Goal: Task Accomplishment & Management: Manage account settings

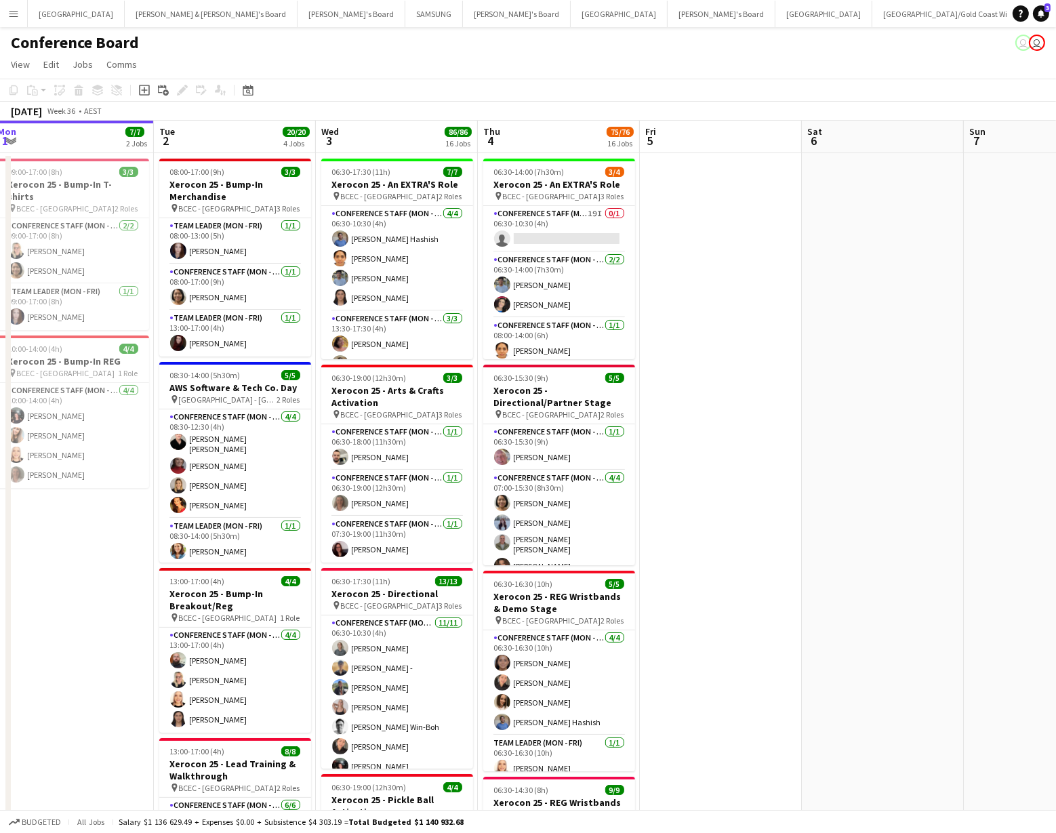
scroll to position [0, 303]
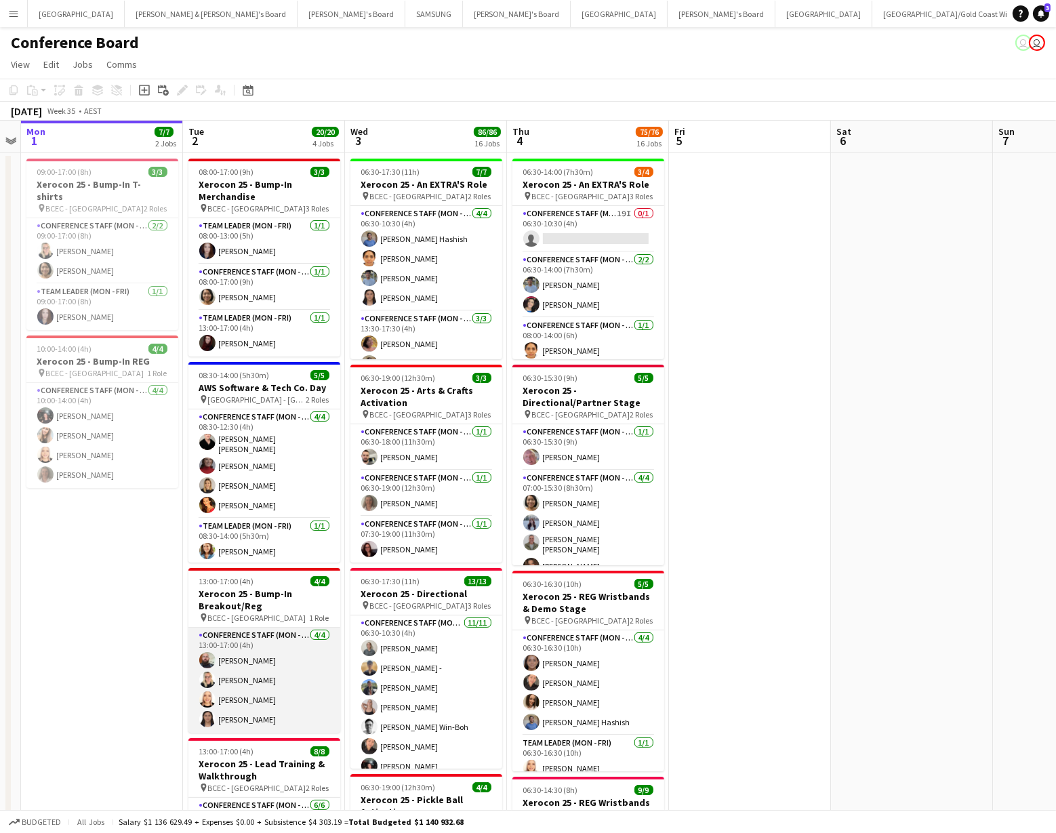
click at [205, 511] on app-user-avatar at bounding box center [207, 719] width 16 height 16
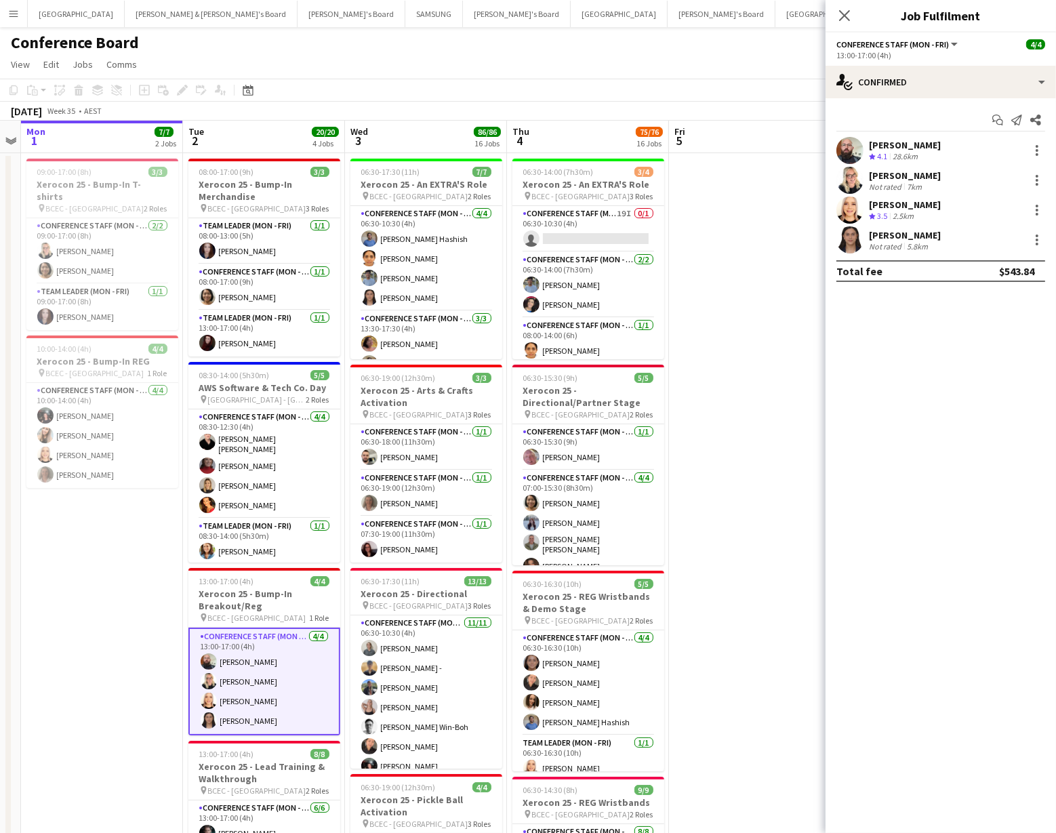
click at [307, 240] on app-user-avatar at bounding box center [849, 239] width 27 height 27
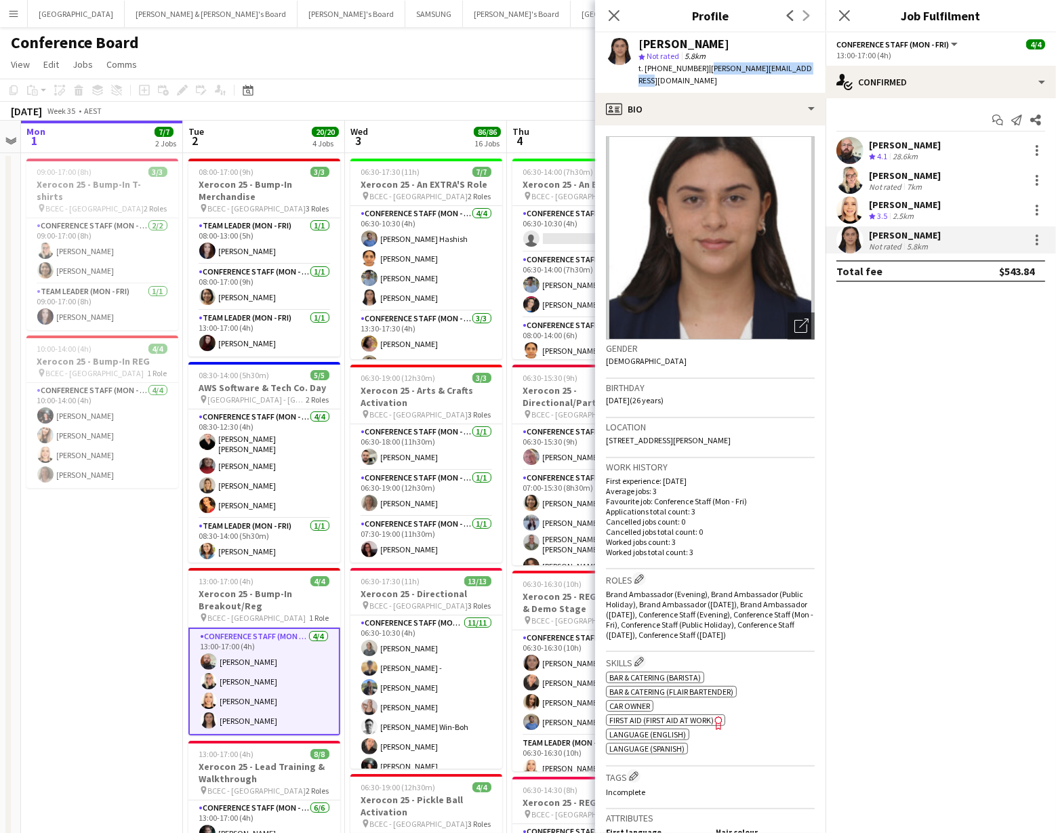
drag, startPoint x: 699, startPoint y: 67, endPoint x: 796, endPoint y: 70, distance: 97.0
click at [307, 77] on div "Ariana Rios star Not rated 5.8km t. +61426437346 | ariana.opfermann@gmail.com" at bounding box center [710, 63] width 230 height 60
copy span "ariana.opfermann@gmail.com"
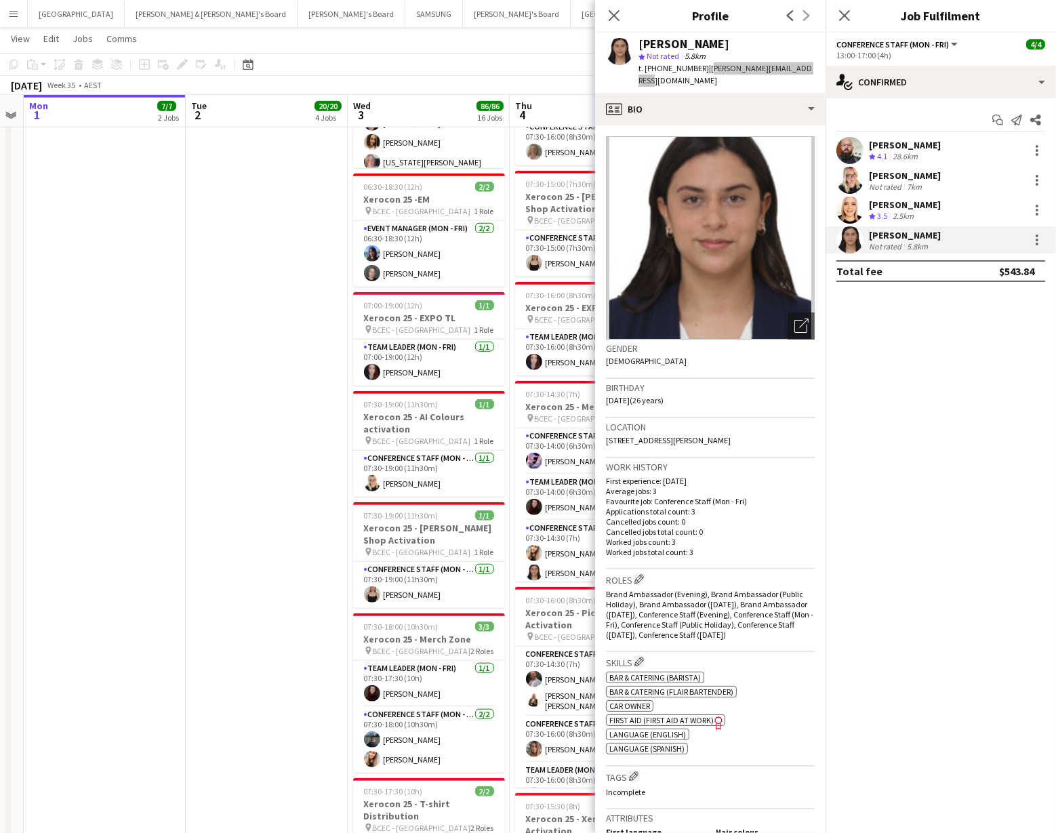
scroll to position [0, 302]
click at [307, 19] on icon at bounding box center [613, 15] width 13 height 13
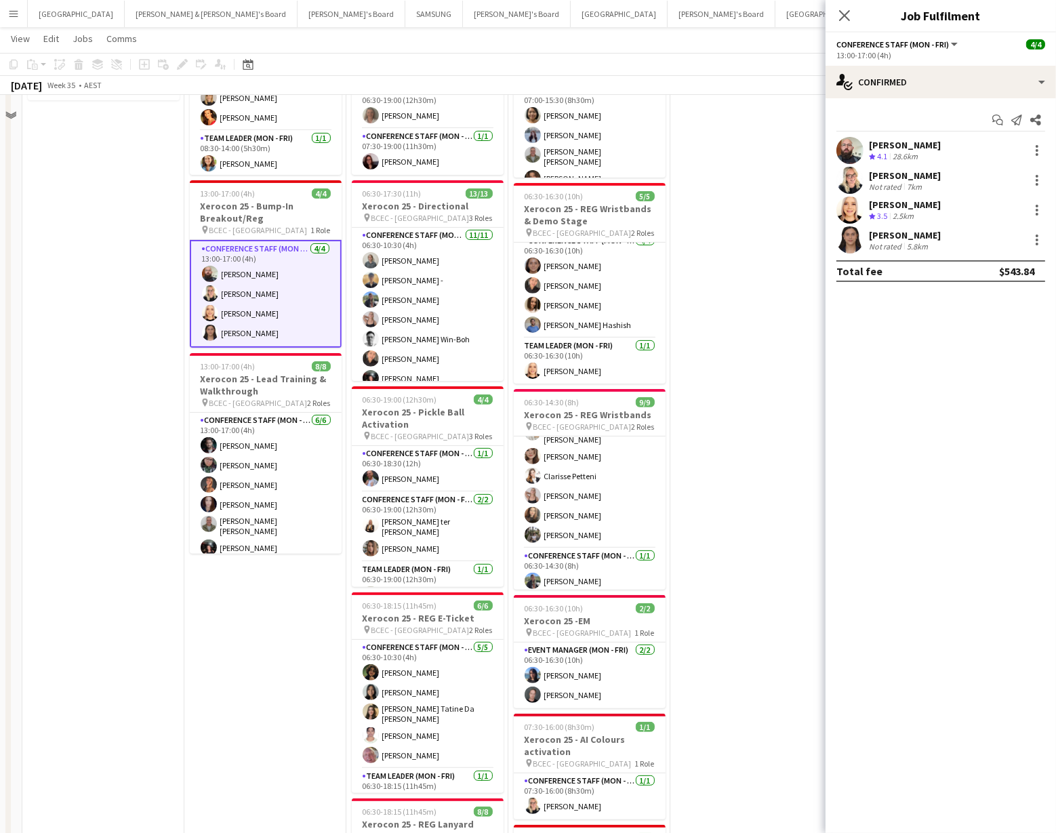
scroll to position [0, 0]
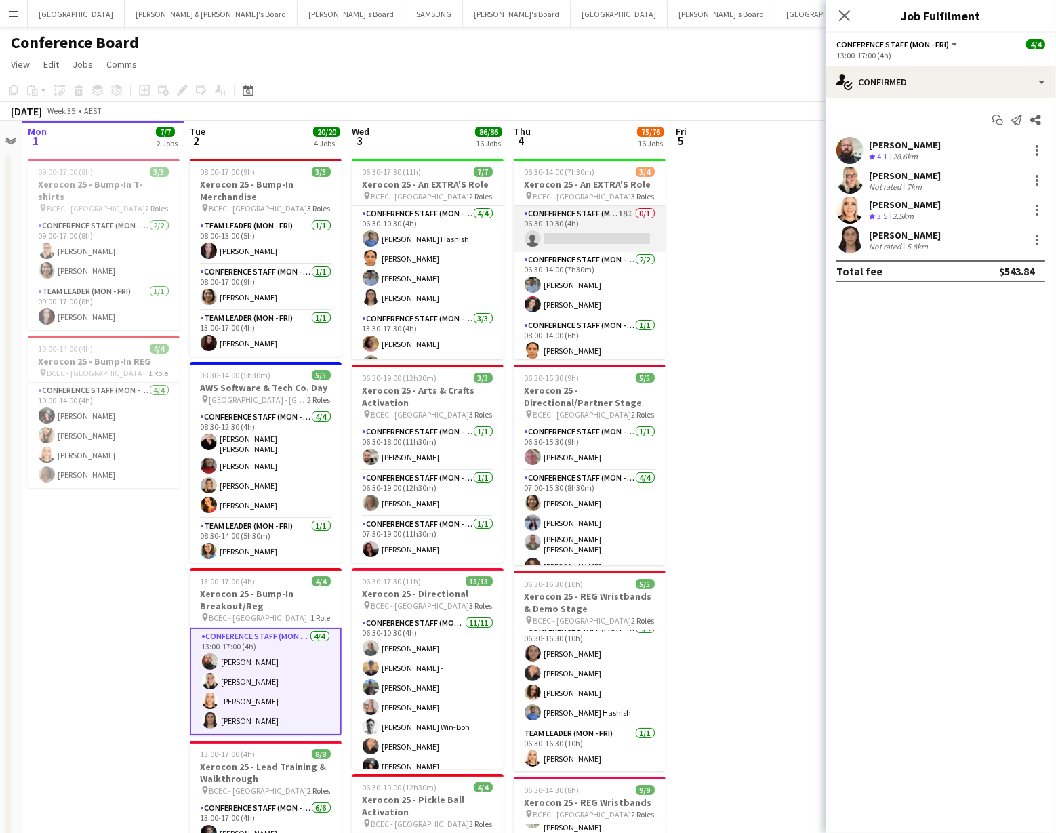
click at [307, 239] on app-card-role "Conference Staff (Mon - Fri) 18I 0/1 06:30-10:30 (4h) single-neutral-actions" at bounding box center [590, 229] width 152 height 46
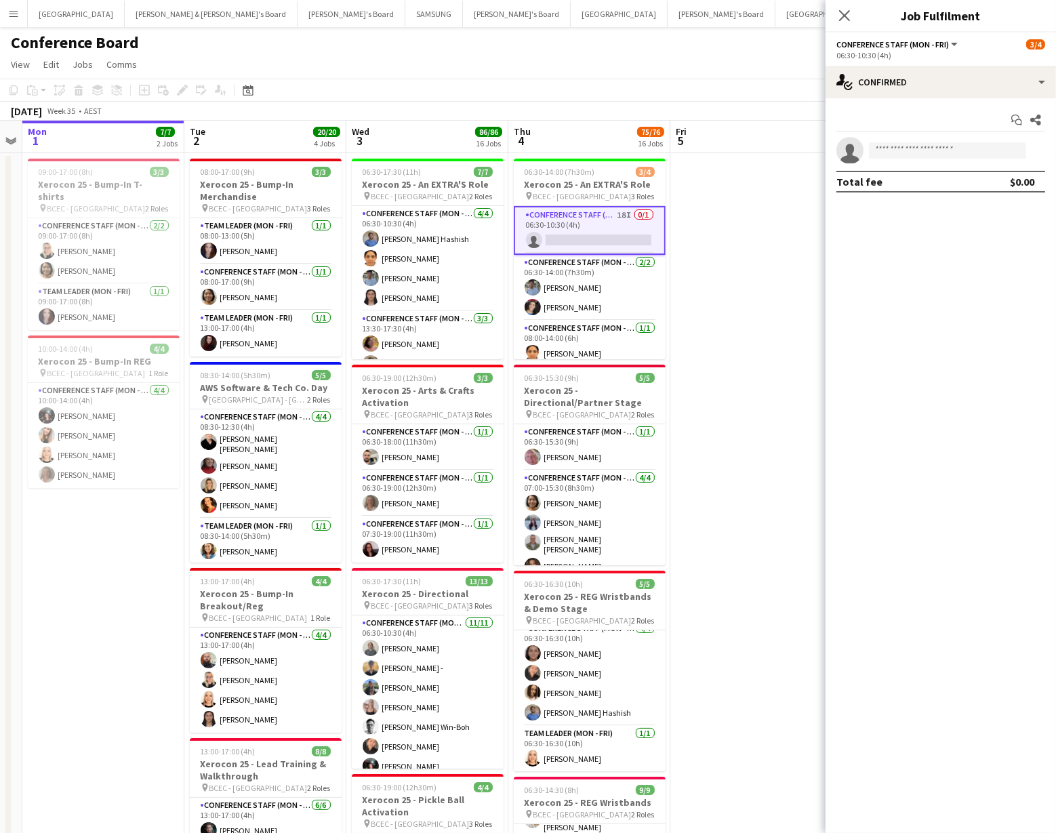
click at [307, 238] on app-card-role "Conference Staff (Mon - Fri) 18I 0/1 06:30-10:30 (4h) single-neutral-actions" at bounding box center [590, 230] width 152 height 49
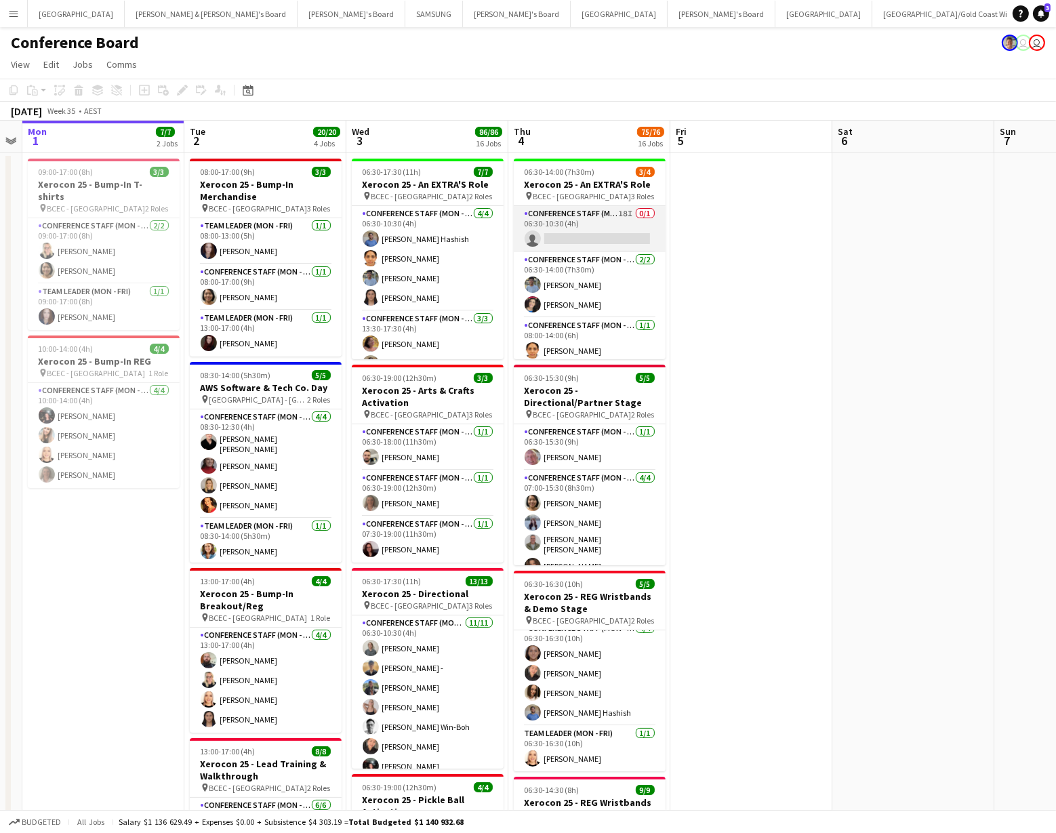
click at [307, 234] on app-card-role "Conference Staff (Mon - Fri) 18I 0/1 06:30-10:30 (4h) single-neutral-actions" at bounding box center [590, 229] width 152 height 46
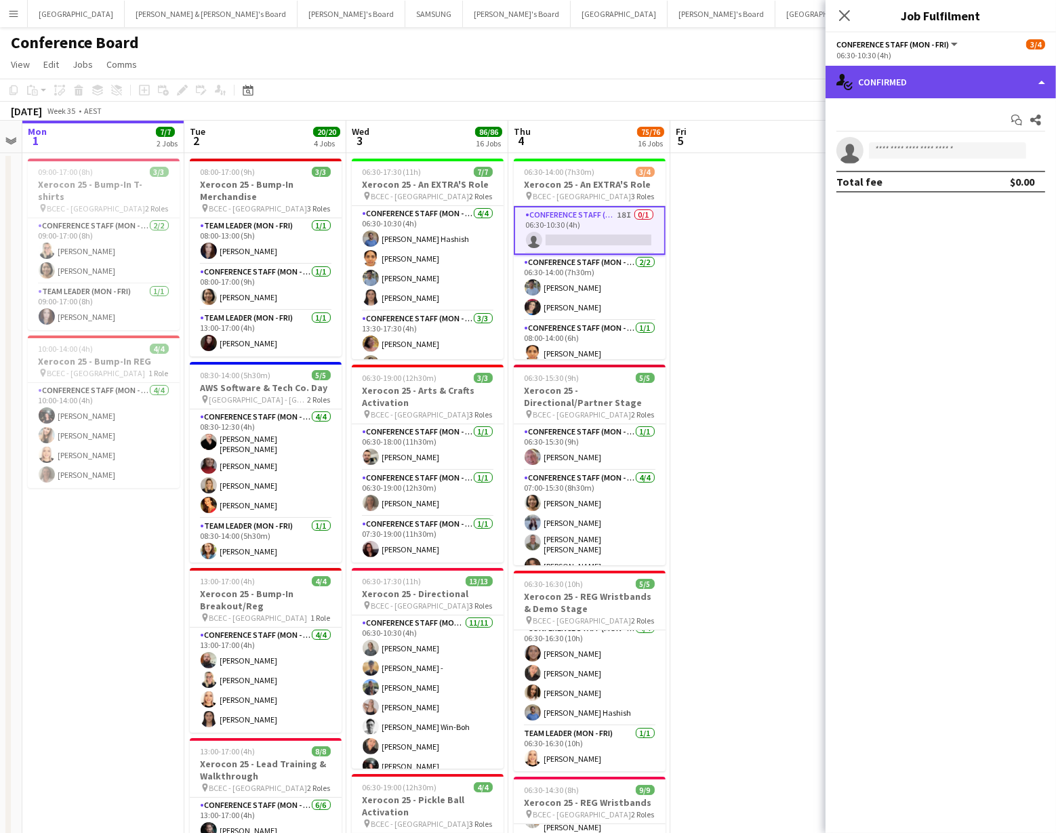
click at [307, 93] on div "single-neutral-actions-check-2 Confirmed" at bounding box center [941, 82] width 230 height 33
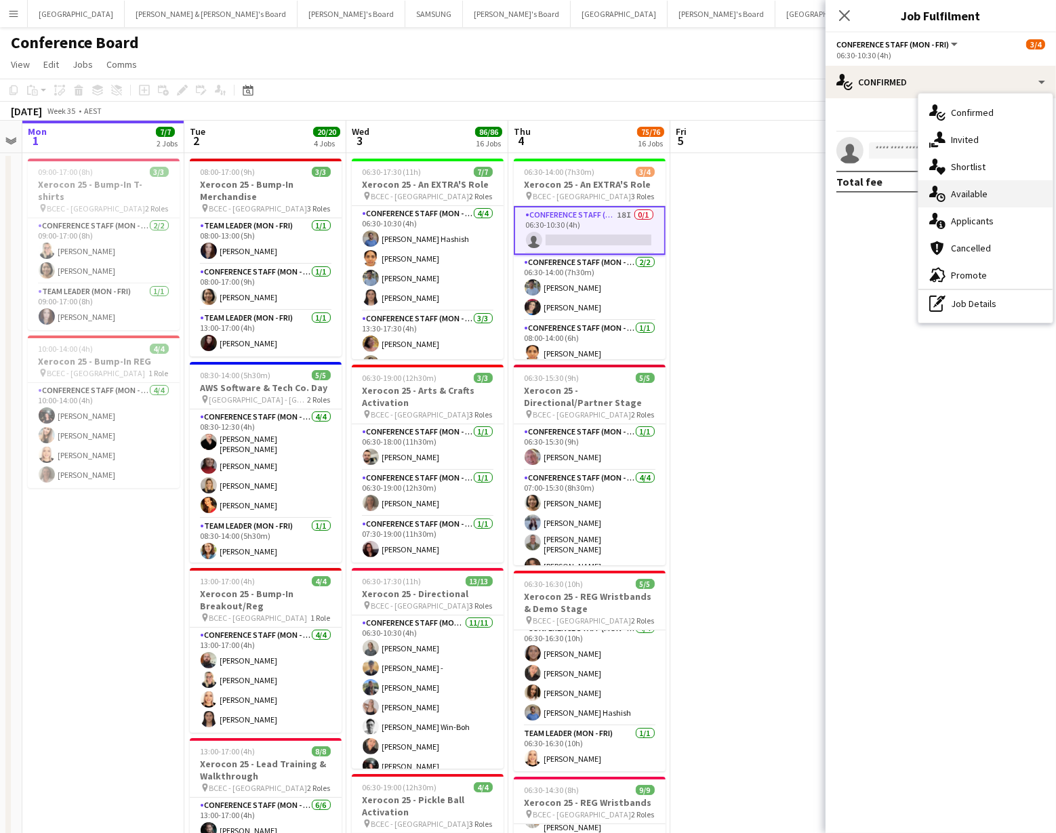
click at [307, 195] on div "single-neutral-actions-upload Available" at bounding box center [985, 193] width 134 height 27
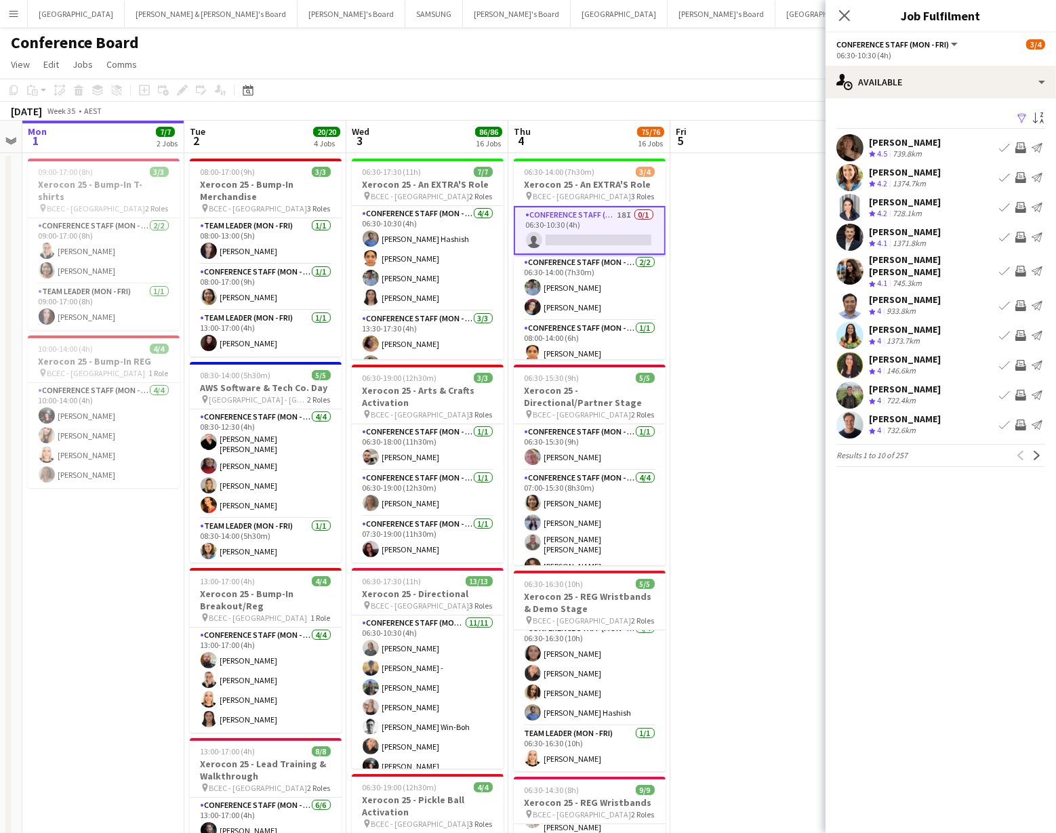
click at [307, 120] on app-icon "Filter" at bounding box center [1022, 119] width 11 height 13
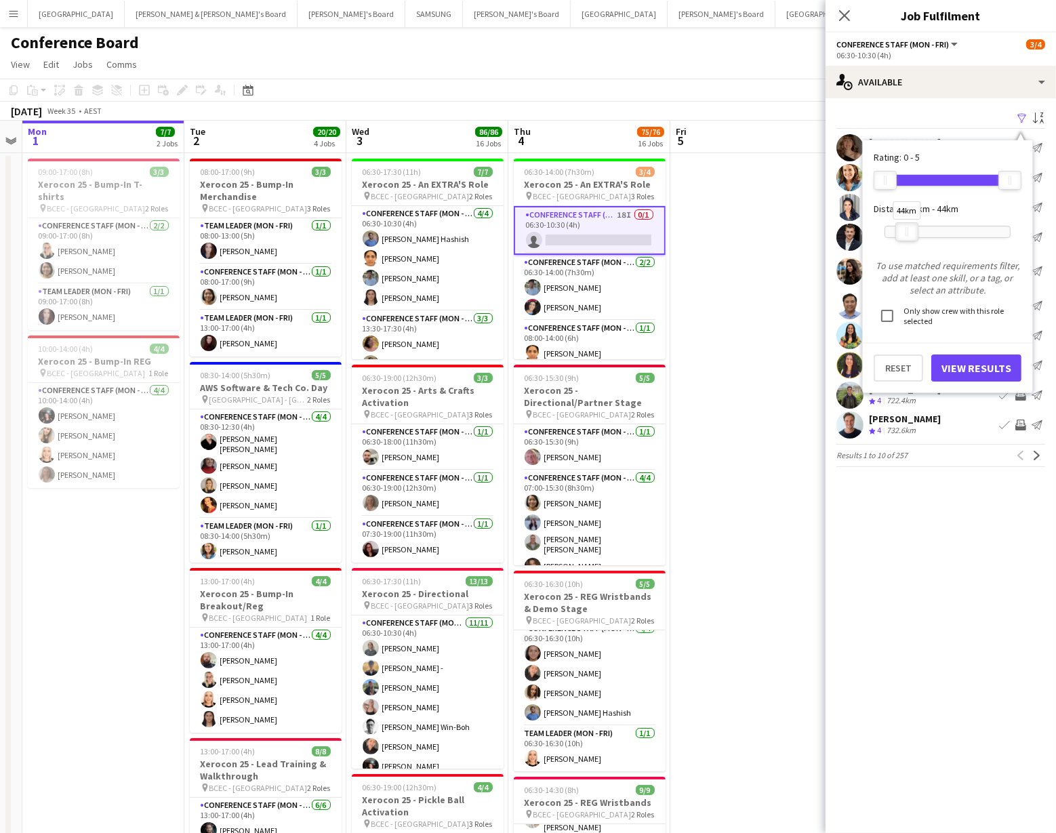
drag, startPoint x: 1017, startPoint y: 228, endPoint x: 895, endPoint y: 277, distance: 131.7
click at [307, 236] on div at bounding box center [907, 232] width 22 height 18
click at [307, 366] on button "View Results" at bounding box center [976, 367] width 90 height 27
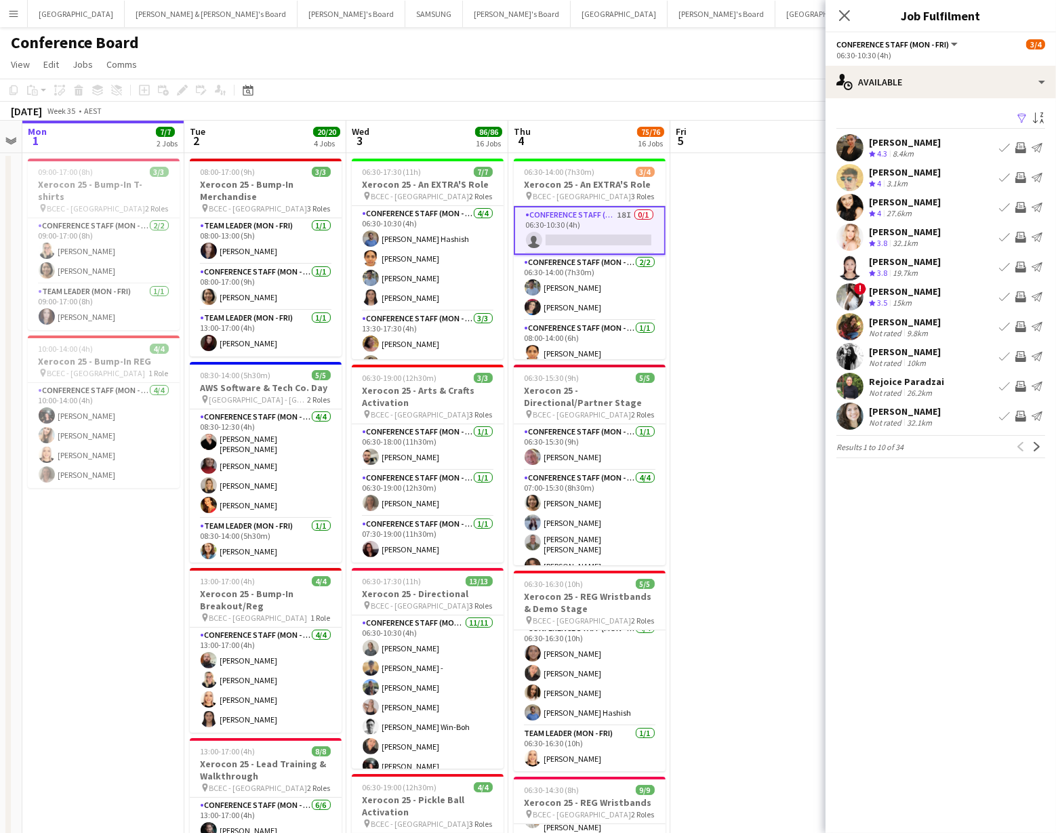
click at [307, 264] on app-icon "Invite crew" at bounding box center [1020, 267] width 11 height 11
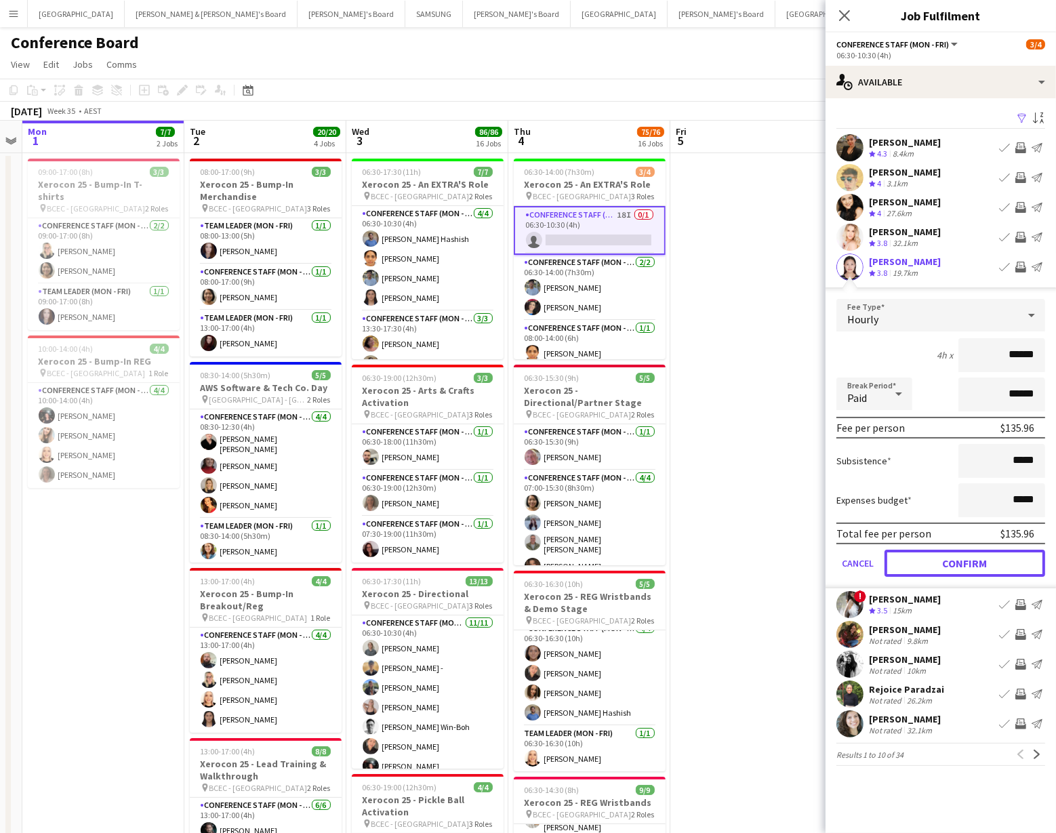
drag, startPoint x: 953, startPoint y: 562, endPoint x: 941, endPoint y: 555, distance: 13.4
click at [307, 511] on button "Confirm" at bounding box center [965, 563] width 161 height 27
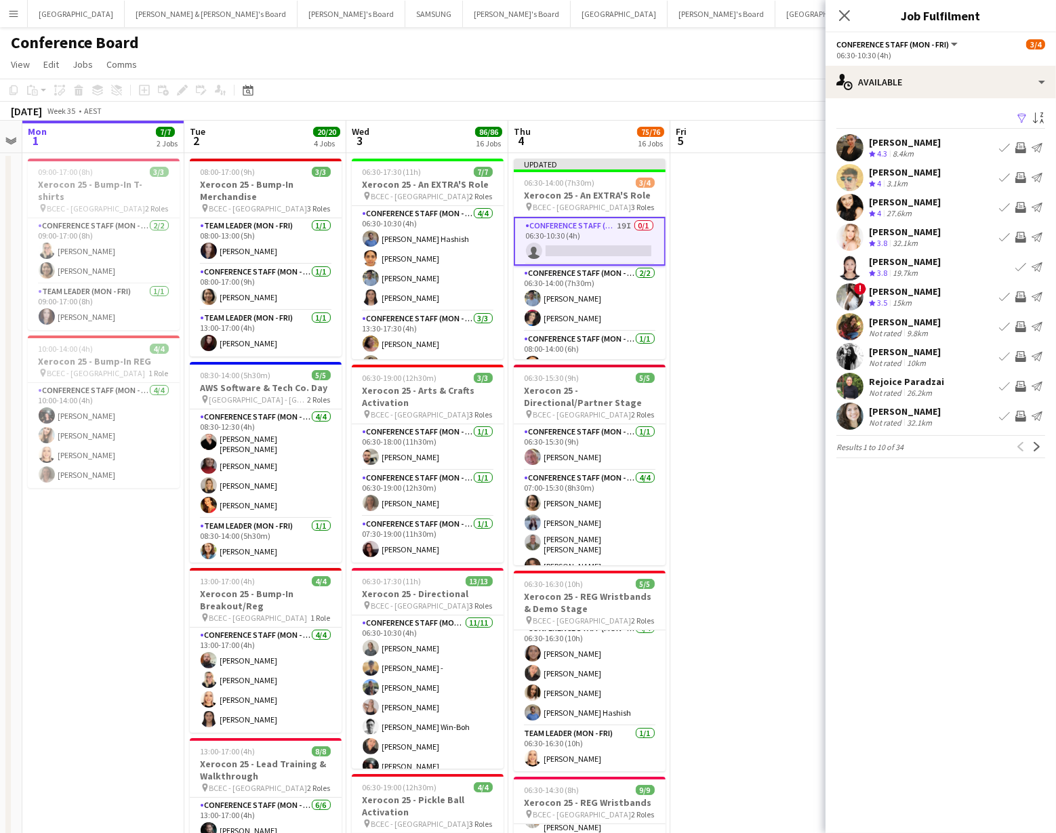
click at [307, 325] on app-icon "Invite crew" at bounding box center [1020, 326] width 11 height 11
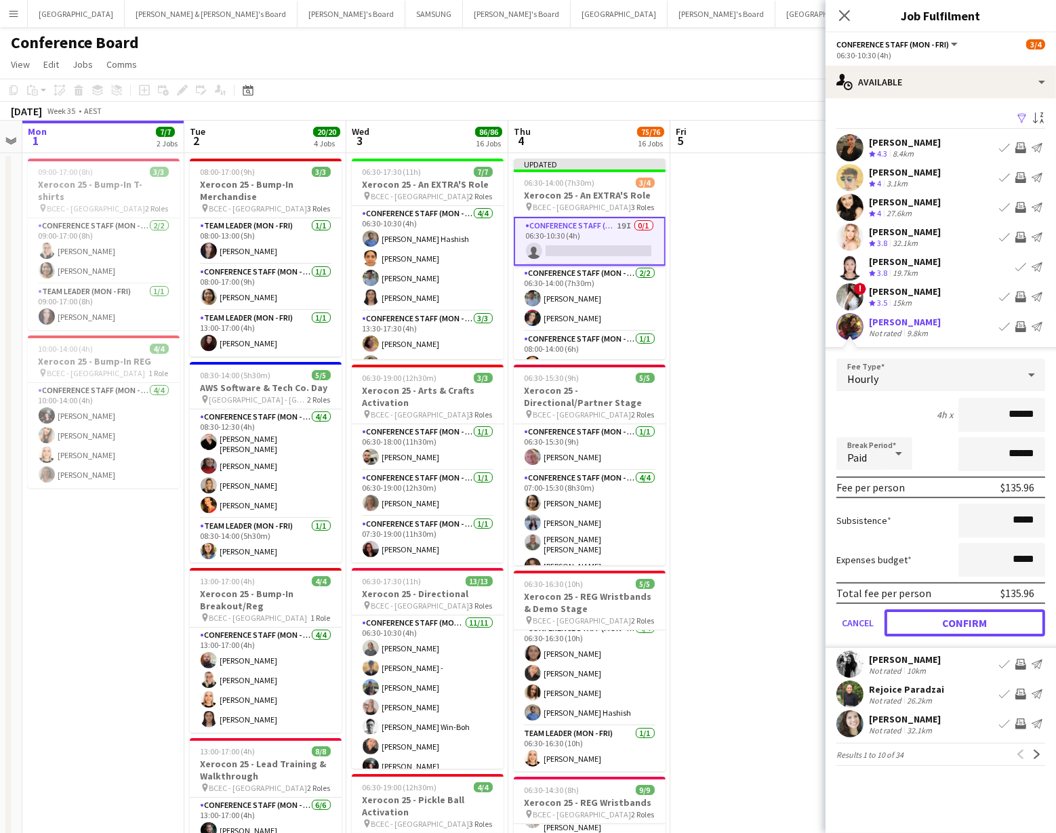
drag, startPoint x: 939, startPoint y: 624, endPoint x: 946, endPoint y: 590, distance: 33.8
click at [307, 511] on button "Confirm" at bounding box center [965, 622] width 161 height 27
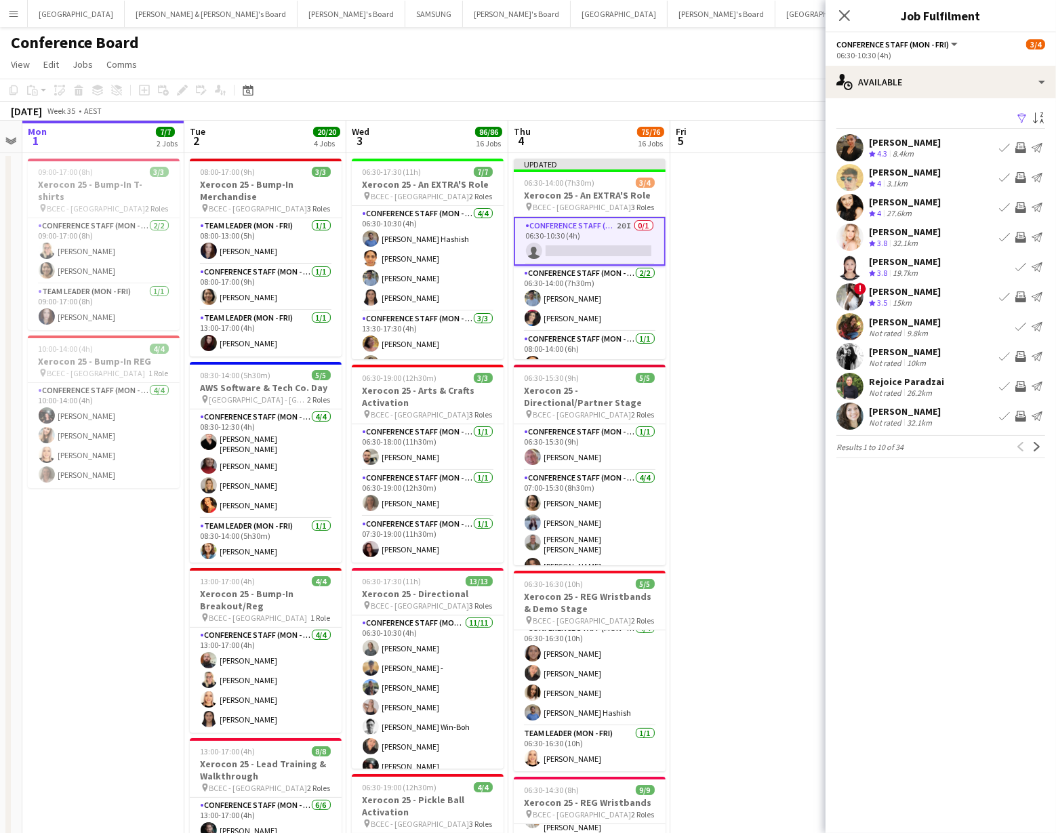
click at [307, 351] on app-icon "Invite crew" at bounding box center [1020, 356] width 11 height 11
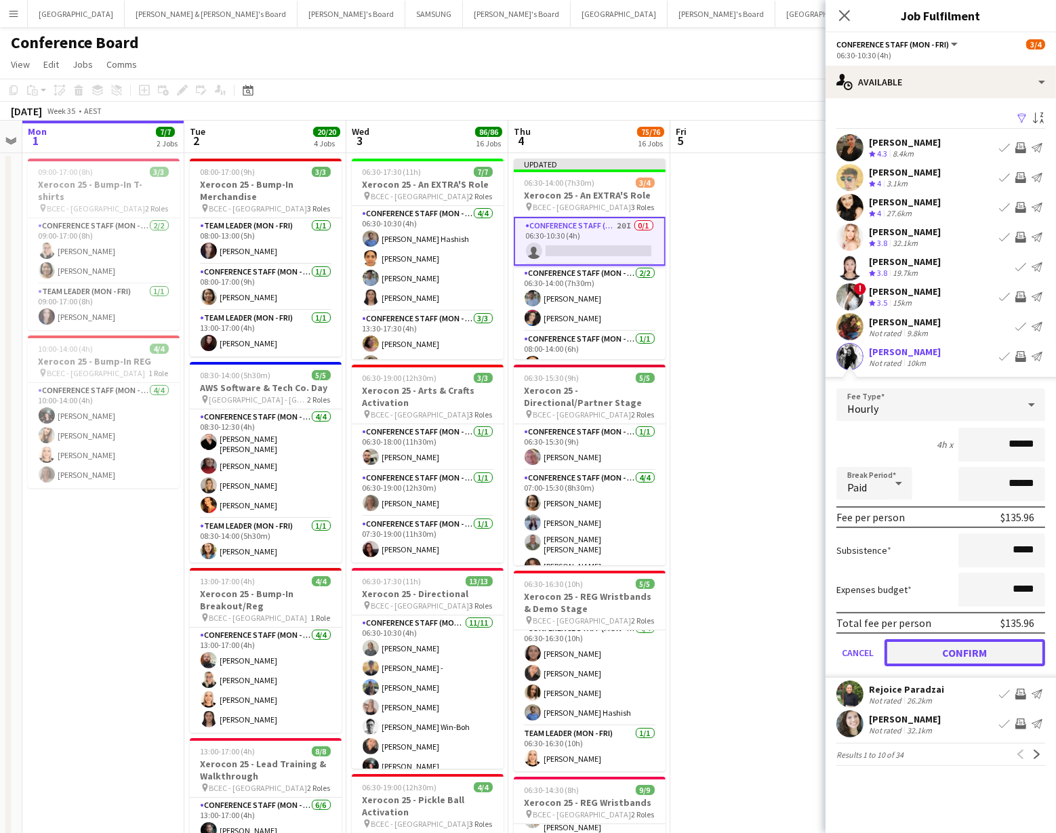
click at [307, 511] on button "Confirm" at bounding box center [965, 652] width 161 height 27
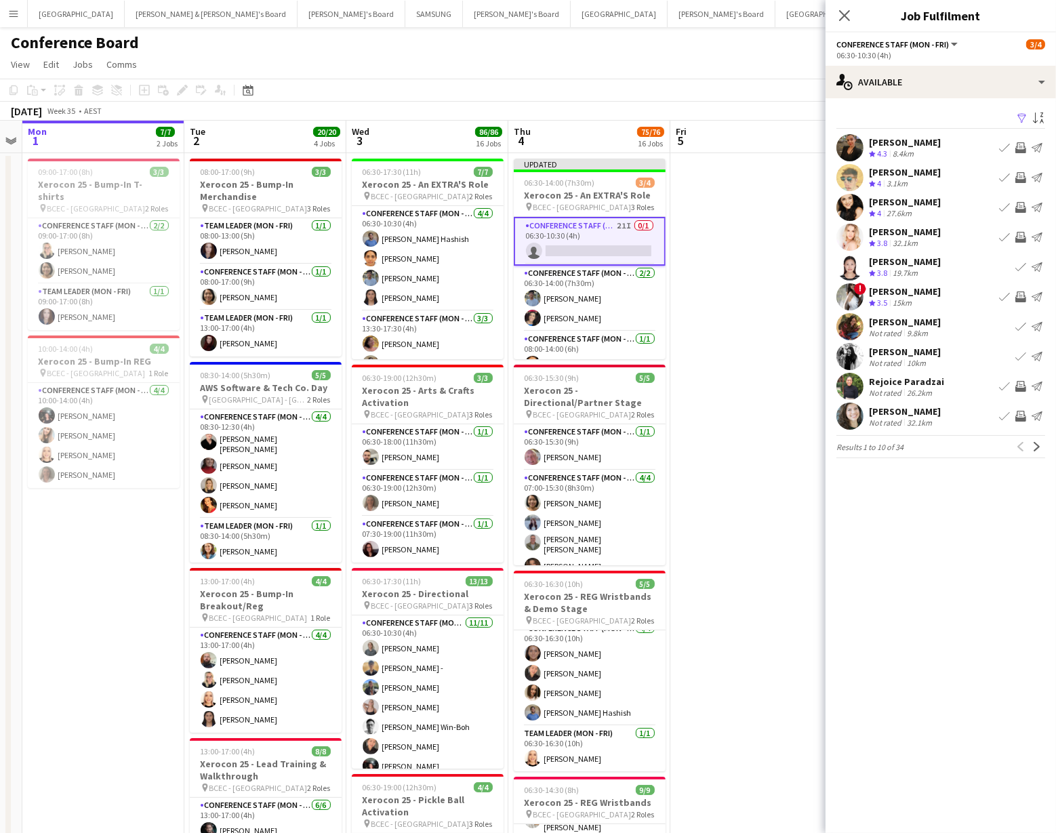
click at [307, 389] on app-icon "Invite crew" at bounding box center [1020, 386] width 11 height 11
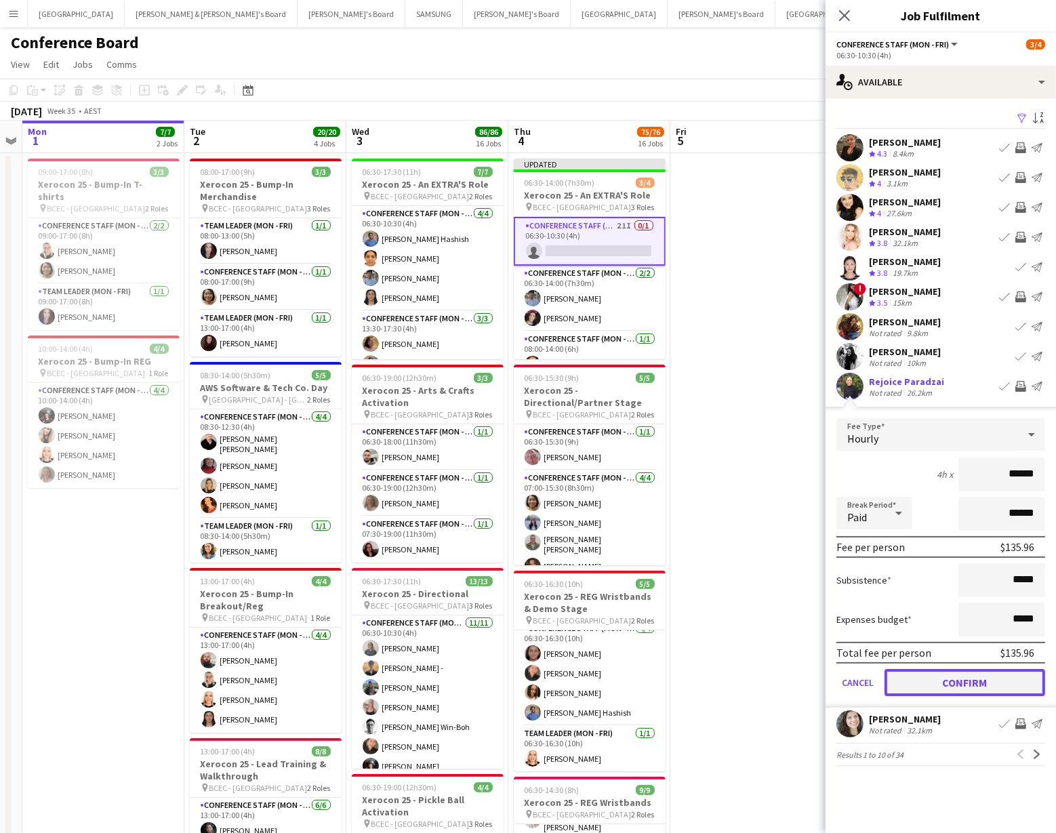
click at [307, 511] on button "Confirm" at bounding box center [965, 682] width 161 height 27
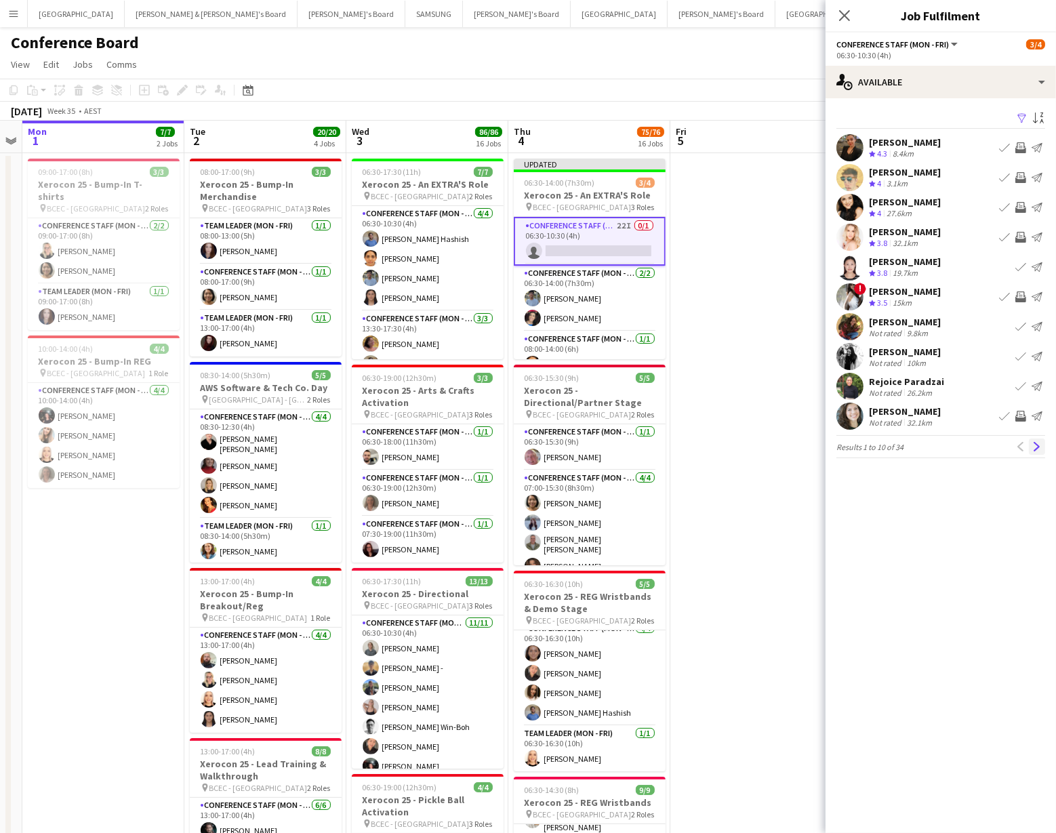
click at [307, 447] on app-icon "Next" at bounding box center [1036, 446] width 9 height 9
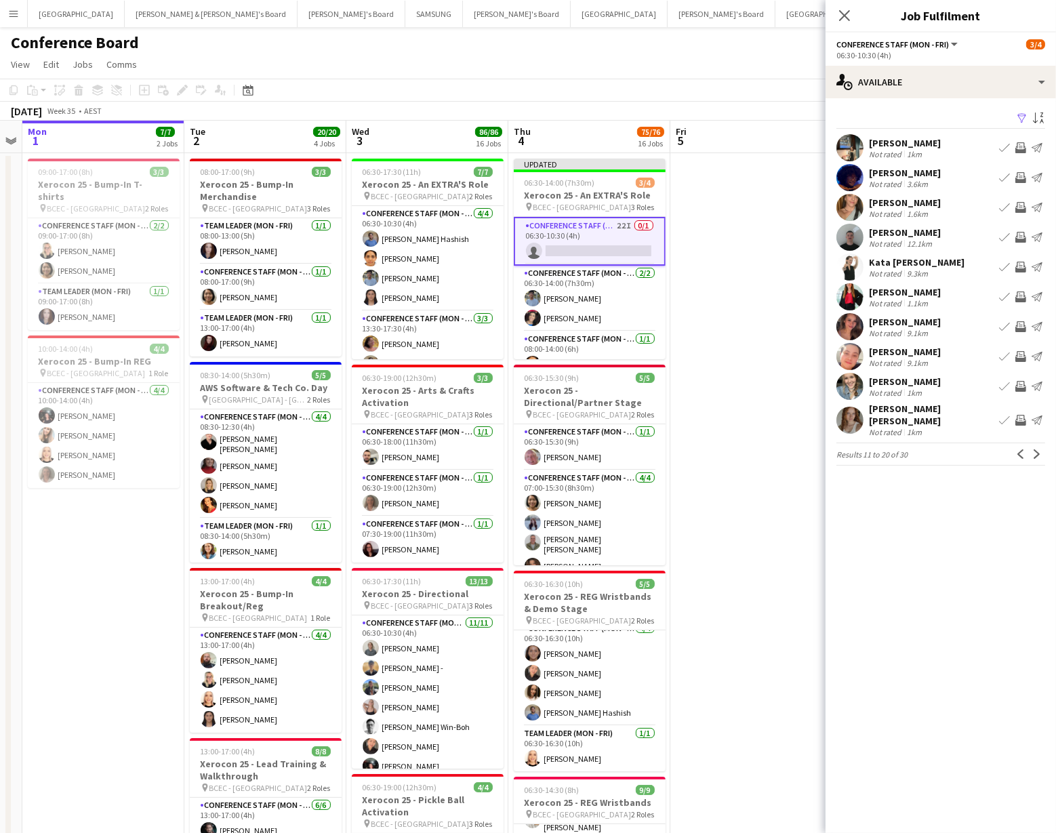
click at [307, 144] on app-icon "Invite crew" at bounding box center [1020, 147] width 11 height 11
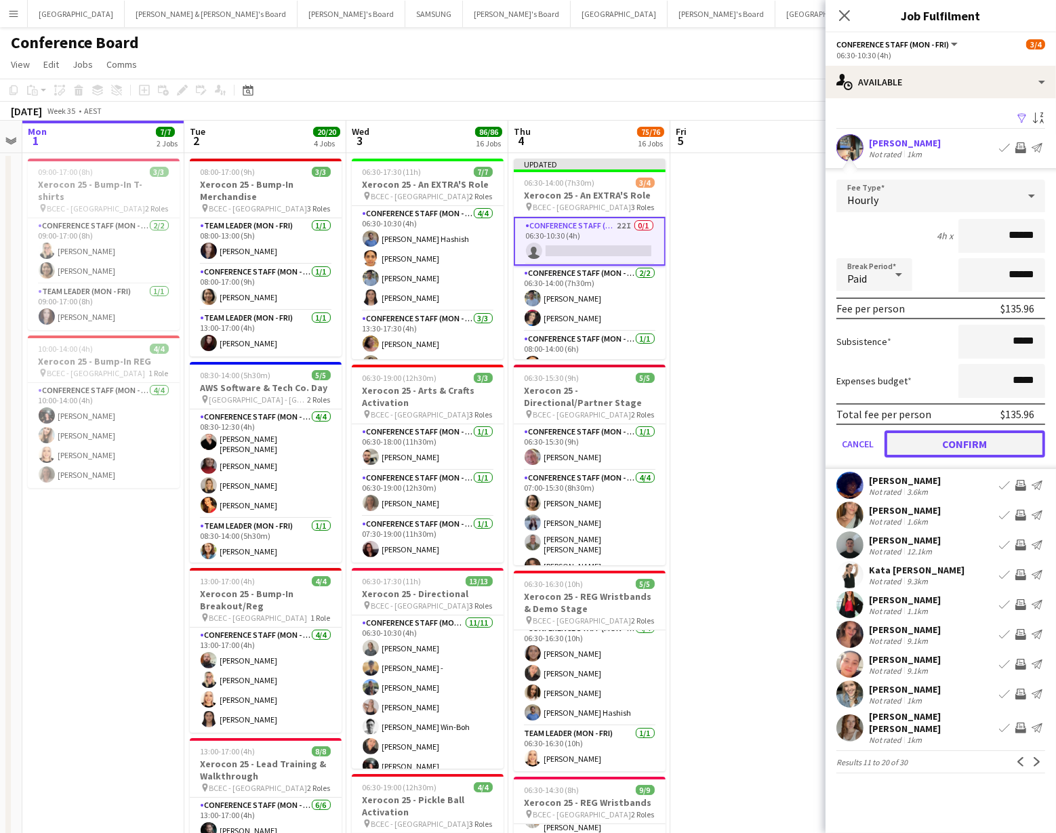
click at [307, 444] on button "Confirm" at bounding box center [965, 443] width 161 height 27
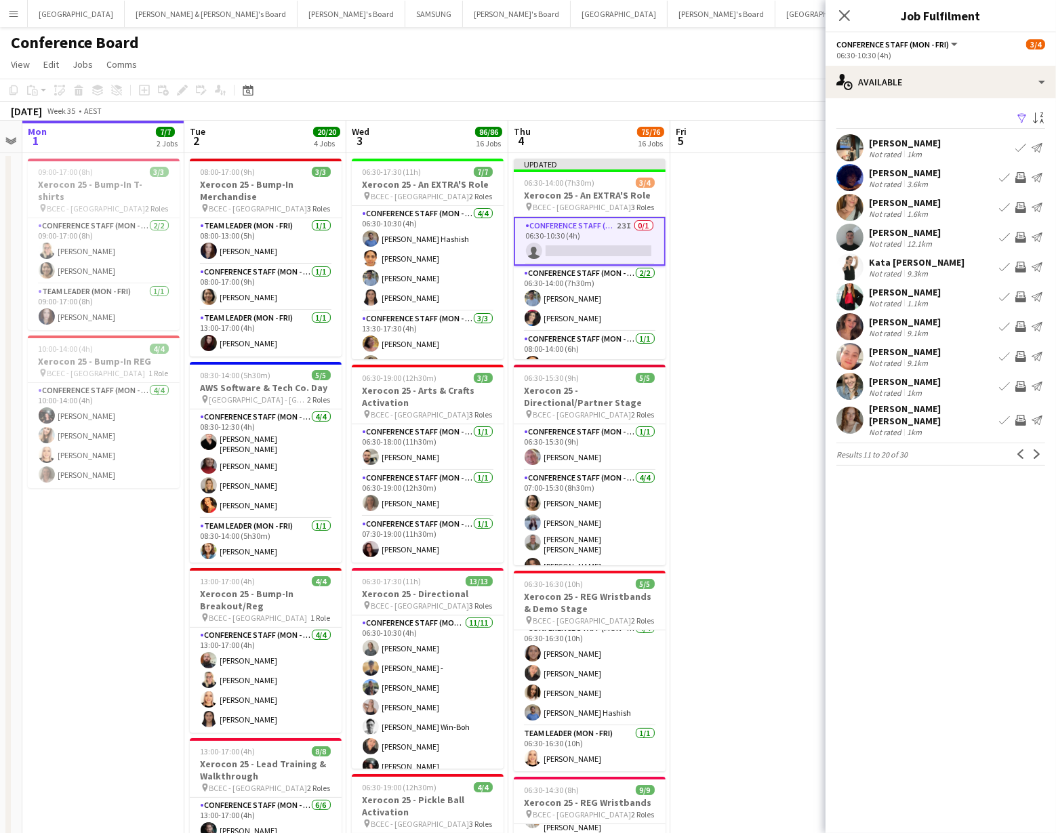
click at [307, 176] on app-icon "Invite crew" at bounding box center [1020, 177] width 11 height 11
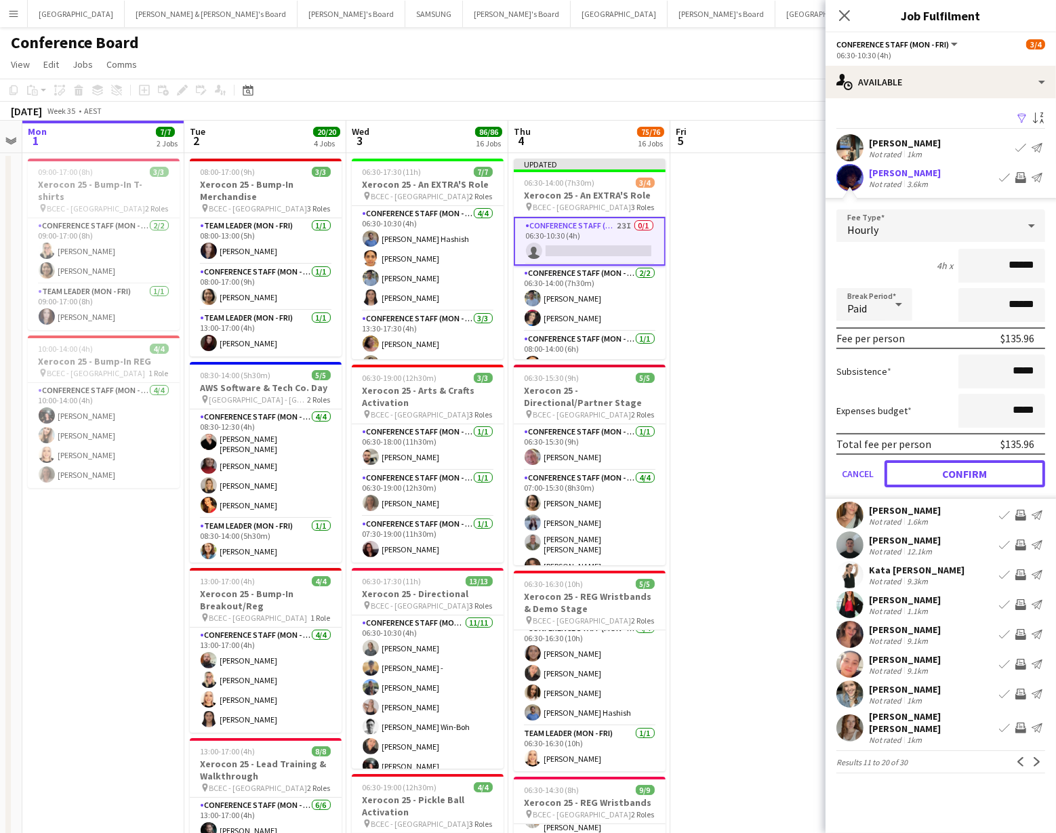
drag, startPoint x: 980, startPoint y: 467, endPoint x: 971, endPoint y: 449, distance: 19.7
click at [307, 466] on button "Confirm" at bounding box center [965, 473] width 161 height 27
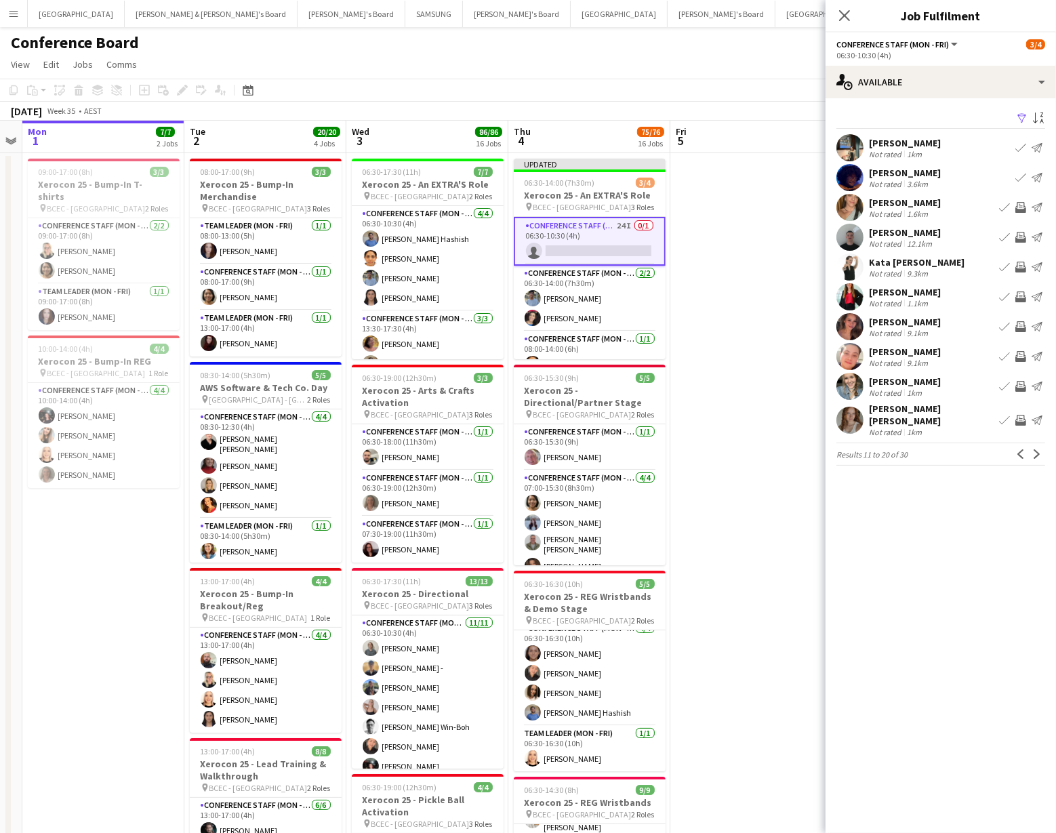
drag, startPoint x: 1013, startPoint y: 202, endPoint x: 1011, endPoint y: 210, distance: 8.4
click at [307, 203] on button "Invite crew" at bounding box center [1021, 207] width 16 height 16
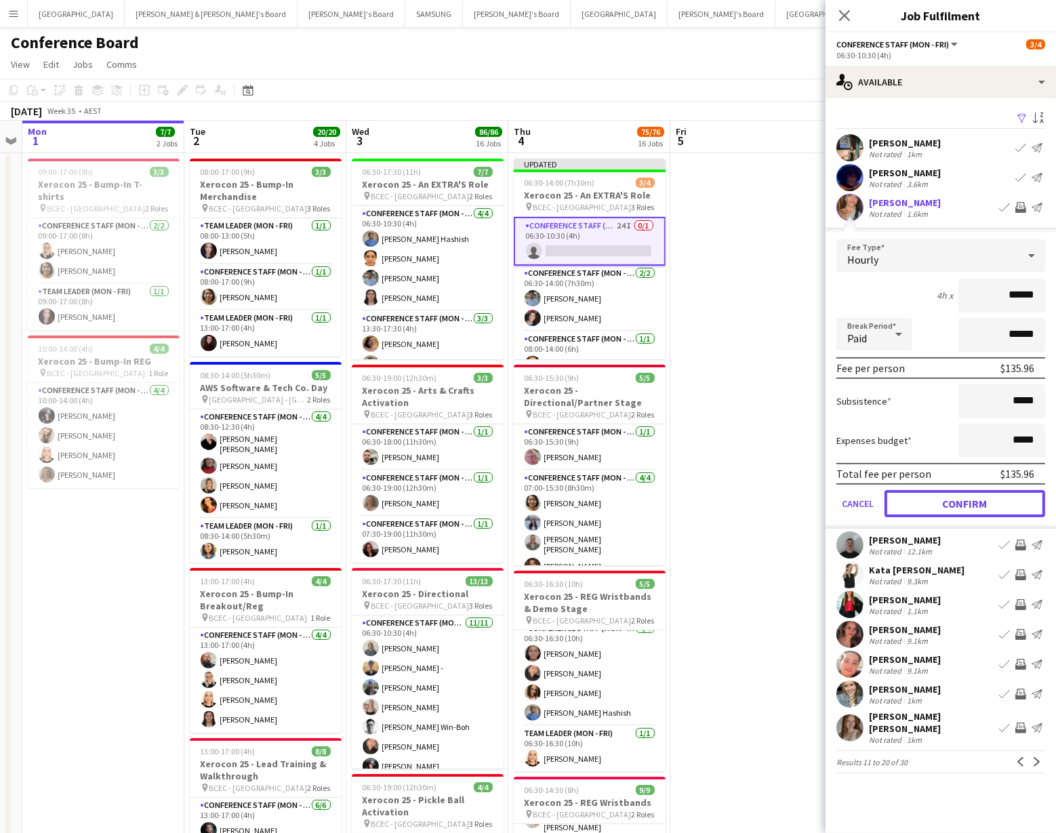
drag, startPoint x: 950, startPoint y: 504, endPoint x: 948, endPoint y: 496, distance: 8.4
click at [307, 504] on button "Confirm" at bounding box center [965, 503] width 161 height 27
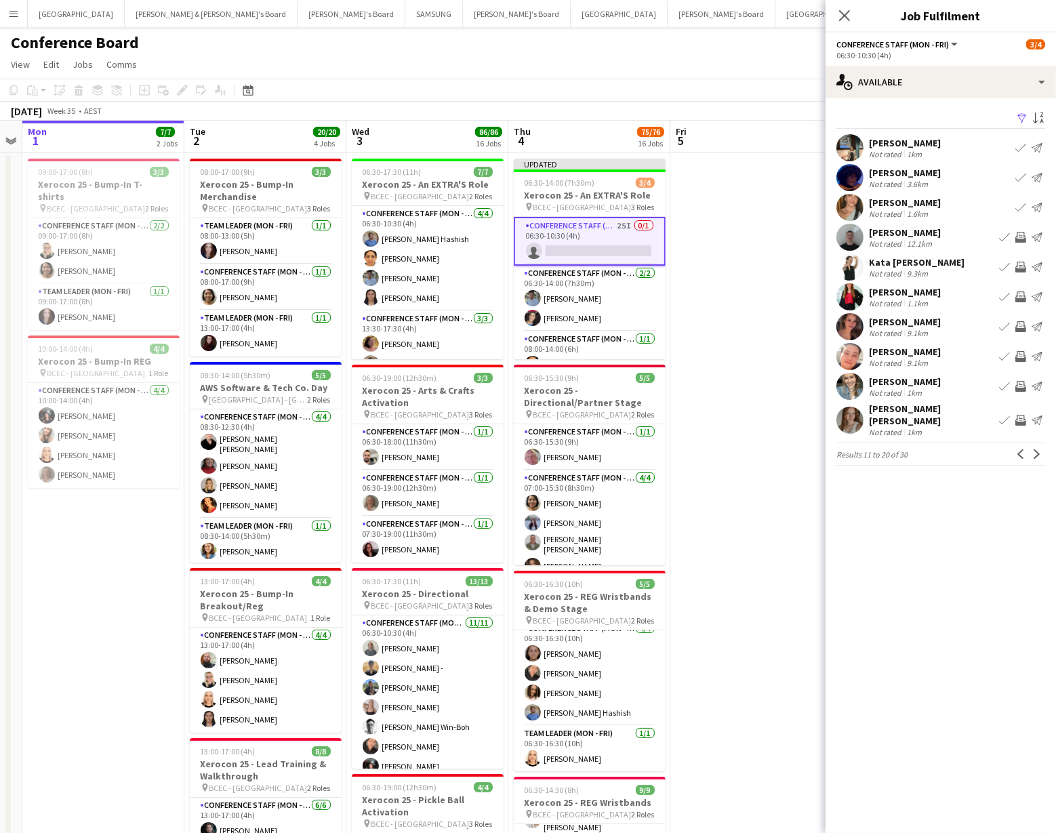
click at [307, 234] on app-icon "Invite crew" at bounding box center [1020, 237] width 11 height 11
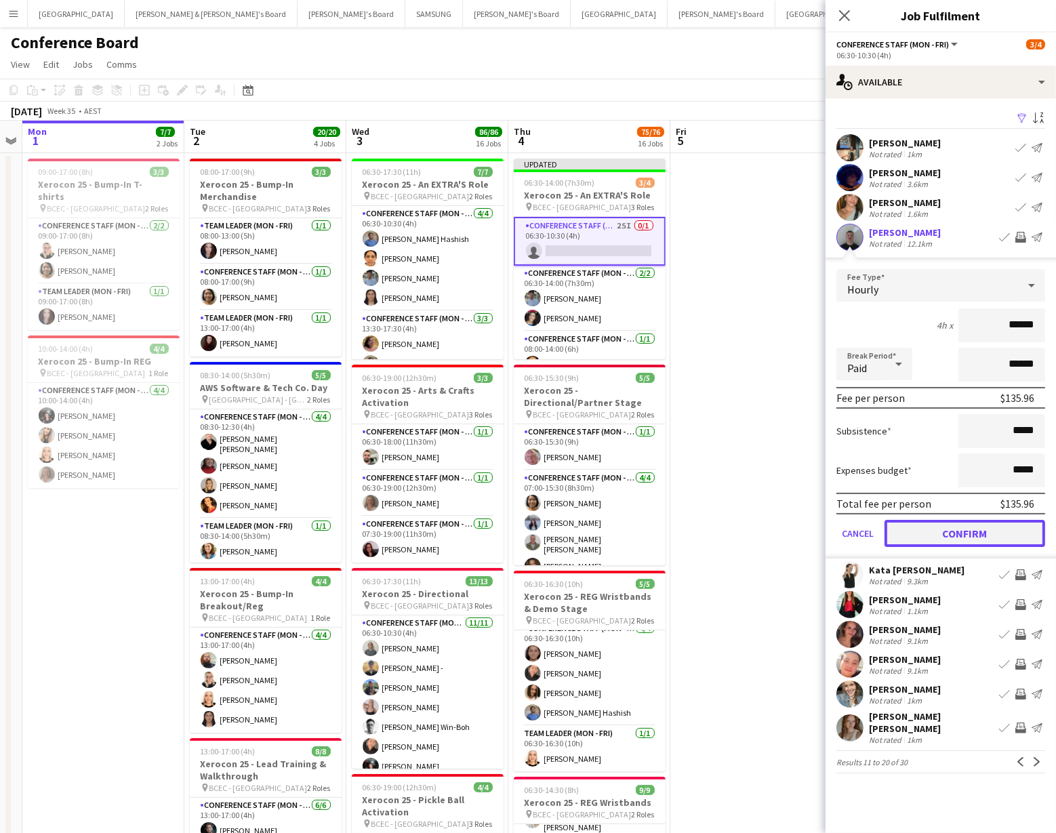
click at [307, 511] on button "Confirm" at bounding box center [965, 533] width 161 height 27
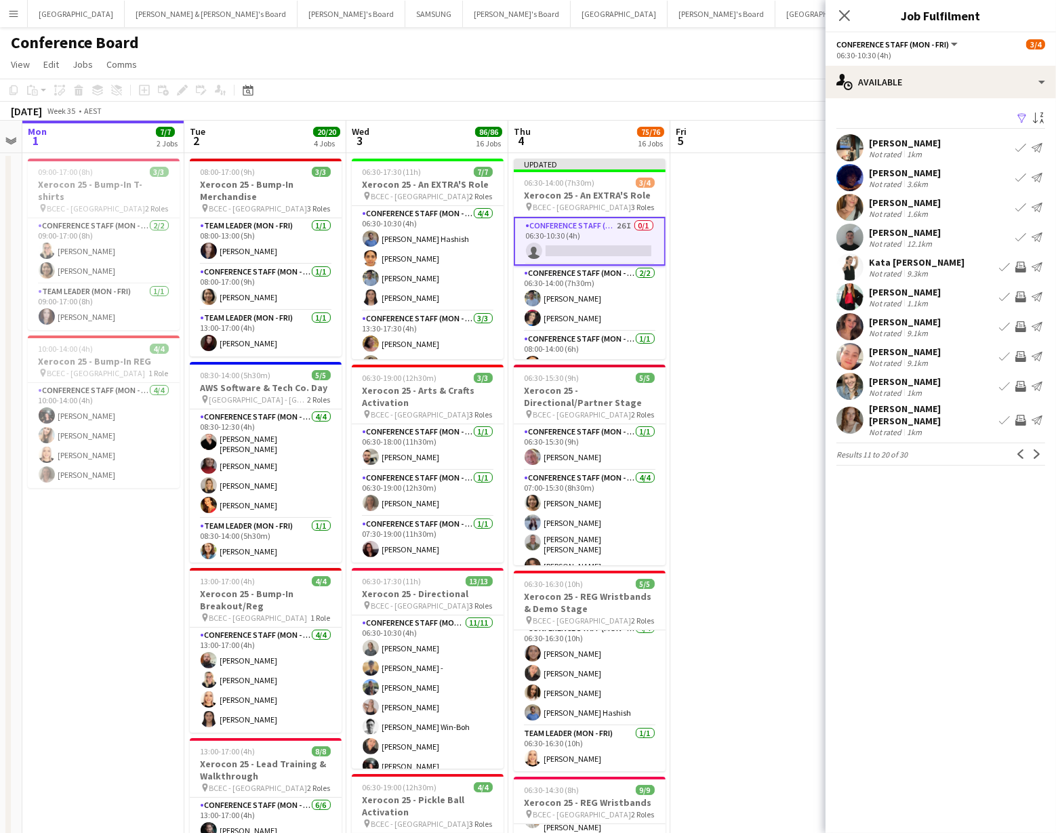
click at [307, 266] on app-icon "Invite crew" at bounding box center [1020, 267] width 11 height 11
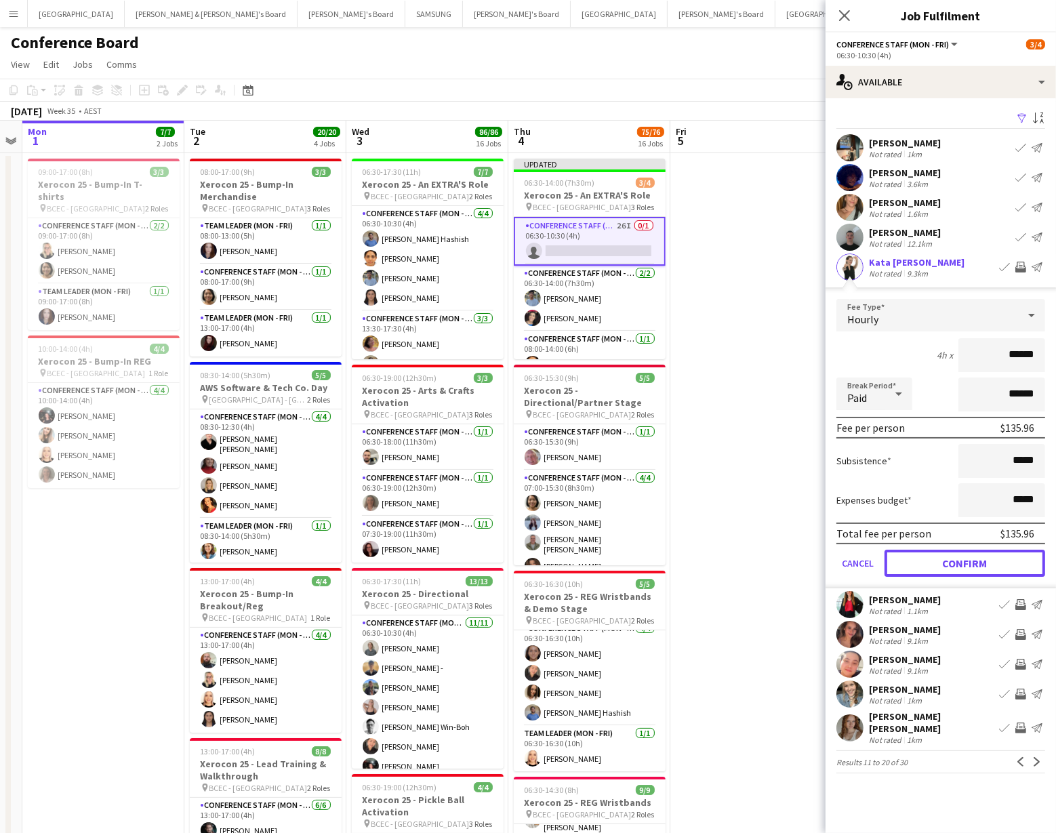
click at [307, 511] on button "Confirm" at bounding box center [965, 563] width 161 height 27
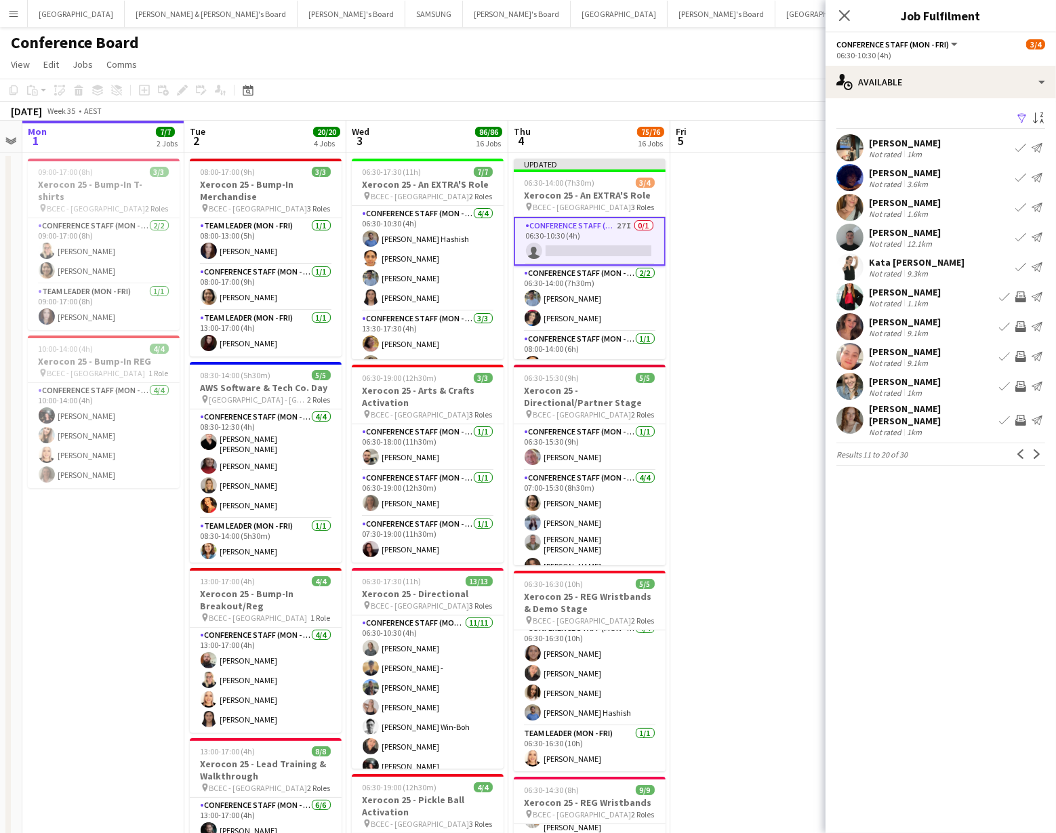
click at [307, 293] on app-icon "Invite crew" at bounding box center [1020, 296] width 11 height 11
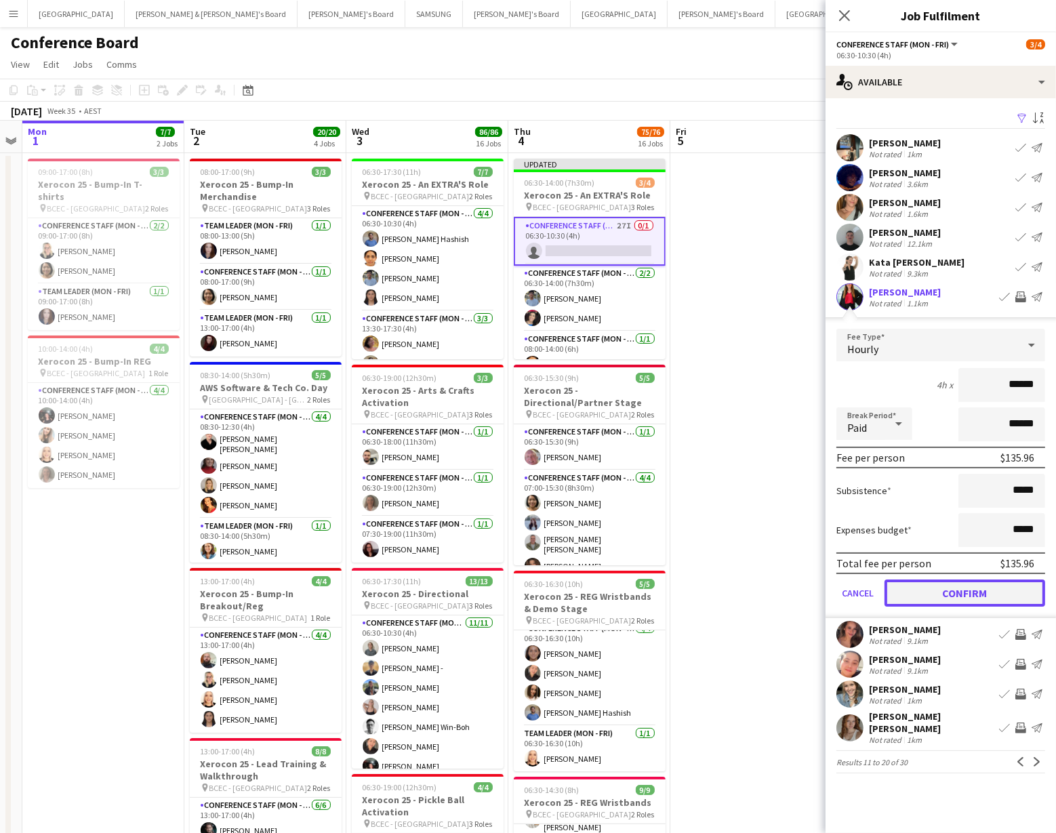
click at [307, 511] on button "Confirm" at bounding box center [965, 593] width 161 height 27
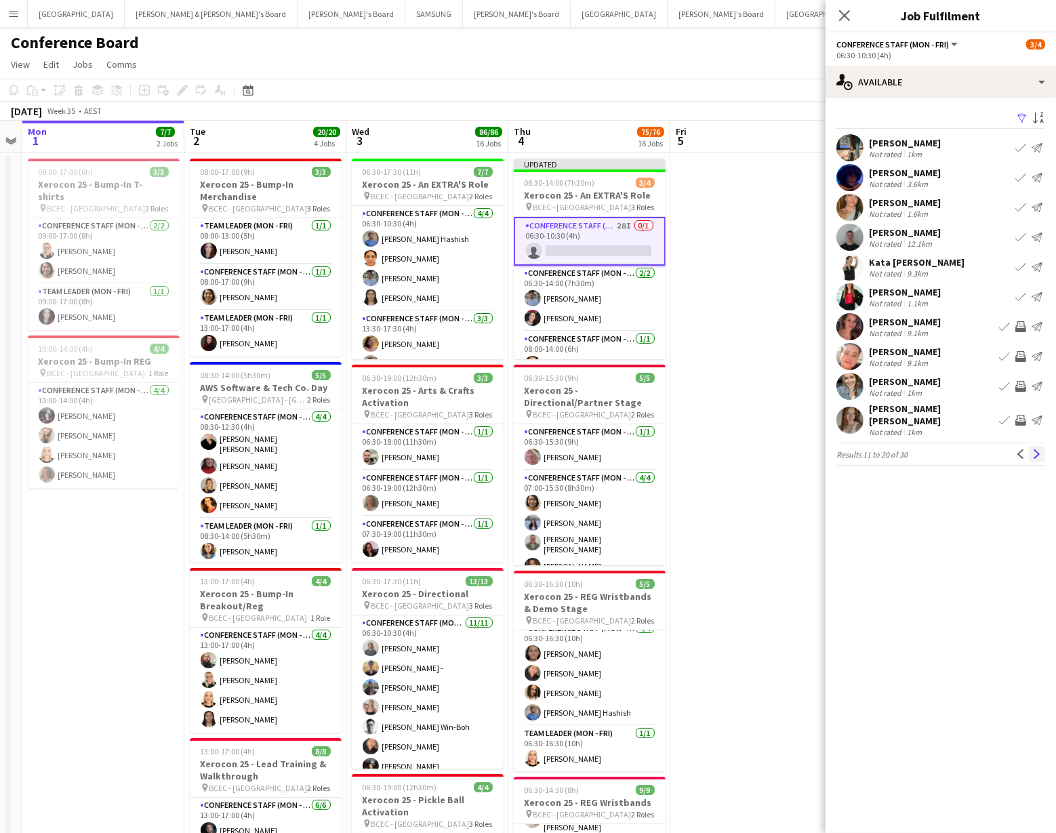
click at [307, 449] on app-icon "Next" at bounding box center [1036, 453] width 9 height 9
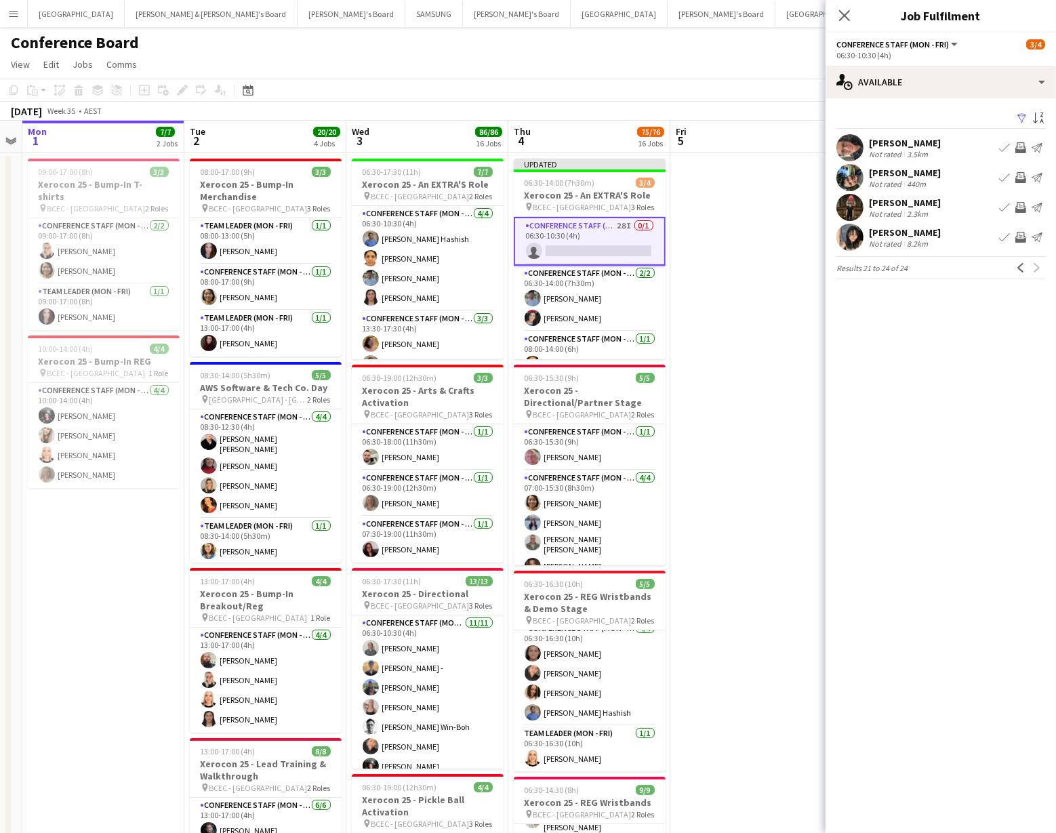
click at [307, 146] on app-icon "Invite crew" at bounding box center [1020, 147] width 11 height 11
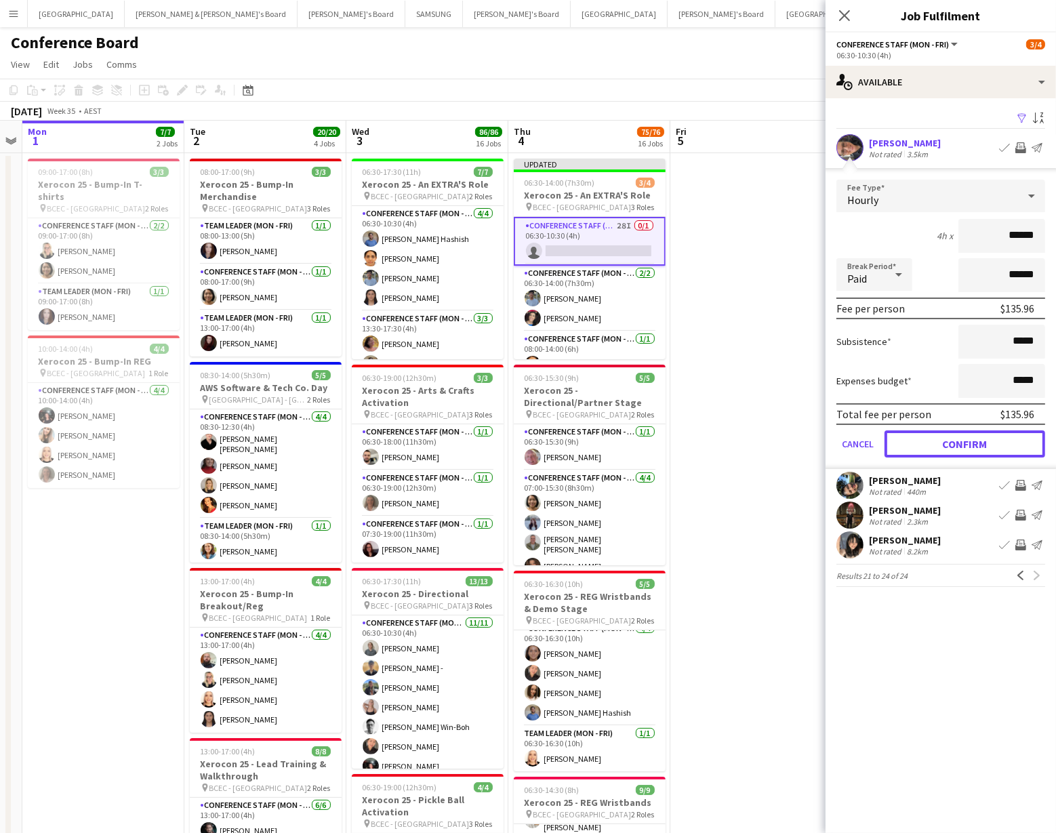
drag, startPoint x: 967, startPoint y: 435, endPoint x: 962, endPoint y: 418, distance: 17.6
click at [307, 435] on button "Confirm" at bounding box center [965, 443] width 161 height 27
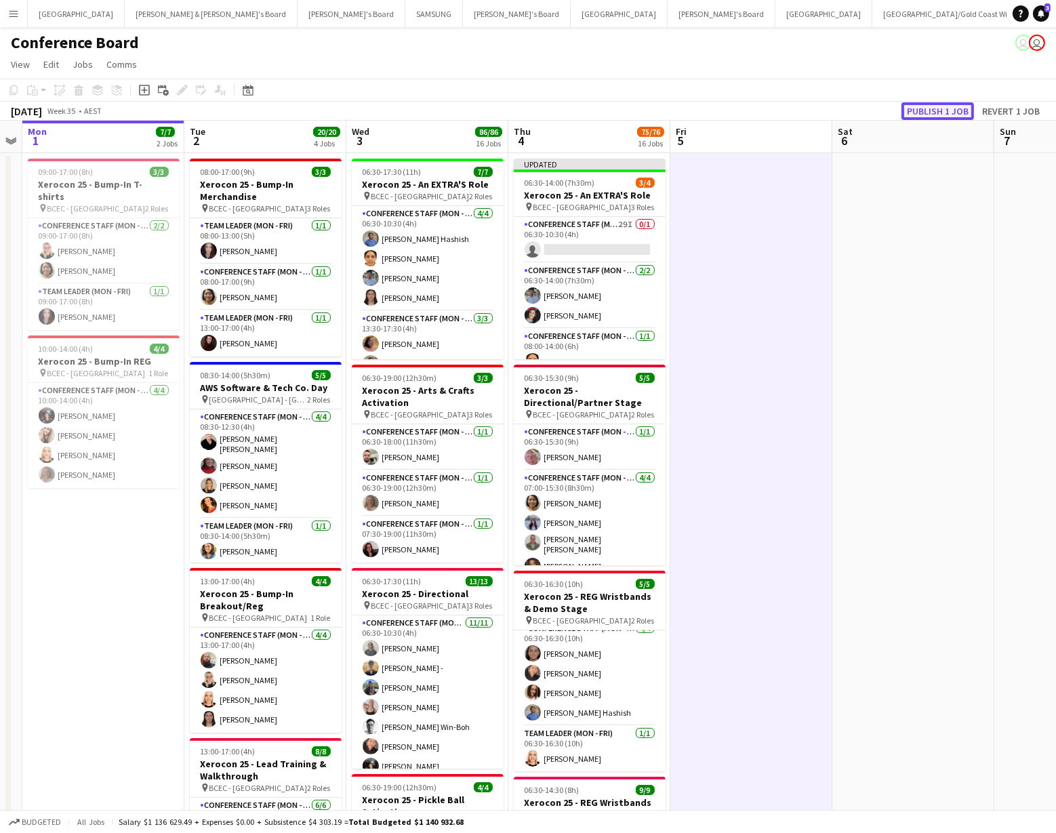
click at [307, 106] on button "Publish 1 job" at bounding box center [937, 111] width 73 height 18
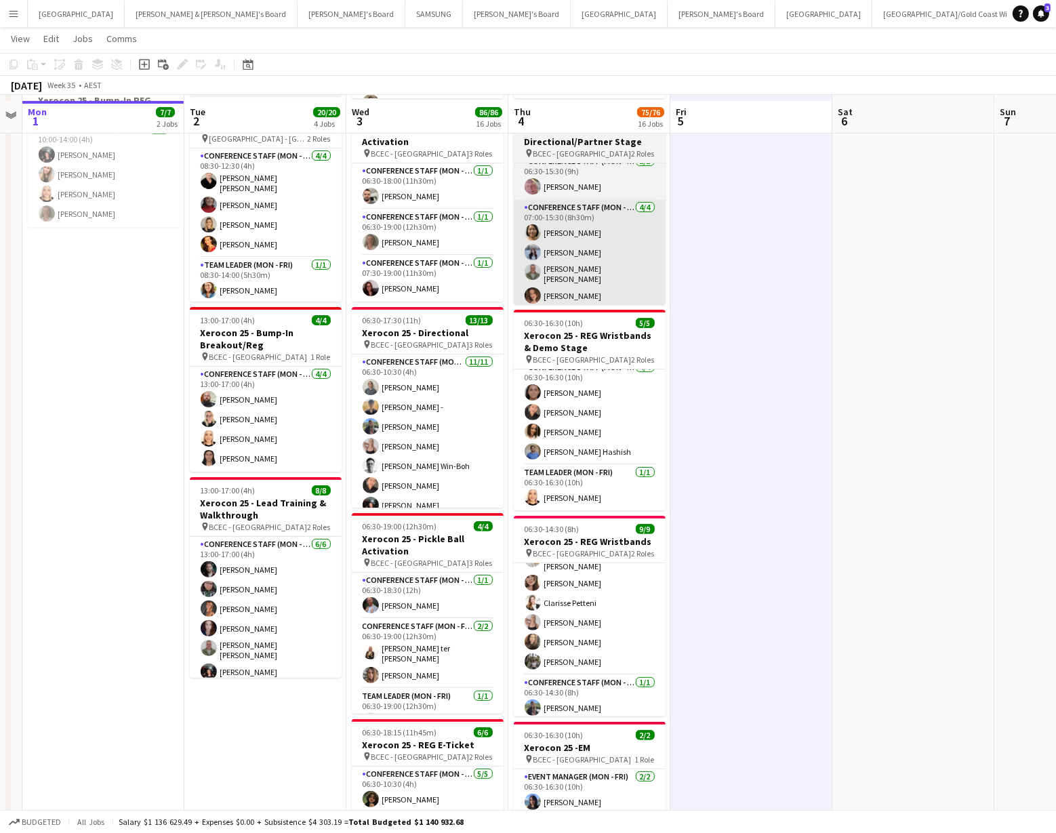
scroll to position [270, 0]
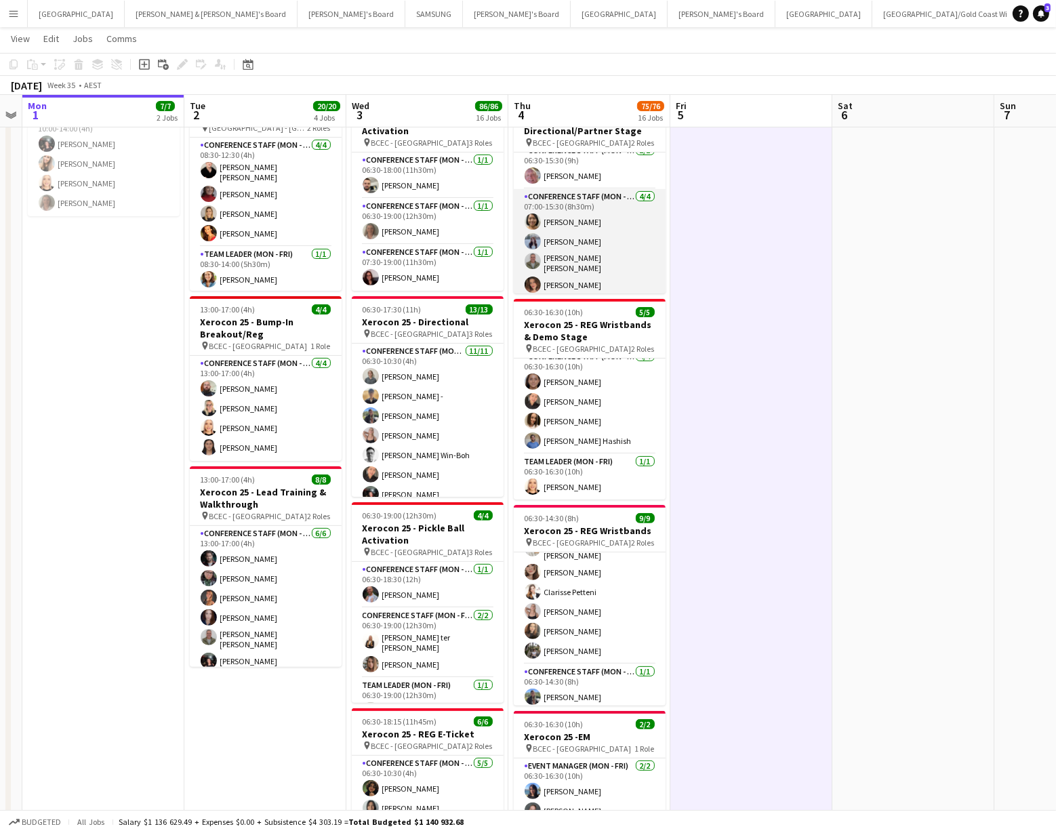
click at [307, 242] on app-user-avatar at bounding box center [533, 241] width 16 height 16
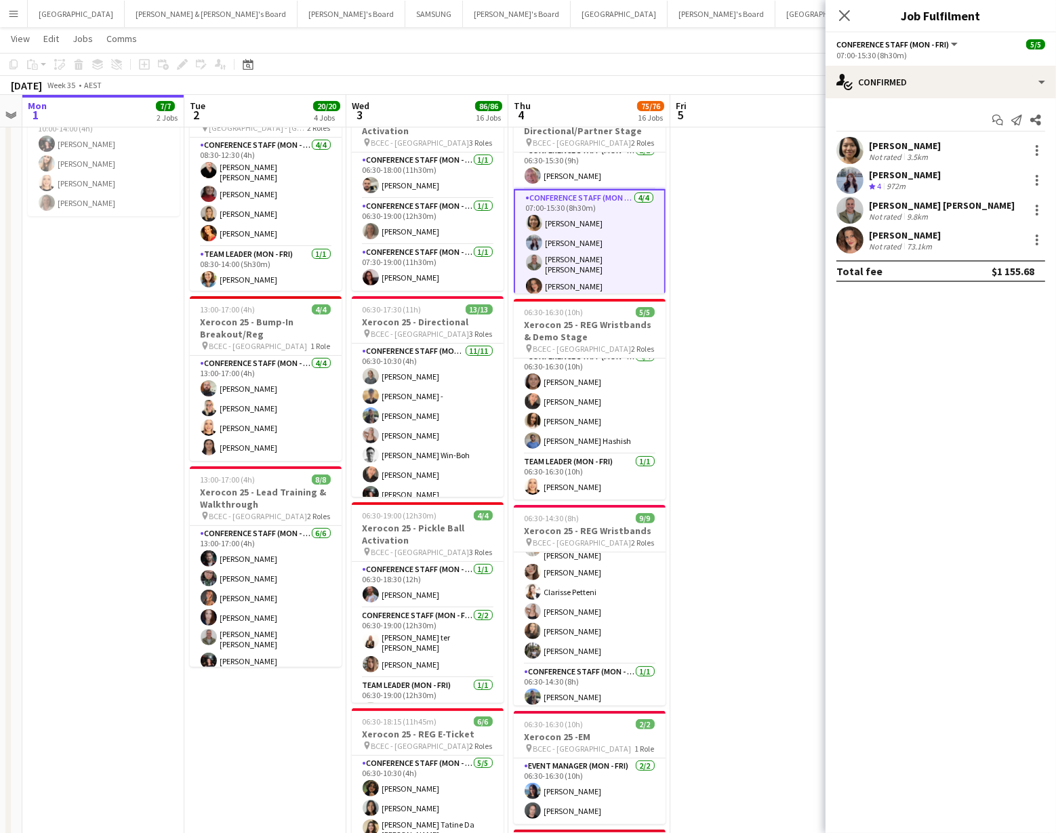
click at [307, 181] on app-user-avatar at bounding box center [849, 180] width 27 height 27
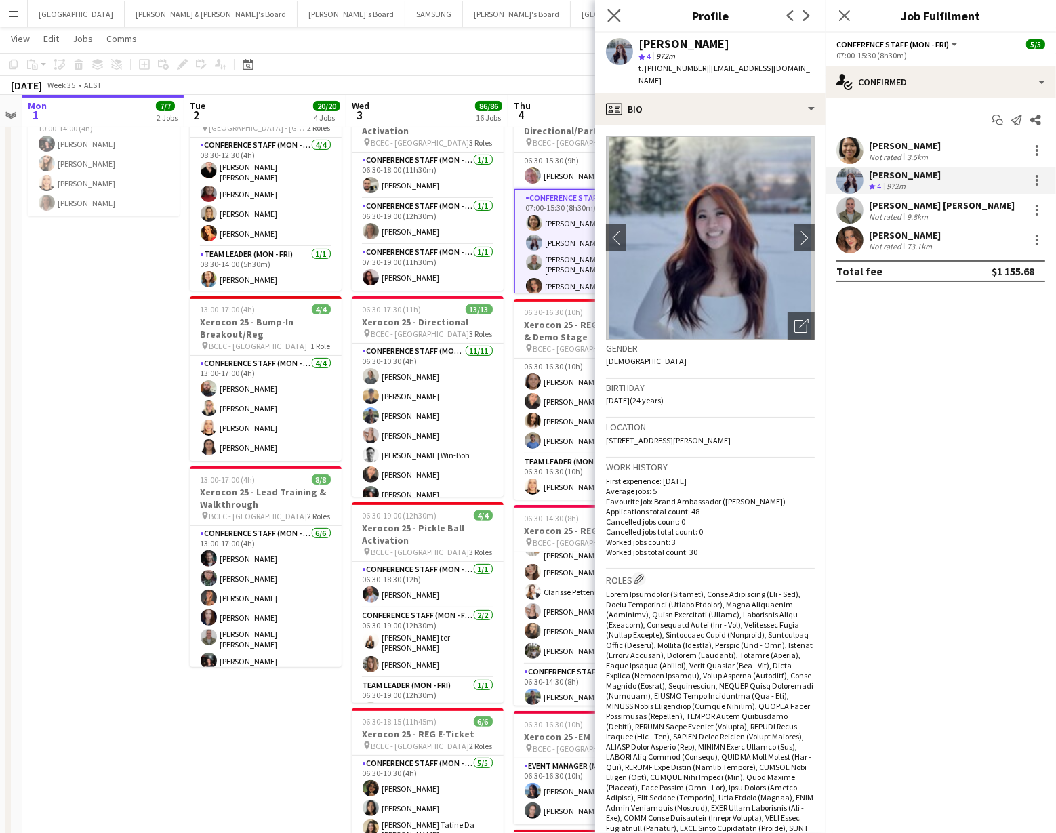
click at [307, 18] on icon at bounding box center [613, 15] width 13 height 13
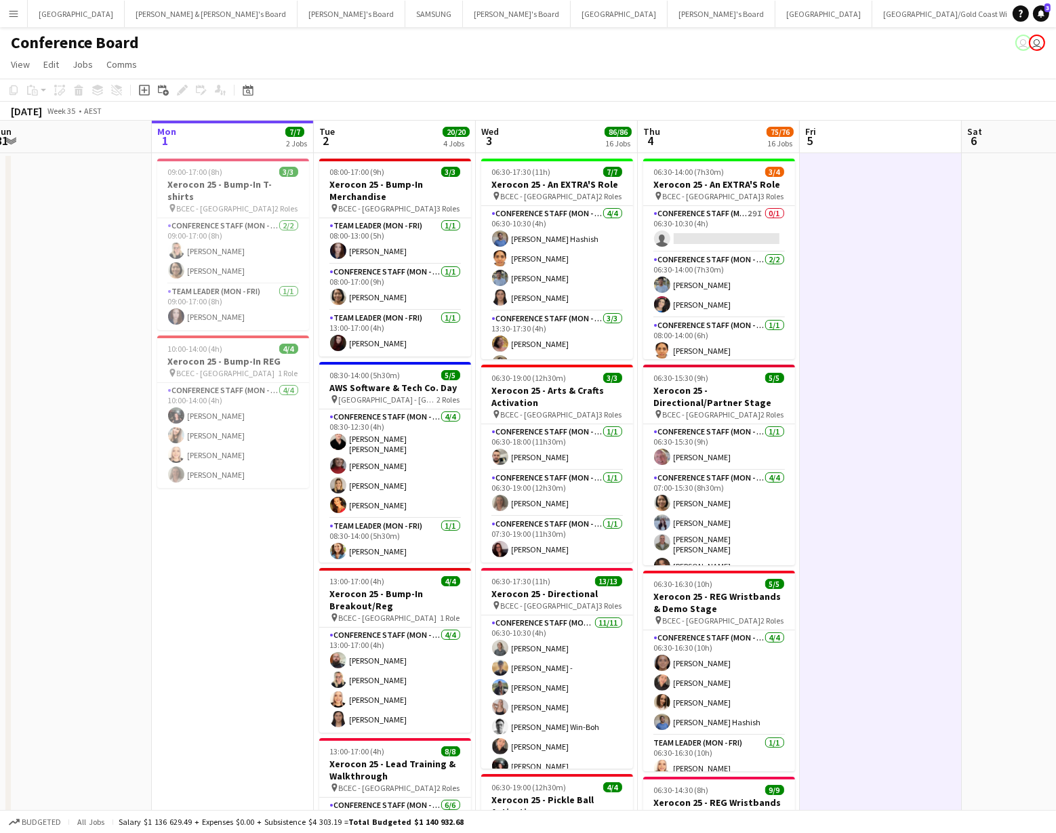
scroll to position [0, 332]
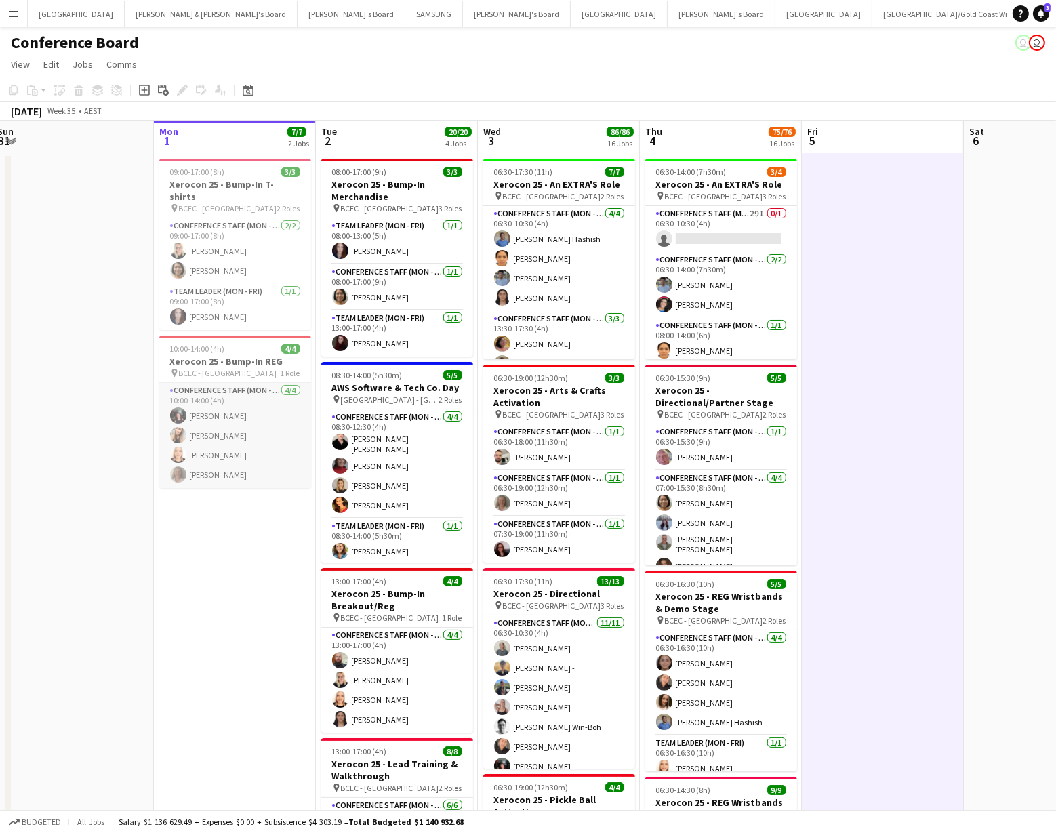
click at [192, 423] on app-card-role "Conference Staff (Mon - Fri) 4/4 10:00-14:00 (4h) Gabriella Kochhann Zoe Hollin…" at bounding box center [235, 435] width 152 height 105
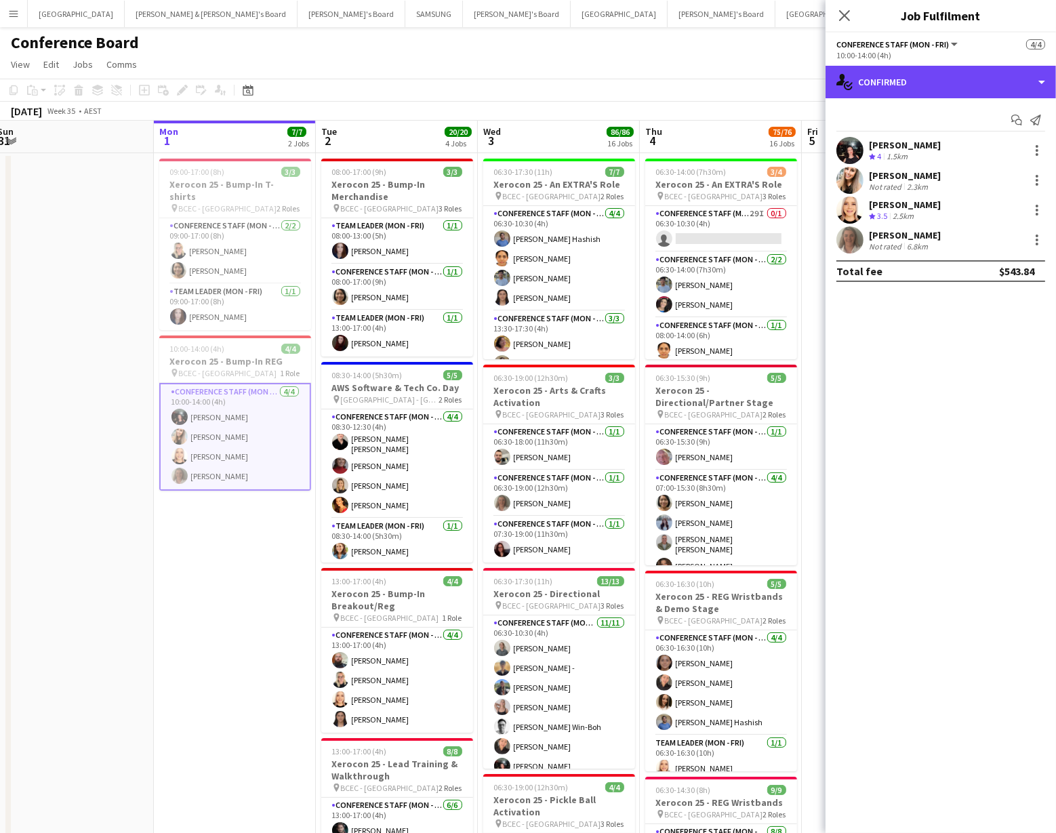
drag, startPoint x: 996, startPoint y: 81, endPoint x: 987, endPoint y: 110, distance: 29.8
click at [307, 81] on div "single-neutral-actions-check-2 Confirmed" at bounding box center [941, 82] width 230 height 33
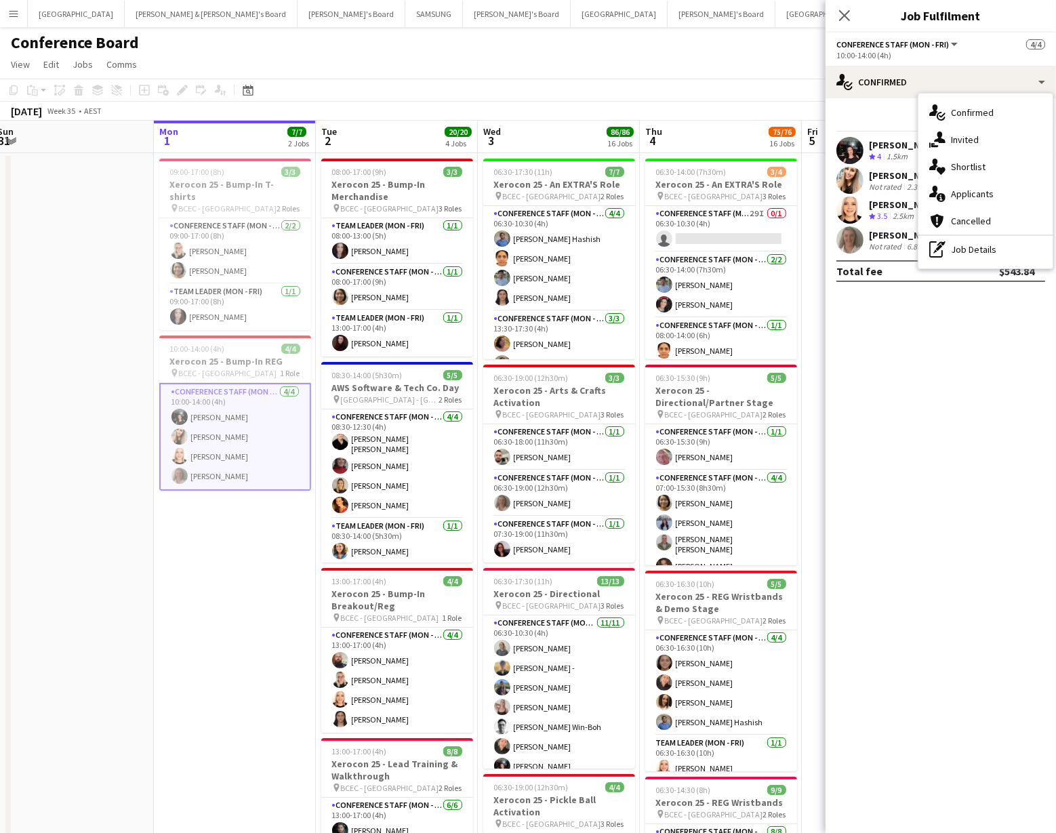
drag, startPoint x: 990, startPoint y: 263, endPoint x: 973, endPoint y: 254, distance: 19.7
click at [307, 262] on div "single-neutral-actions-check-2 Confirmed single-neutral-actions-share-1 Invited…" at bounding box center [985, 181] width 134 height 175
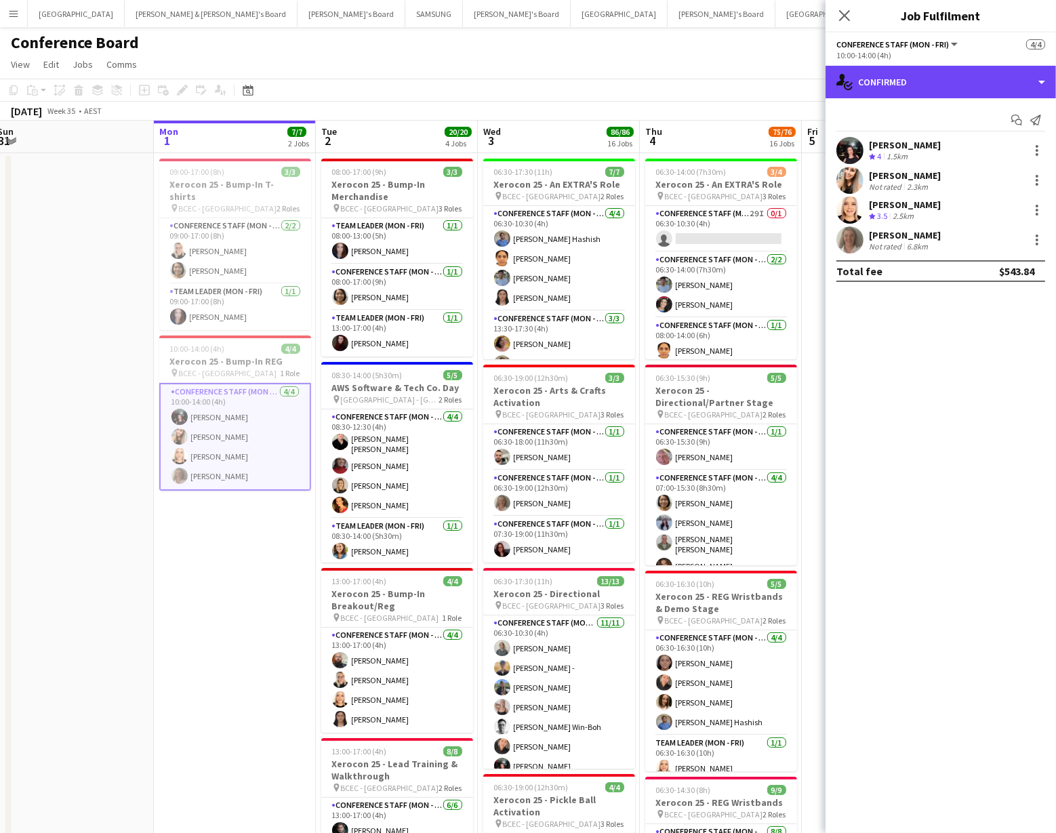
drag, startPoint x: 990, startPoint y: 70, endPoint x: 992, endPoint y: 96, distance: 25.8
click at [307, 71] on div "single-neutral-actions-check-2 Confirmed" at bounding box center [941, 82] width 230 height 33
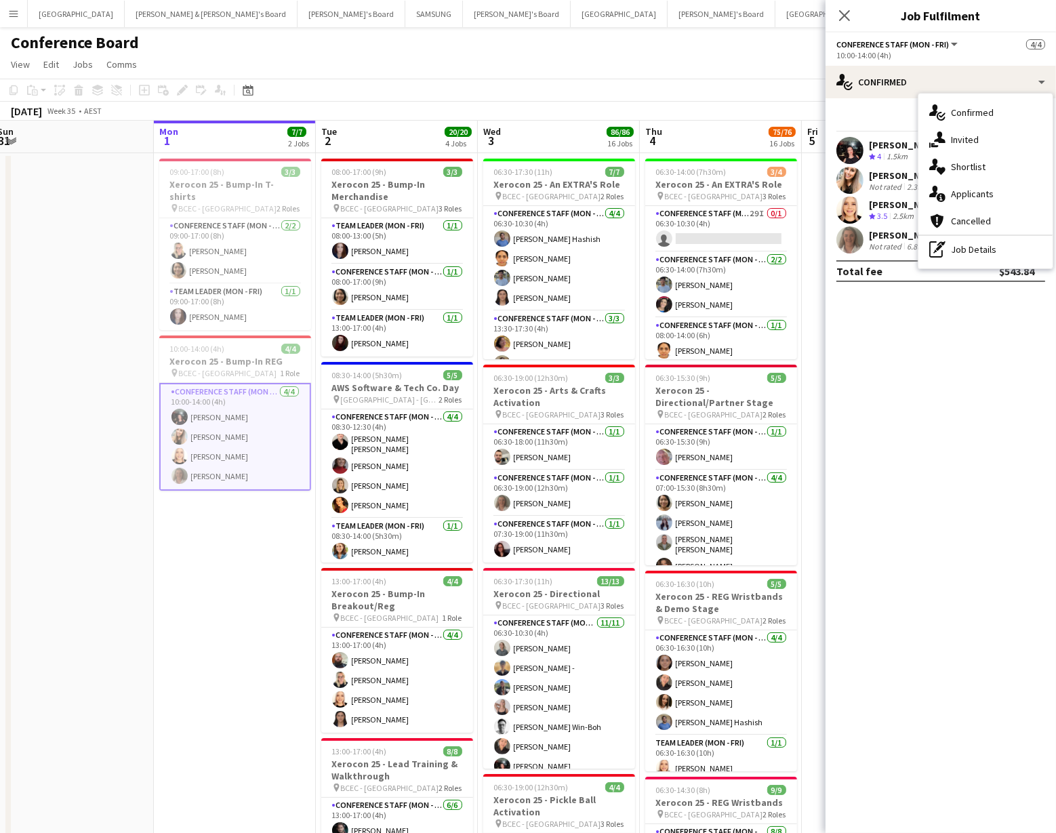
drag, startPoint x: 993, startPoint y: 253, endPoint x: 920, endPoint y: 174, distance: 108.0
click at [307, 251] on div "pen-write Job Details" at bounding box center [985, 249] width 134 height 27
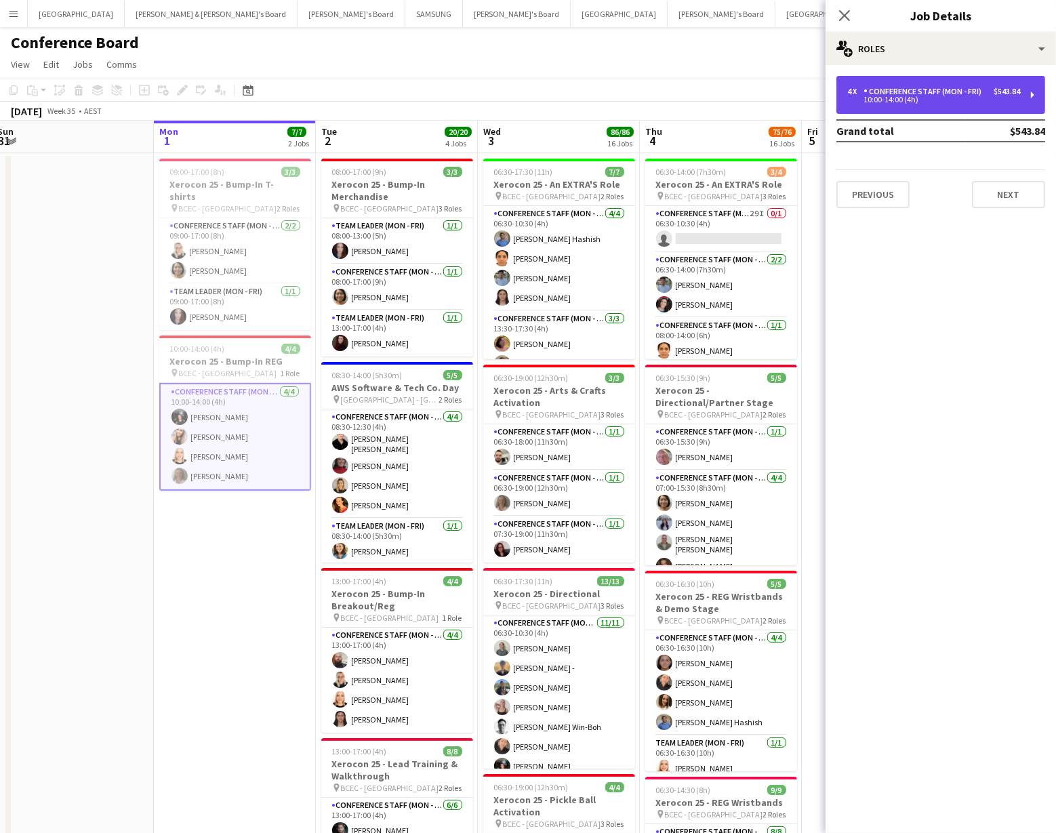
click at [307, 96] on div "Conference Staff (Mon - Fri)" at bounding box center [925, 91] width 123 height 9
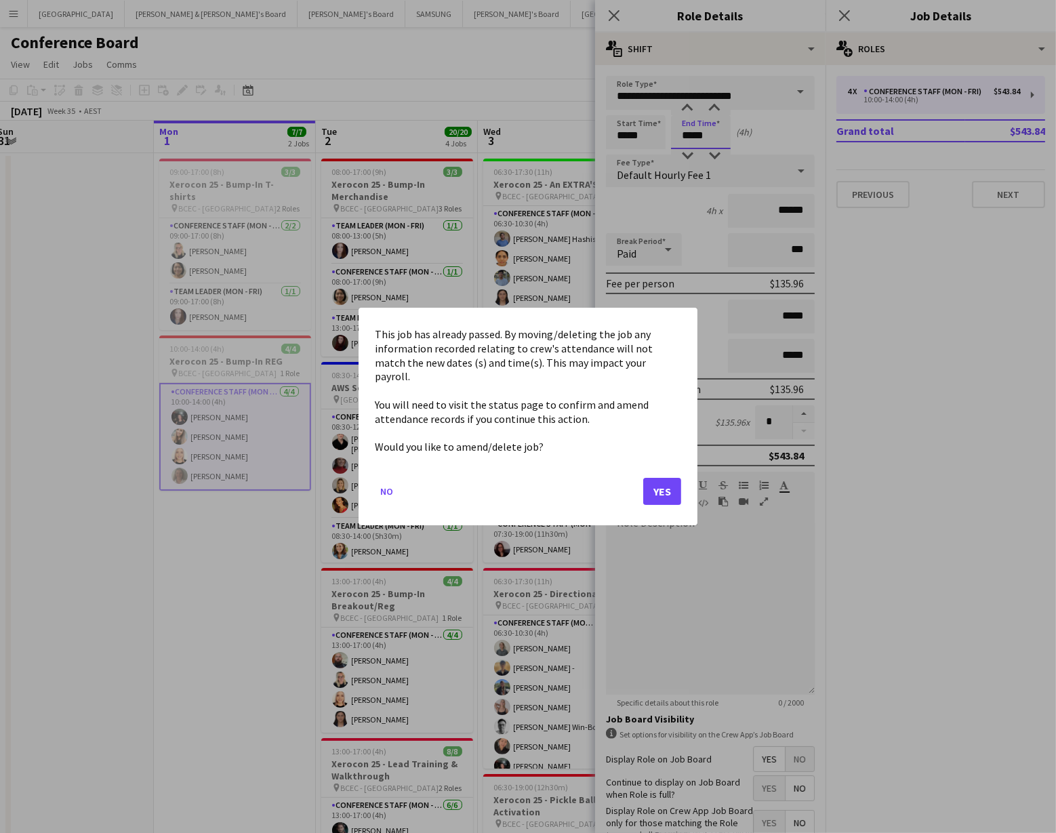
drag, startPoint x: 654, startPoint y: 485, endPoint x: 668, endPoint y: 444, distance: 42.9
click at [307, 481] on button "Yes" at bounding box center [662, 491] width 38 height 27
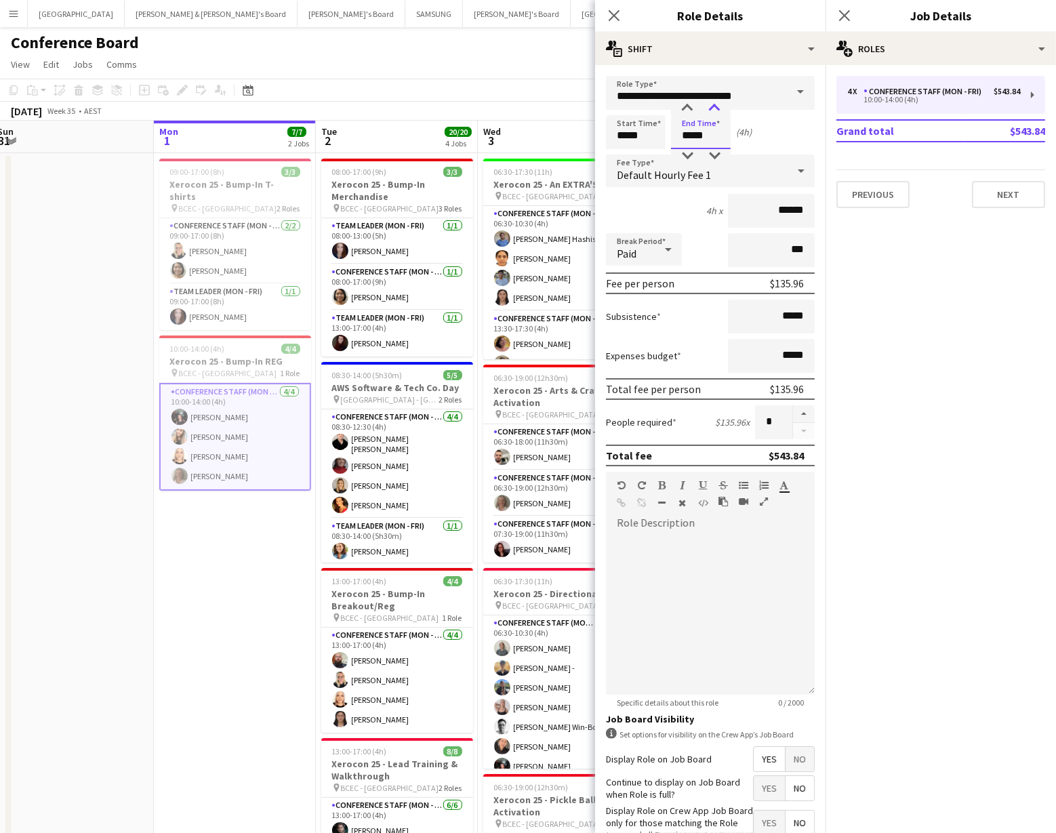
click at [307, 110] on div at bounding box center [714, 109] width 27 height 14
type input "*****"
click at [307, 110] on div at bounding box center [714, 109] width 27 height 14
click at [307, 95] on app-toolbar "Copy Paste Paste Command V Paste with crew Command Shift V Paste linked Job [GE…" at bounding box center [528, 90] width 1056 height 23
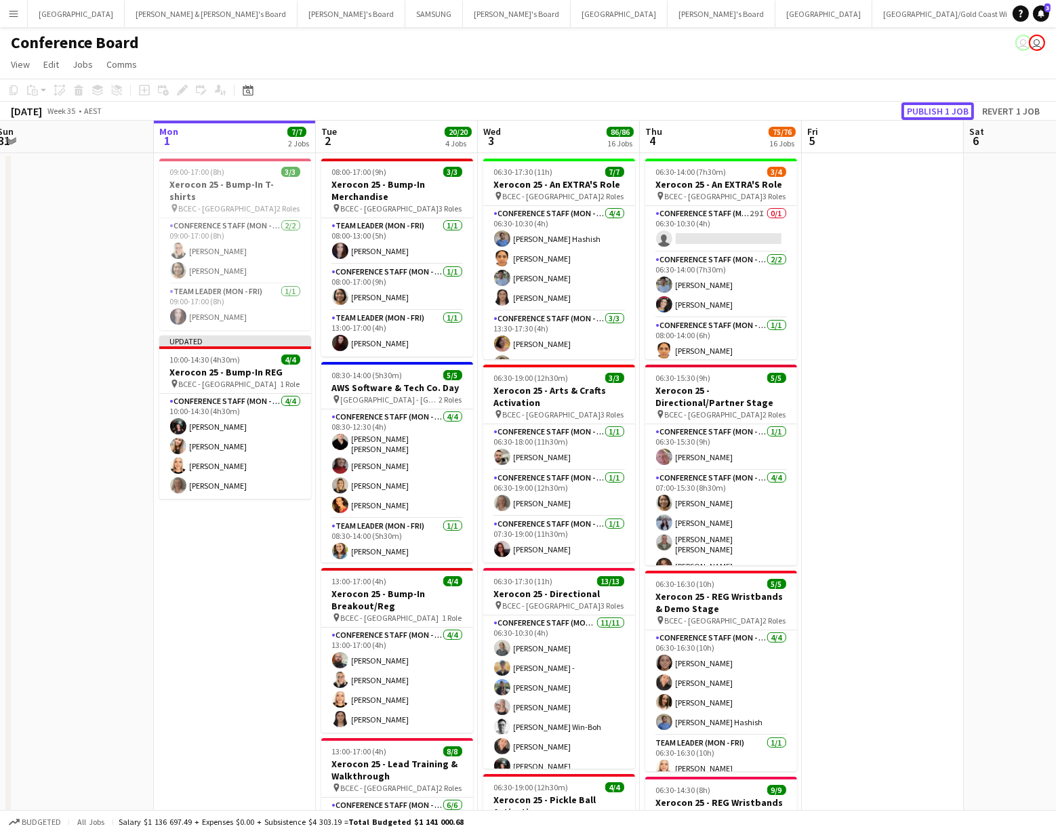
click at [307, 110] on button "Publish 1 job" at bounding box center [937, 111] width 73 height 18
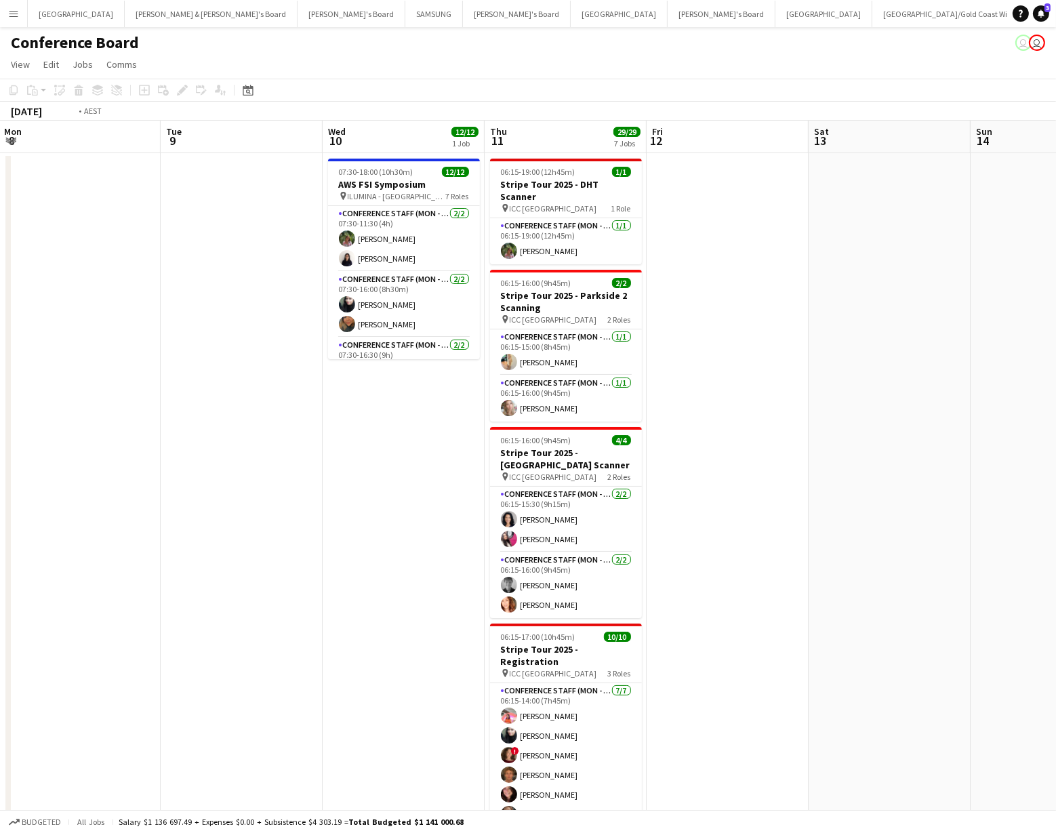
scroll to position [0, 428]
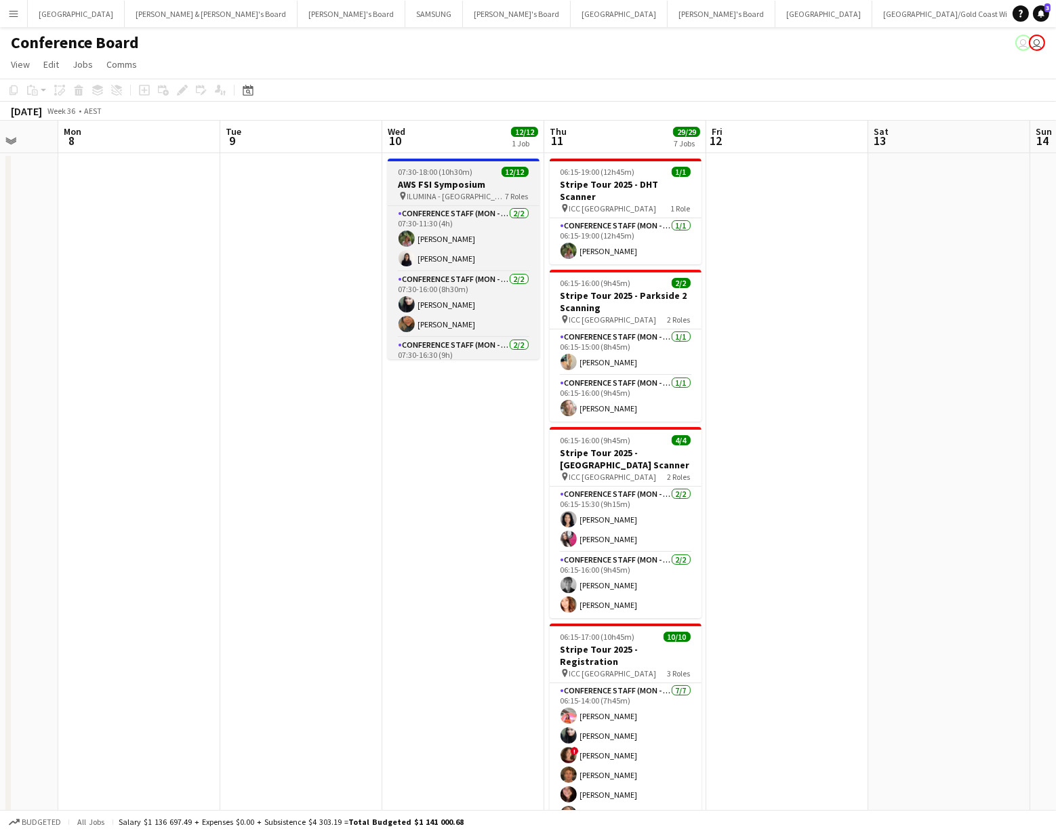
click at [307, 195] on div "pin ILUMINA - Sydney 7 Roles" at bounding box center [464, 195] width 152 height 11
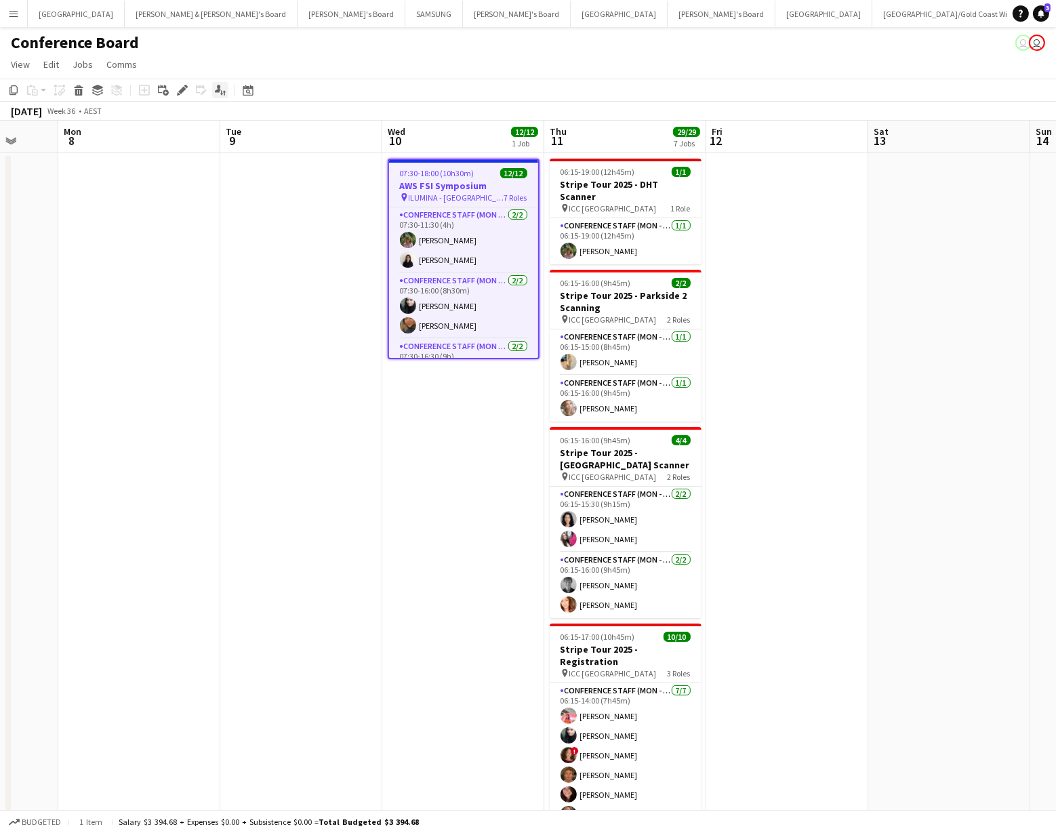
click at [220, 89] on icon "Applicants" at bounding box center [220, 90] width 11 height 11
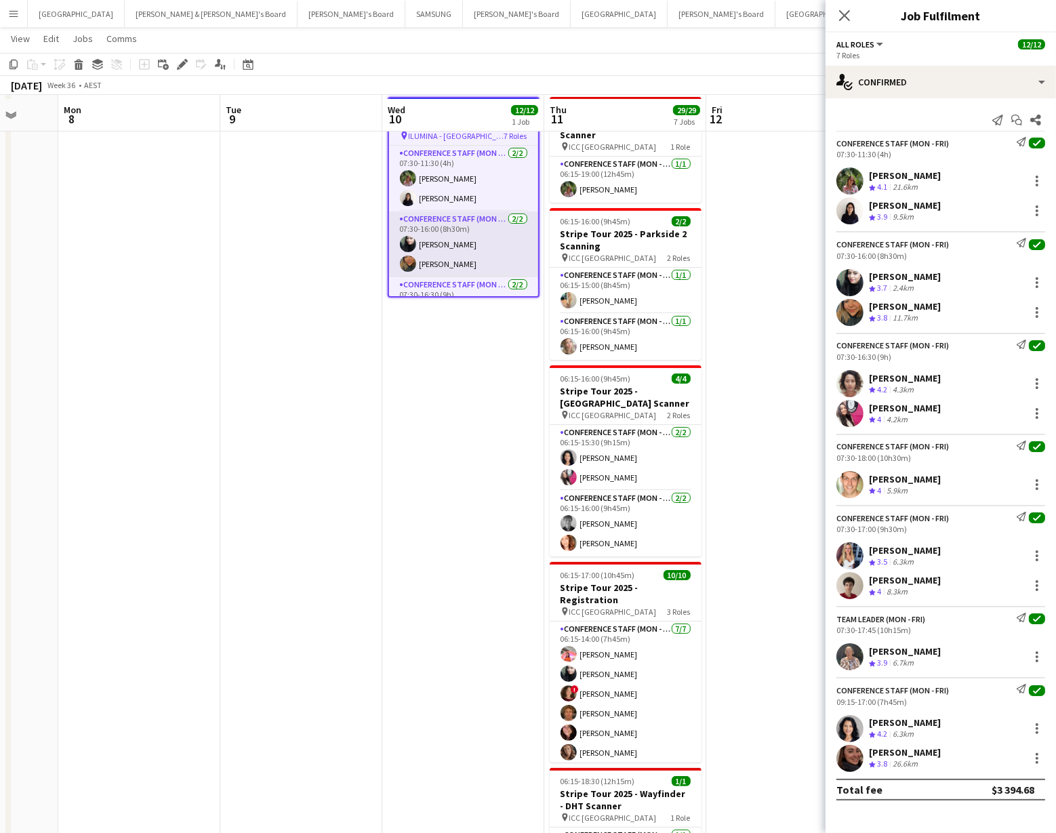
scroll to position [0, 0]
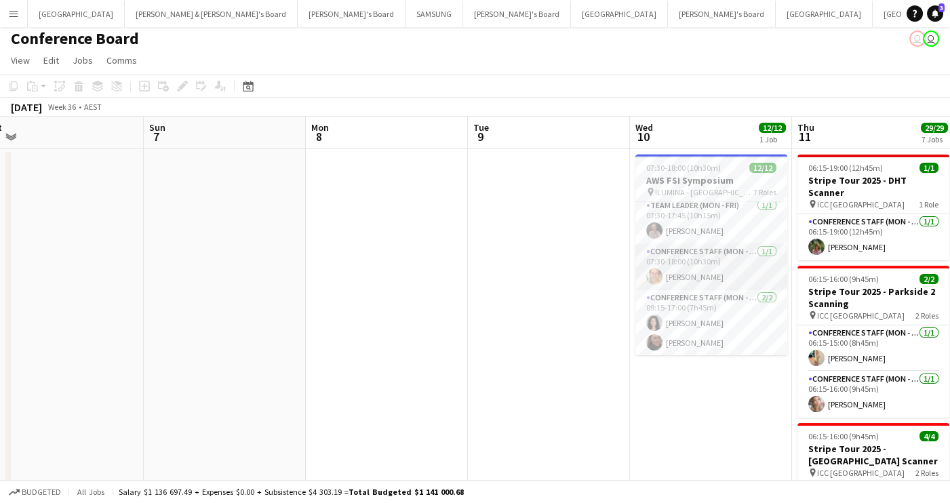
scroll to position [5, 0]
click at [684, 231] on app-card-role "Team Leader (Mon - Fri) [DATE] 07:30-17:45 (10h15m) [PERSON_NAME]" at bounding box center [711, 220] width 152 height 46
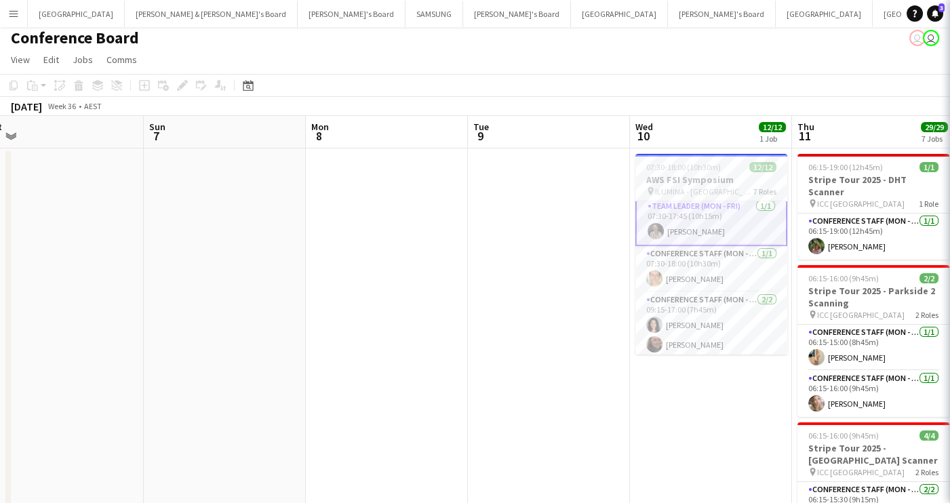
scroll to position [268, 0]
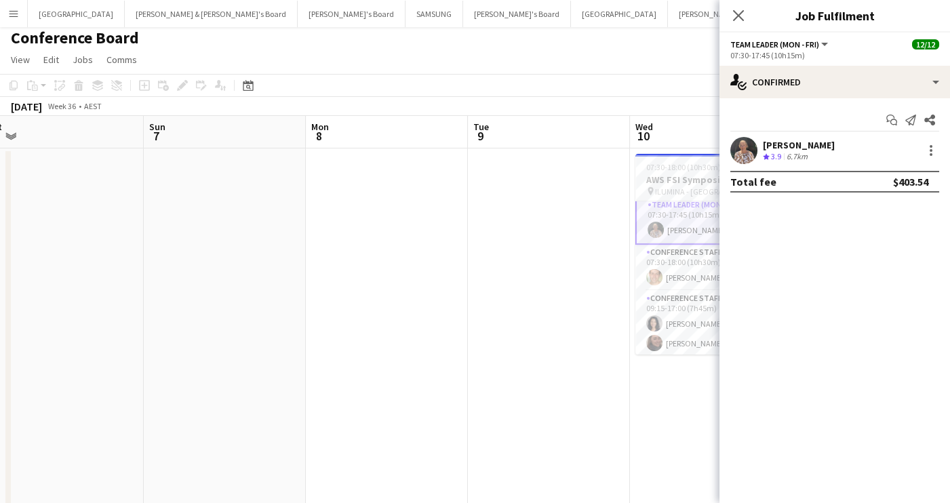
click at [748, 144] on app-user-avatar at bounding box center [743, 150] width 27 height 27
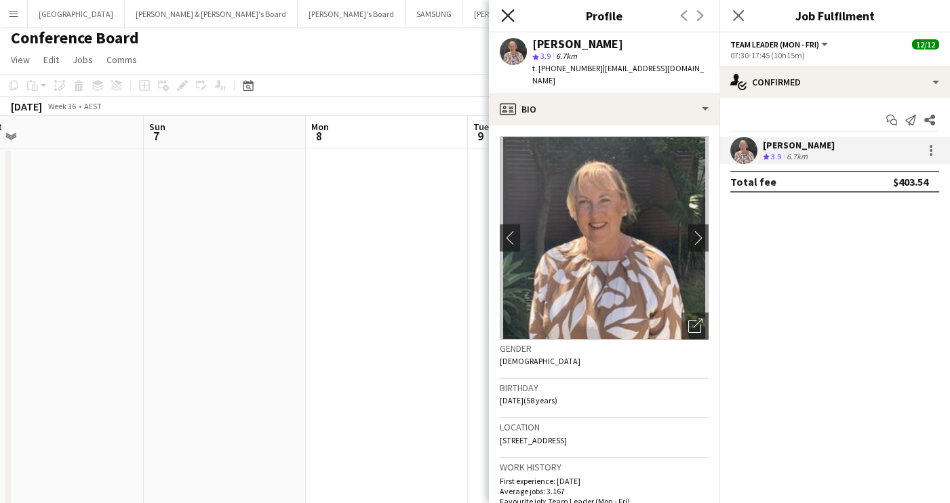
click at [506, 16] on icon "Close pop-in" at bounding box center [507, 15] width 13 height 13
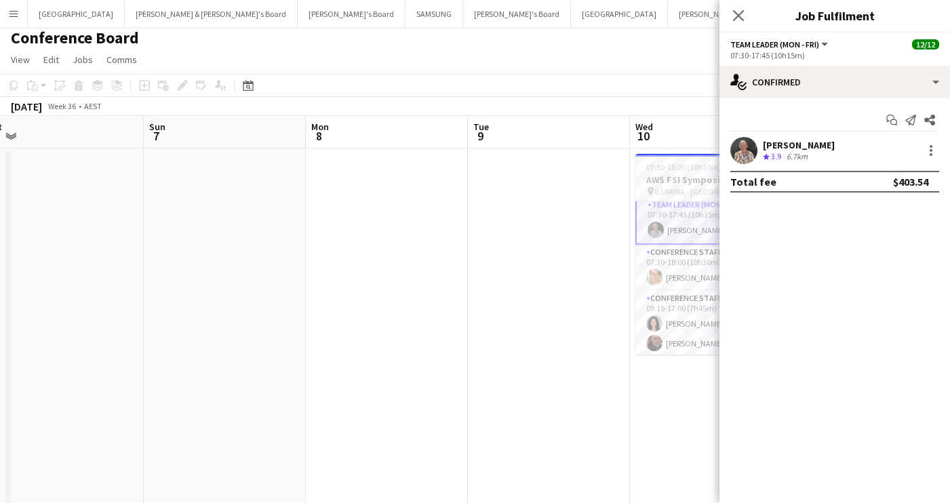
scroll to position [0, 0]
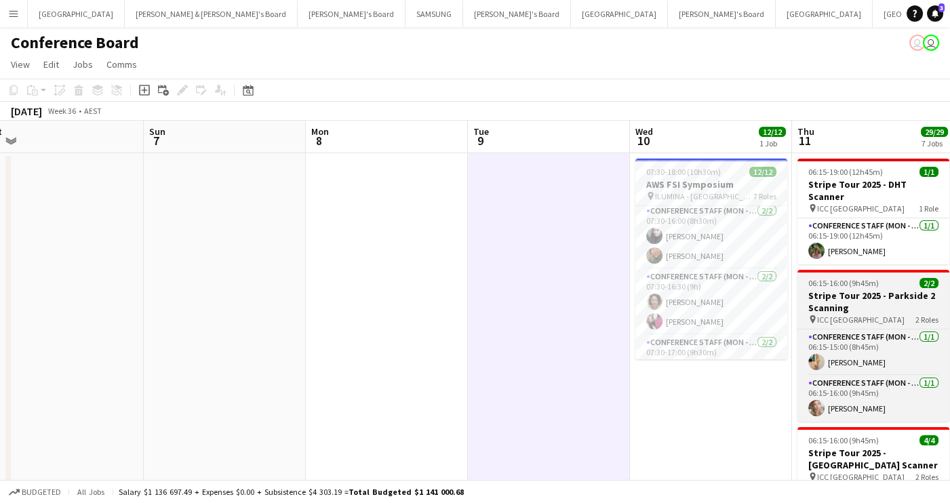
scroll to position [75, 0]
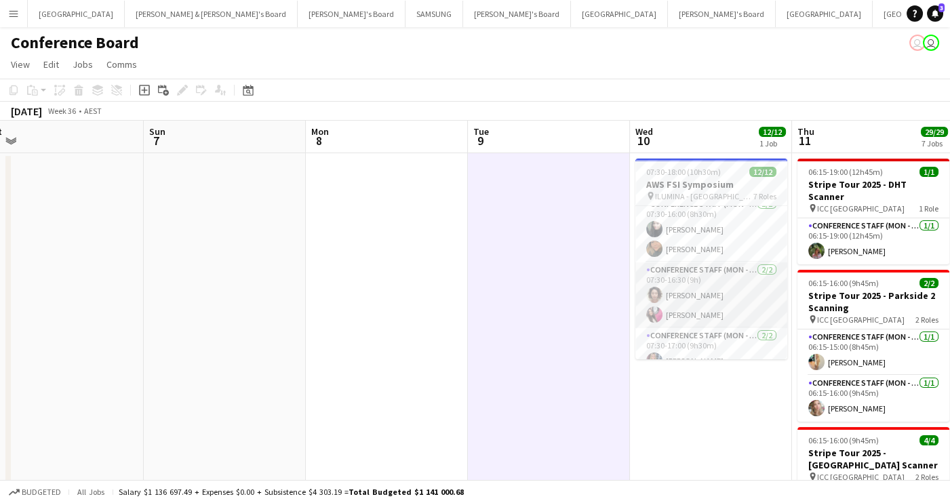
click at [652, 313] on app-user-avatar at bounding box center [654, 314] width 16 height 16
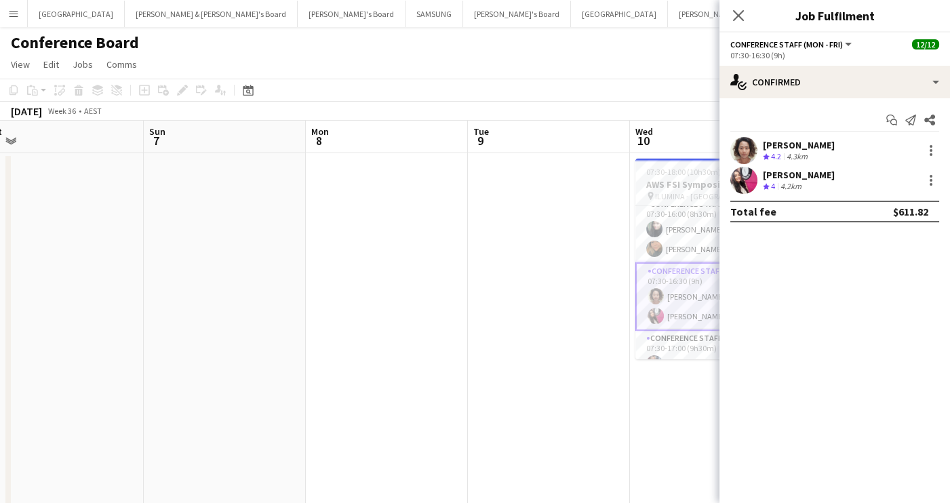
click at [745, 177] on app-user-avatar at bounding box center [743, 180] width 27 height 27
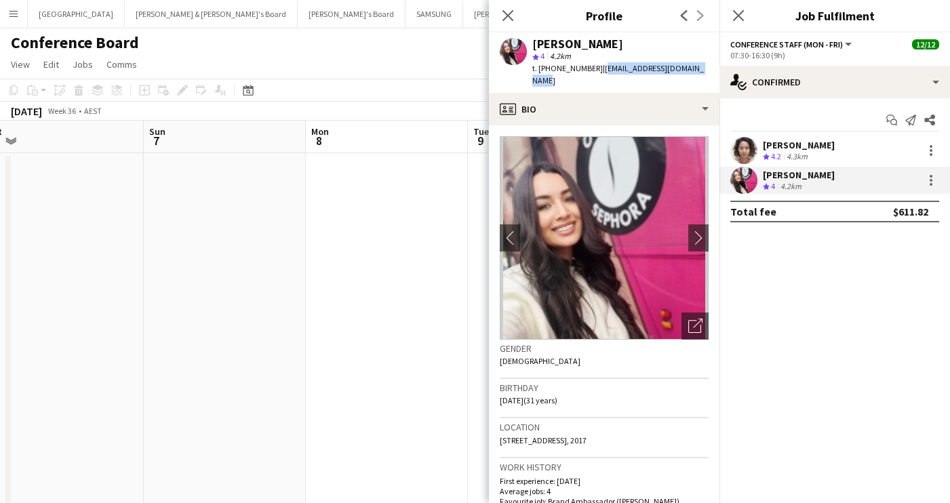
drag, startPoint x: 596, startPoint y: 68, endPoint x: 698, endPoint y: 67, distance: 102.4
click at [698, 67] on span "| [EMAIL_ADDRESS][DOMAIN_NAME]" at bounding box center [617, 74] width 171 height 22
copy span "[EMAIL_ADDRESS][DOMAIN_NAME]"
click at [507, 17] on icon "Close pop-in" at bounding box center [507, 15] width 13 height 13
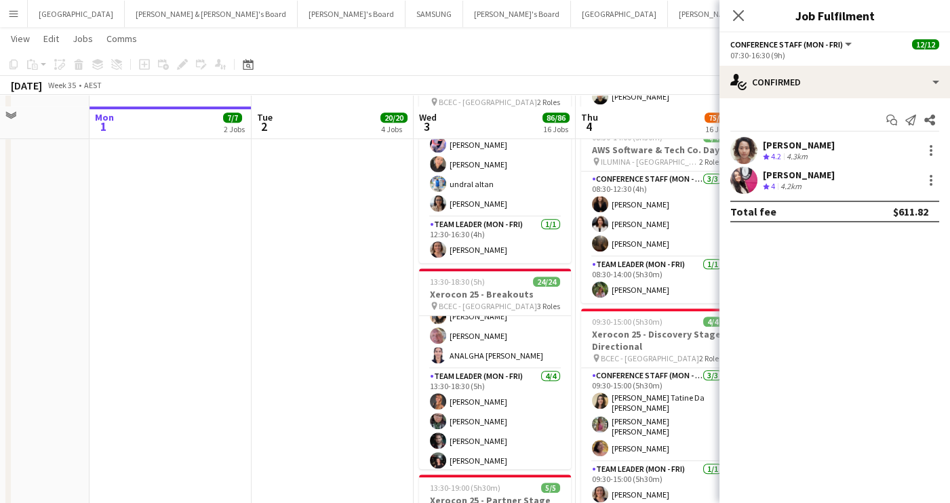
scroll to position [2468, 0]
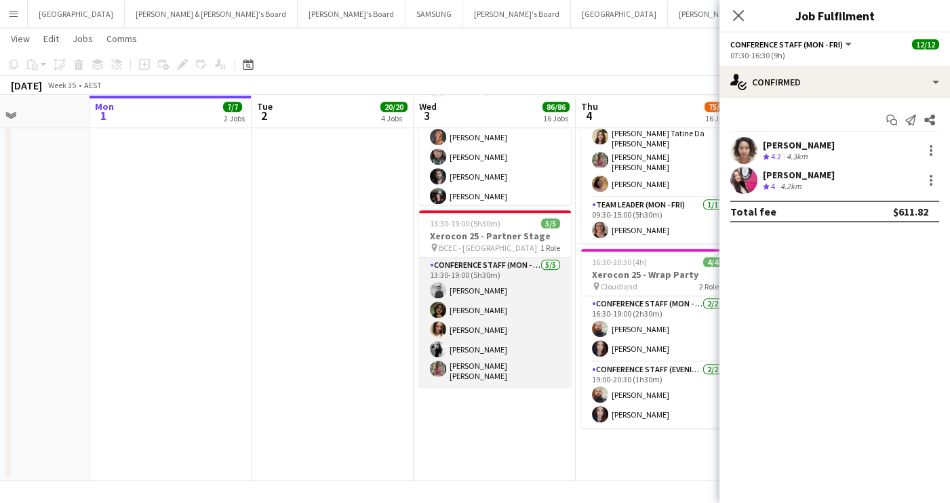
click at [466, 329] on app-card-role "Conference Staff (Mon - Fri) [DATE] 13:30-19:00 (5h30m) [PERSON_NAME] [PERSON_N…" at bounding box center [495, 322] width 152 height 129
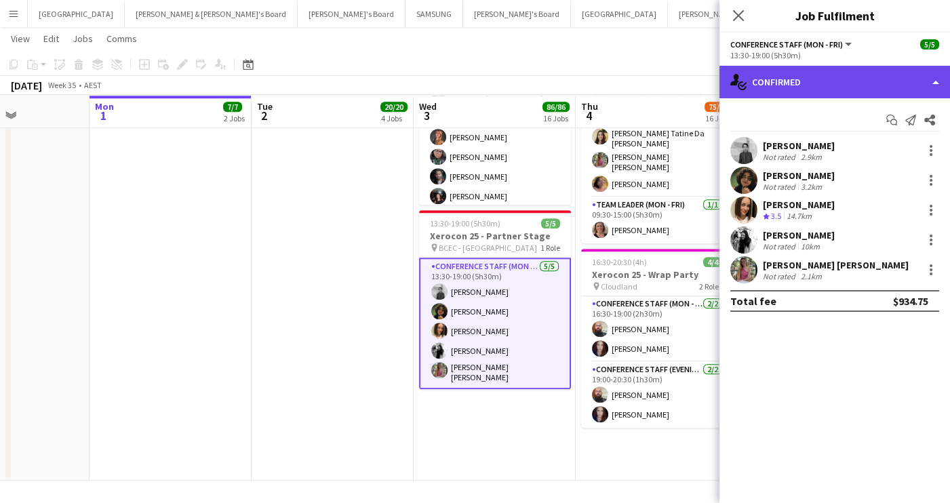
click at [883, 92] on div "single-neutral-actions-check-2 Confirmed" at bounding box center [834, 82] width 230 height 33
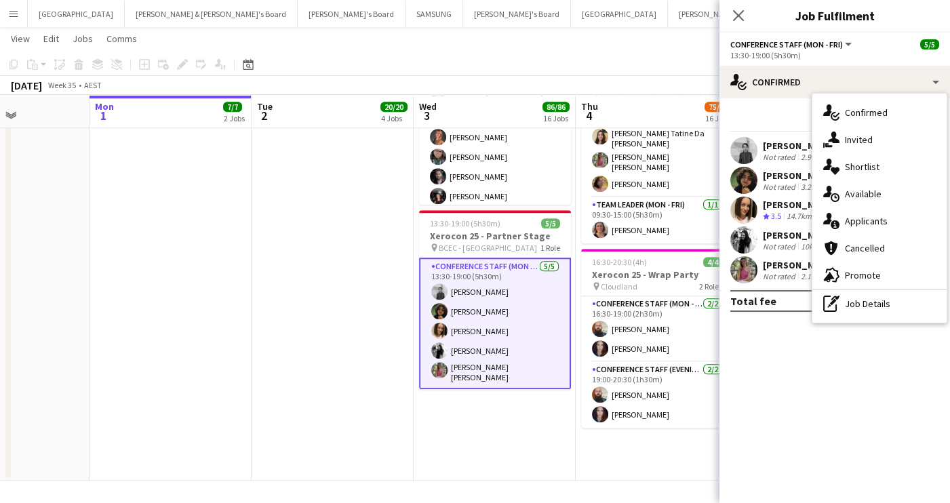
click at [880, 317] on div "single-neutral-actions-check-2 Confirmed single-neutral-actions-share-1 Invited…" at bounding box center [879, 208] width 134 height 229
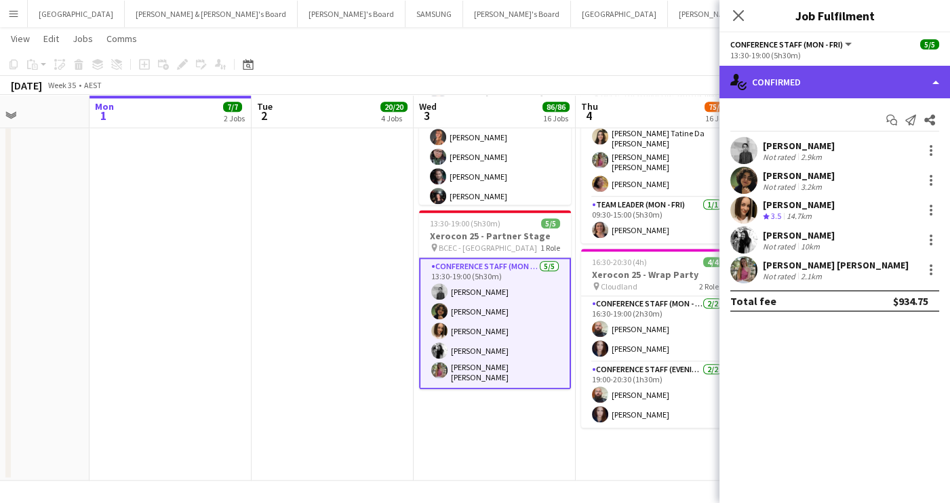
click at [874, 87] on div "single-neutral-actions-check-2 Confirmed" at bounding box center [834, 82] width 230 height 33
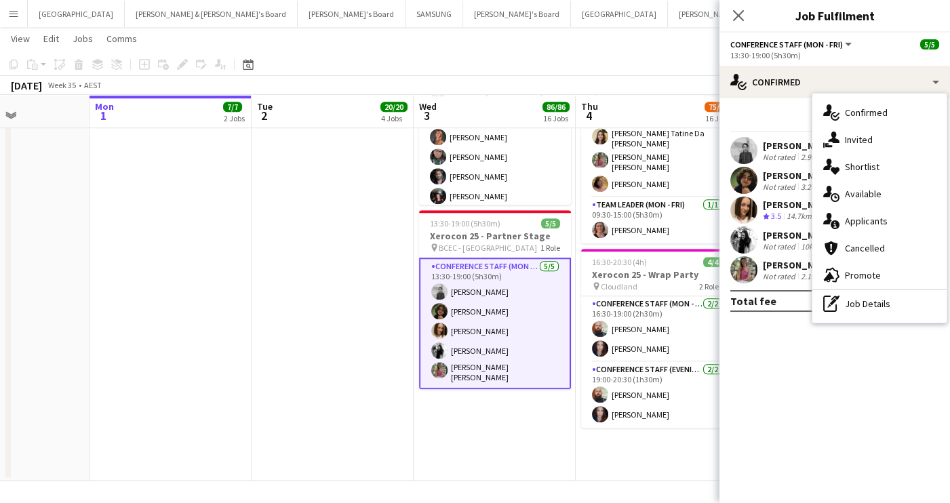
drag, startPoint x: 879, startPoint y: 301, endPoint x: 874, endPoint y: 294, distance: 8.3
click at [878, 301] on div "pen-write Job Details" at bounding box center [879, 303] width 134 height 27
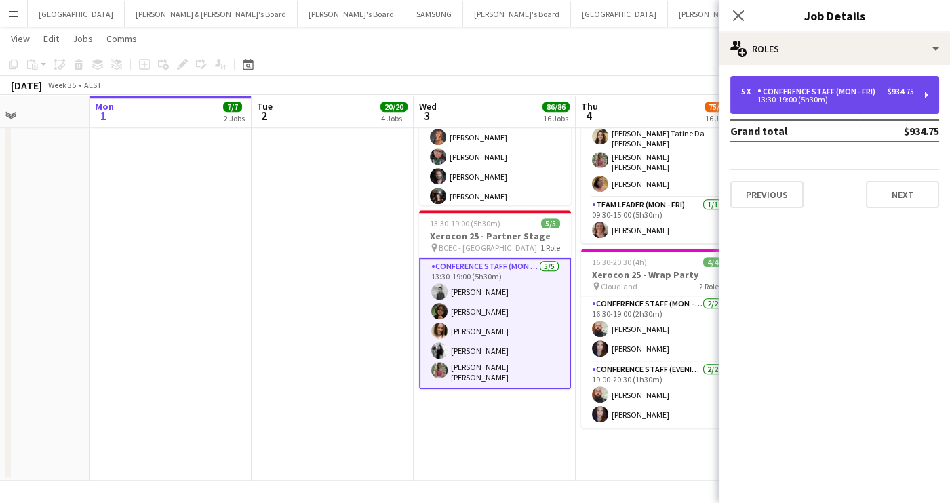
click at [878, 103] on div "5 x Conference Staff (Mon - Fri) $934.75 13:30-19:00 (5h30m)" at bounding box center [834, 95] width 209 height 38
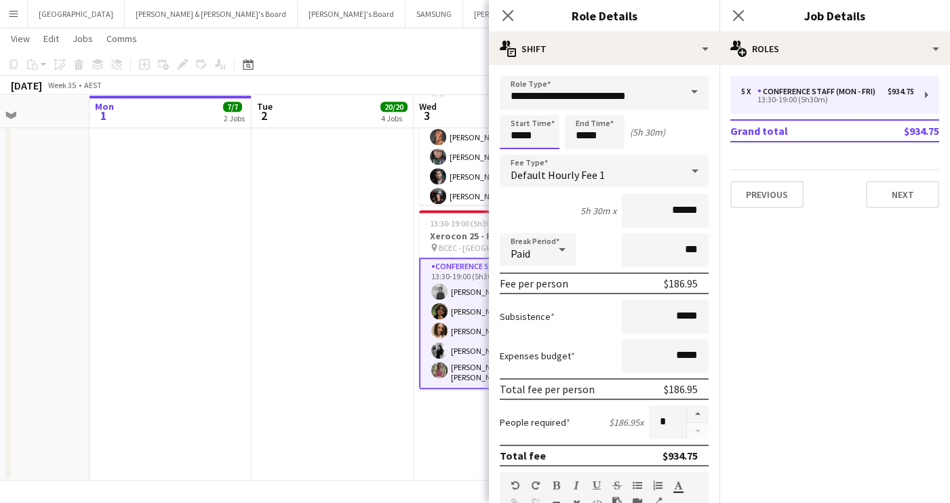
click at [540, 142] on input "*****" at bounding box center [530, 132] width 60 height 34
type input "*****"
click at [520, 154] on div at bounding box center [515, 156] width 27 height 14
click at [422, 58] on app-toolbar "Copy Paste Paste Command V Paste with crew Command Shift V Paste linked Job [GE…" at bounding box center [475, 64] width 950 height 23
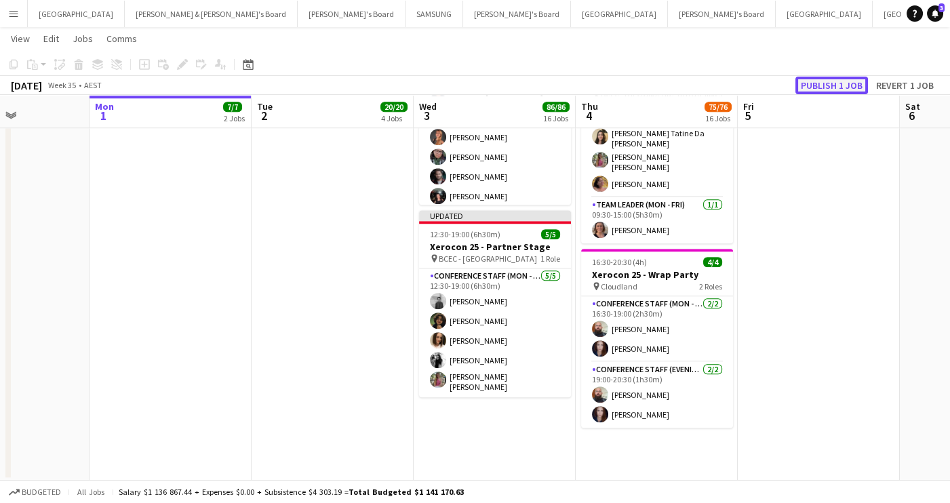
click at [829, 83] on button "Publish 1 job" at bounding box center [831, 86] width 73 height 18
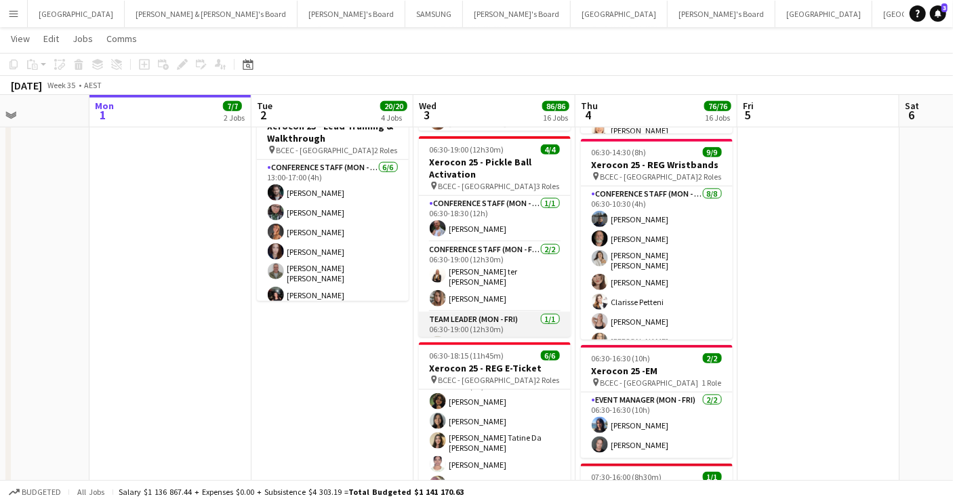
scroll to position [16, 0]
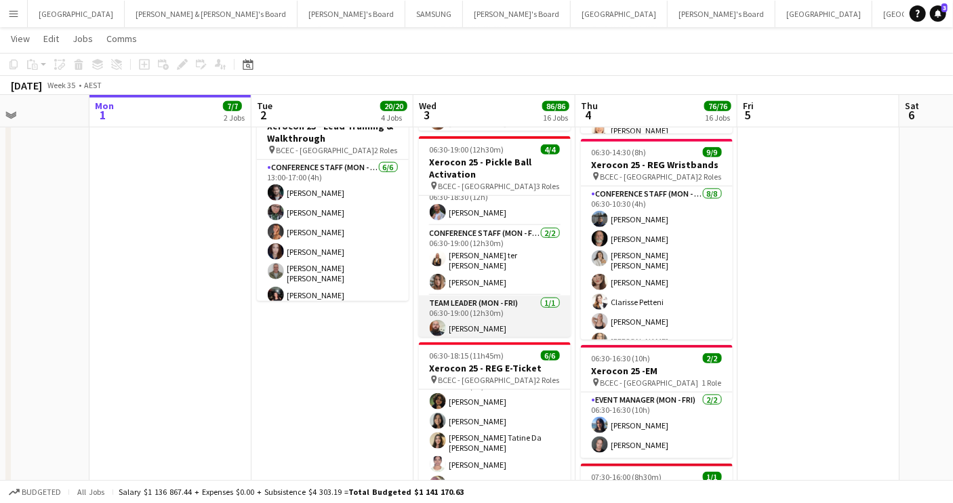
click at [500, 318] on app-card-role "Team Leader (Mon - Fri) [DATE] 06:30-19:00 (12h30m) [PERSON_NAME]" at bounding box center [495, 319] width 152 height 46
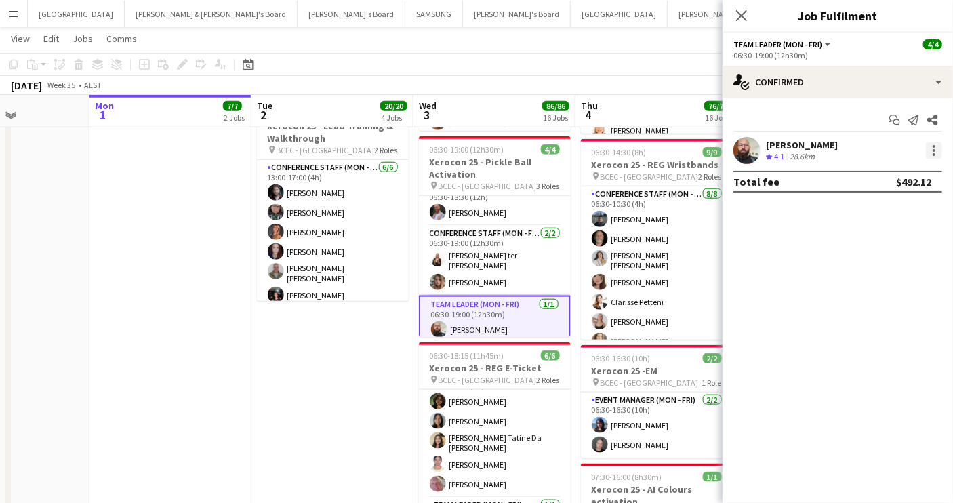
click at [905, 146] on div at bounding box center [934, 150] width 16 height 16
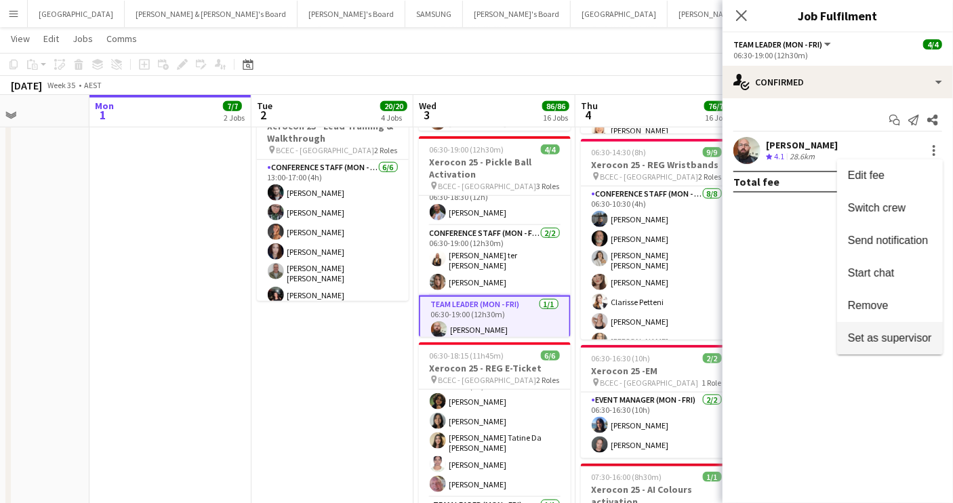
click at [895, 340] on span "Set as supervisor" at bounding box center [890, 338] width 84 height 12
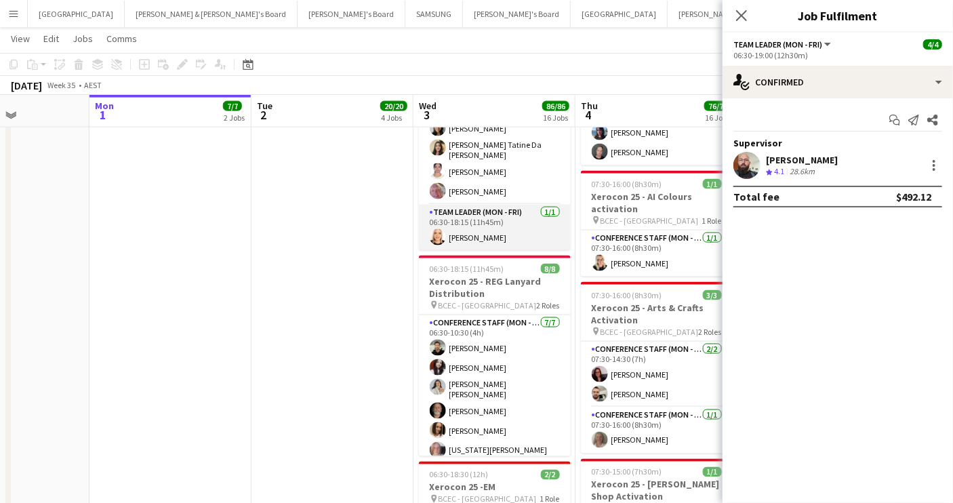
scroll to position [931, 0]
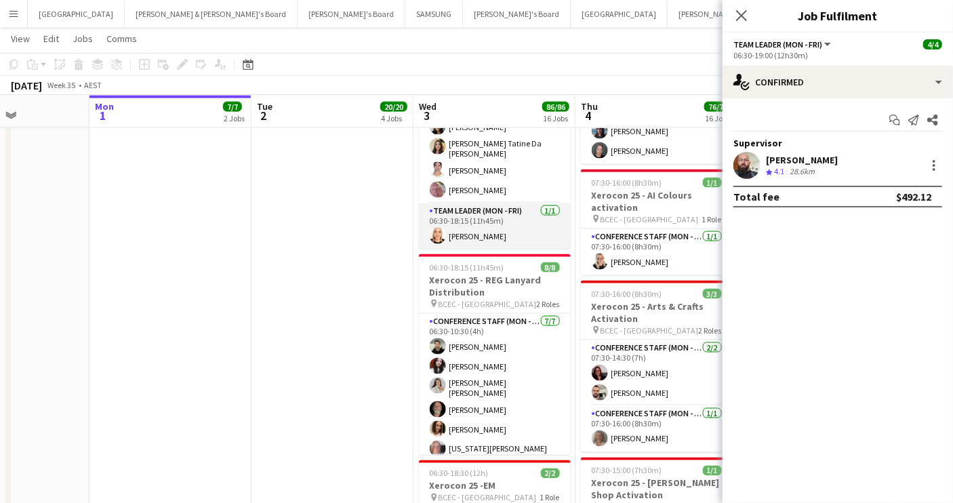
click at [508, 230] on app-card-role "Team Leader (Mon - Fri) [DATE] 06:30-18:15 (11h45m) [PERSON_NAME]" at bounding box center [495, 226] width 152 height 46
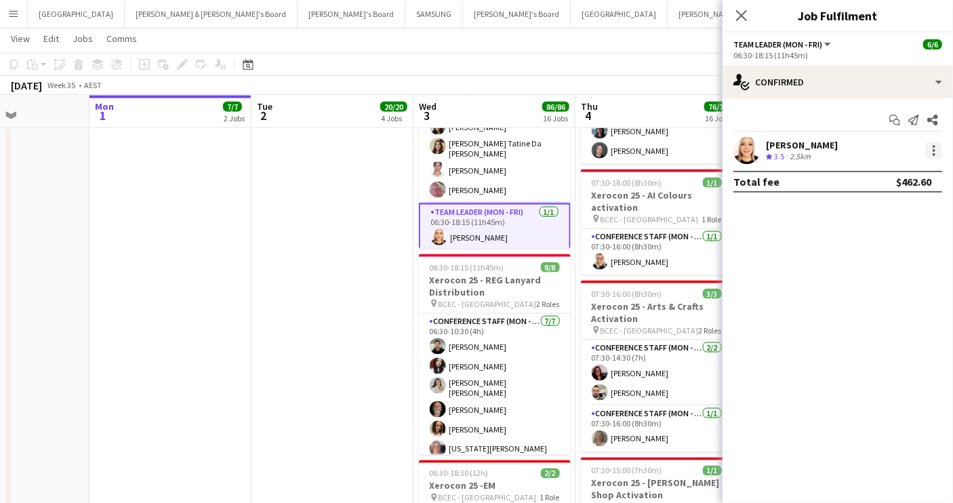
click at [905, 146] on div at bounding box center [934, 146] width 3 height 3
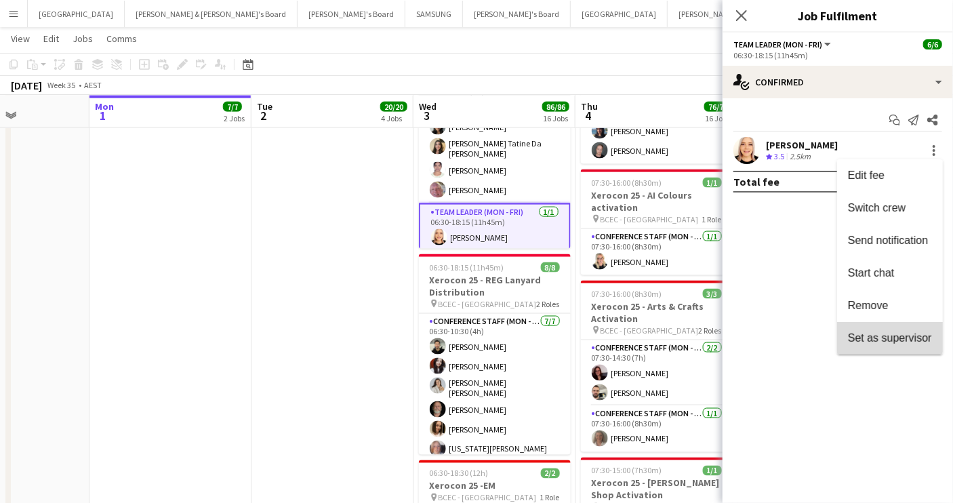
click at [899, 335] on span "Set as supervisor" at bounding box center [890, 338] width 84 height 12
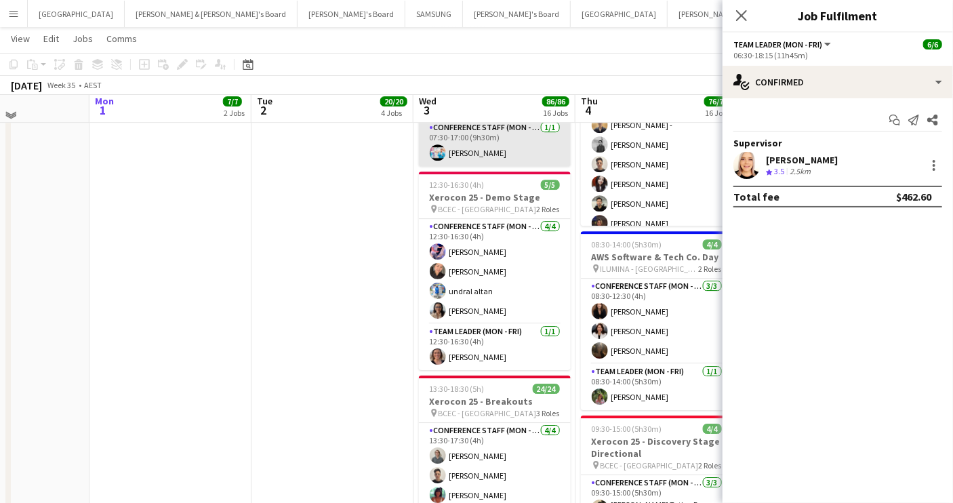
scroll to position [2098, 0]
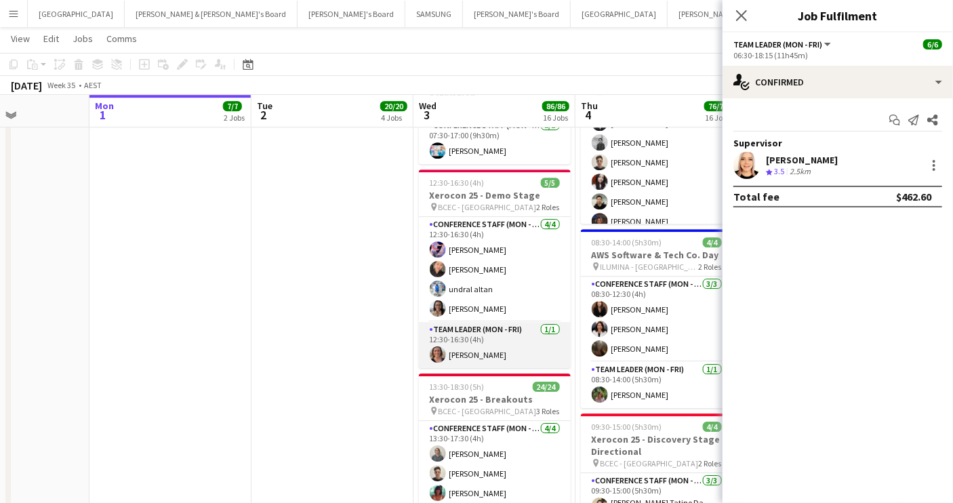
click at [519, 343] on app-card-role "Team Leader (Mon - Fri) [DATE] 12:30-16:30 (4h) [PERSON_NAME]" at bounding box center [495, 345] width 152 height 46
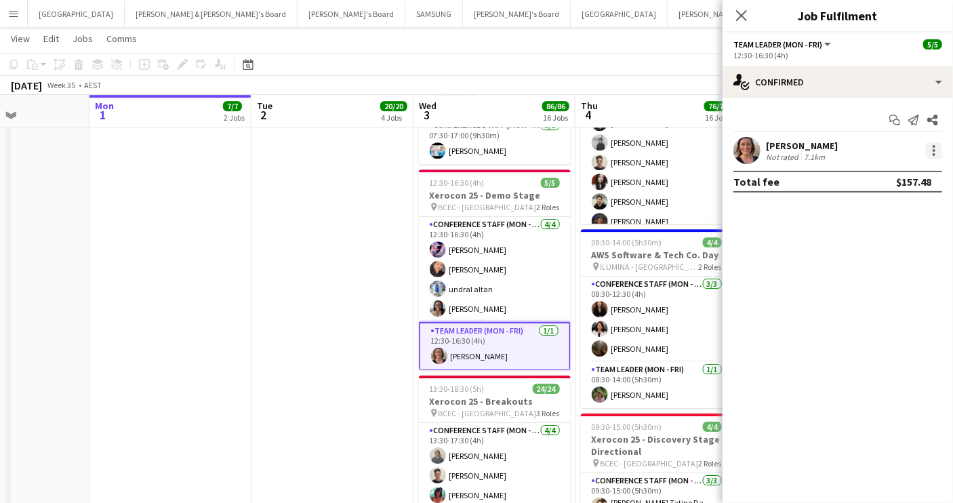
click at [905, 152] on div at bounding box center [934, 150] width 16 height 16
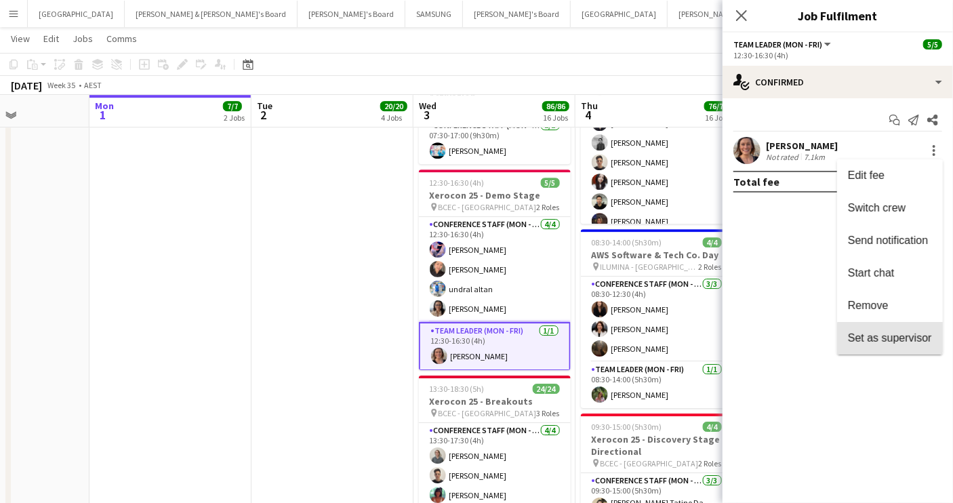
drag, startPoint x: 894, startPoint y: 338, endPoint x: 840, endPoint y: 336, distance: 54.3
click at [893, 338] on span "Set as supervisor" at bounding box center [890, 338] width 84 height 12
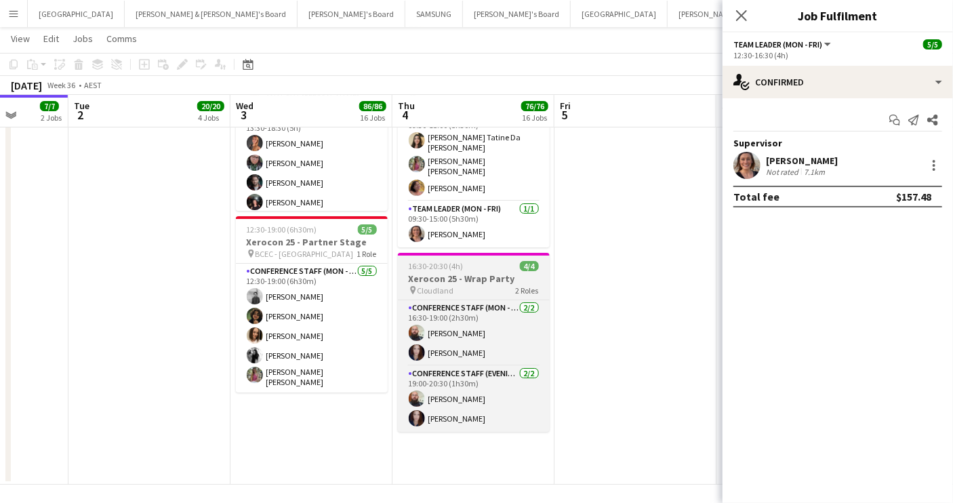
scroll to position [0, 418]
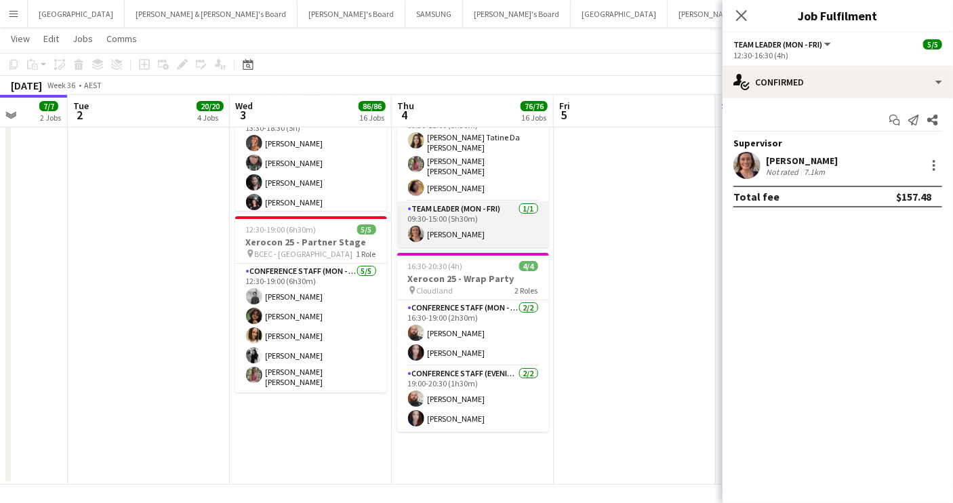
click at [495, 222] on app-card-role "Team Leader (Mon - Fri) [DATE] 09:30-15:00 (5h30m) [PERSON_NAME]" at bounding box center [473, 224] width 152 height 46
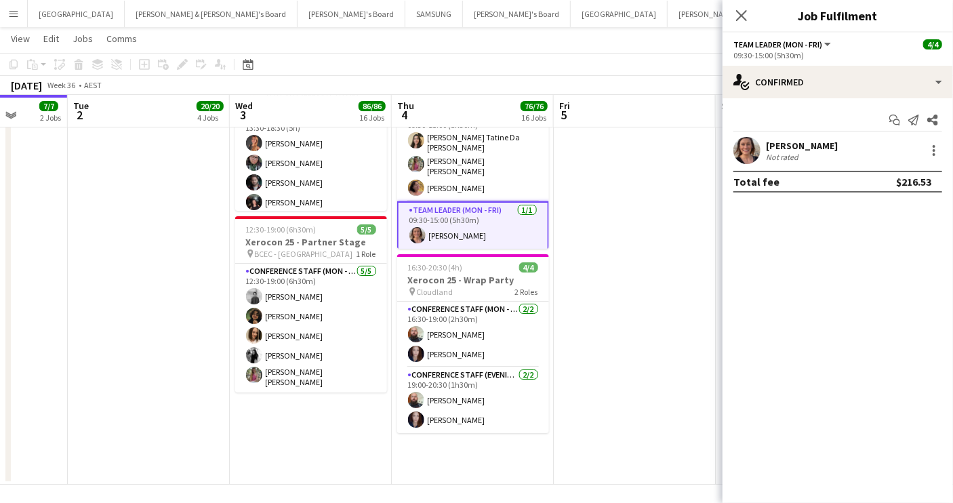
scroll to position [8, 0]
click at [905, 150] on div at bounding box center [934, 150] width 3 height 3
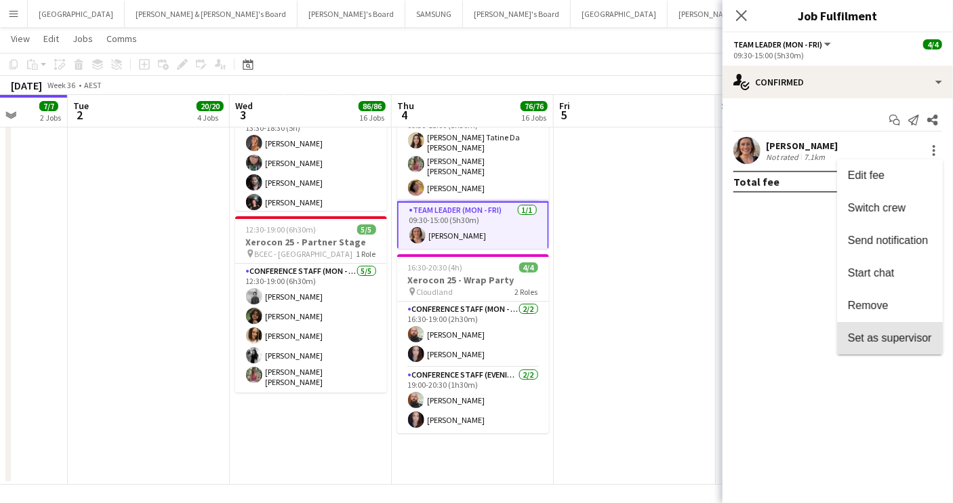
drag, startPoint x: 914, startPoint y: 338, endPoint x: 893, endPoint y: 336, distance: 21.2
click at [905, 338] on span "Set as supervisor" at bounding box center [890, 338] width 84 height 12
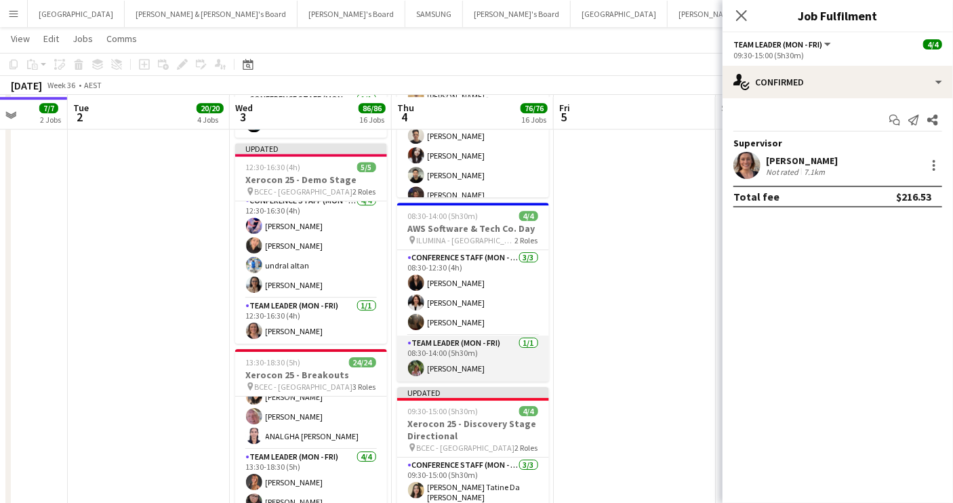
scroll to position [2115, 0]
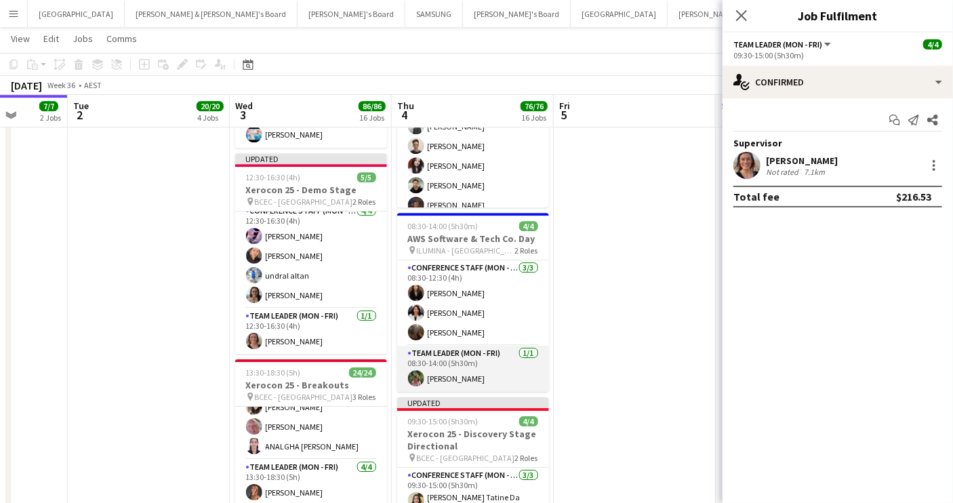
click at [489, 371] on app-card-role "Team Leader (Mon - Fri) [DATE] 08:30-14:00 (5h30m) [PERSON_NAME]" at bounding box center [473, 369] width 152 height 46
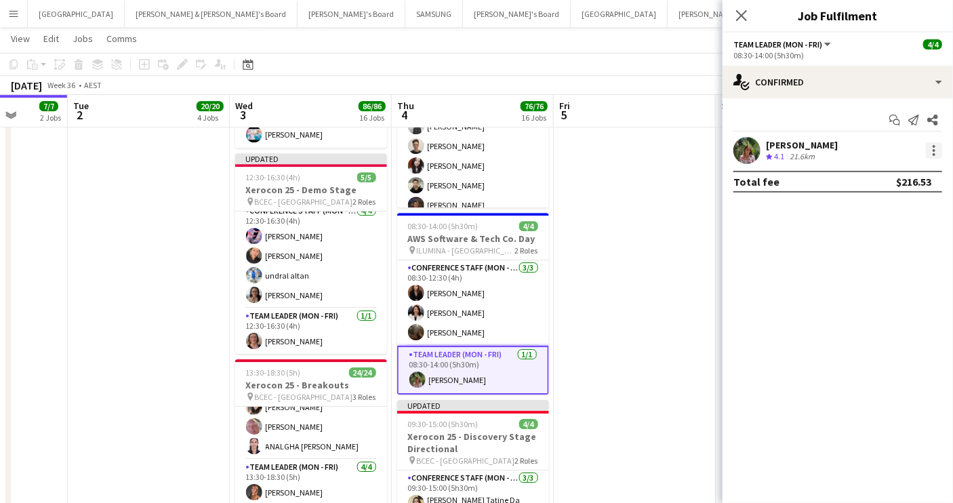
click at [905, 146] on div at bounding box center [934, 146] width 3 height 3
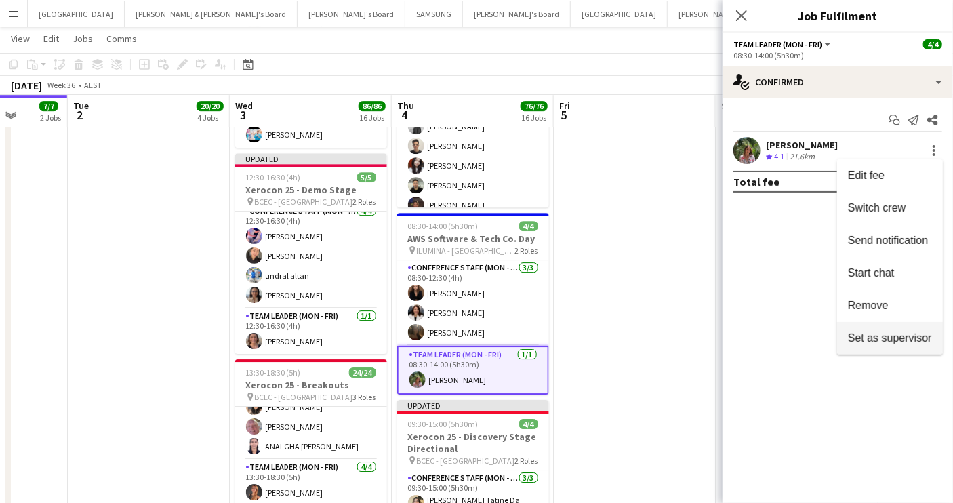
click at [885, 335] on span "Set as supervisor" at bounding box center [890, 338] width 84 height 12
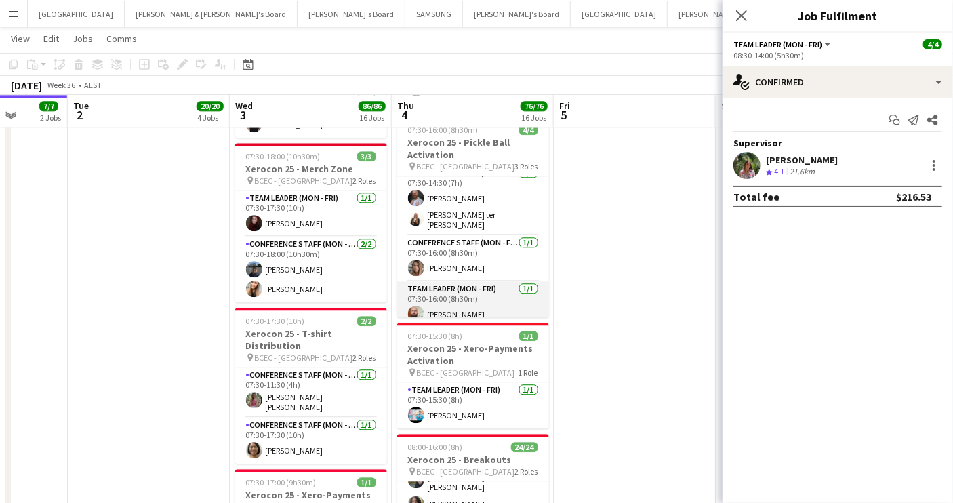
scroll to position [16, 0]
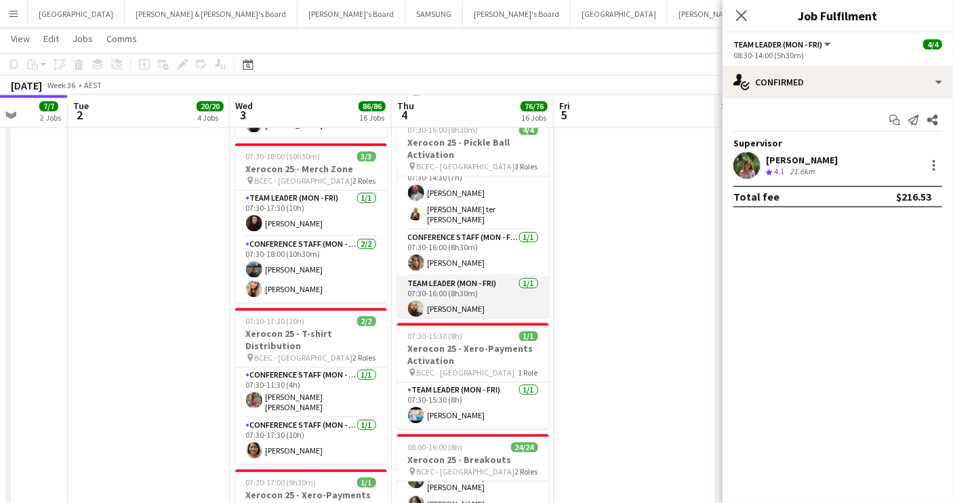
click at [492, 293] on app-card-role "Team Leader (Mon - Fri) [DATE] 07:30-16:00 (8h30m) [PERSON_NAME]" at bounding box center [473, 299] width 152 height 46
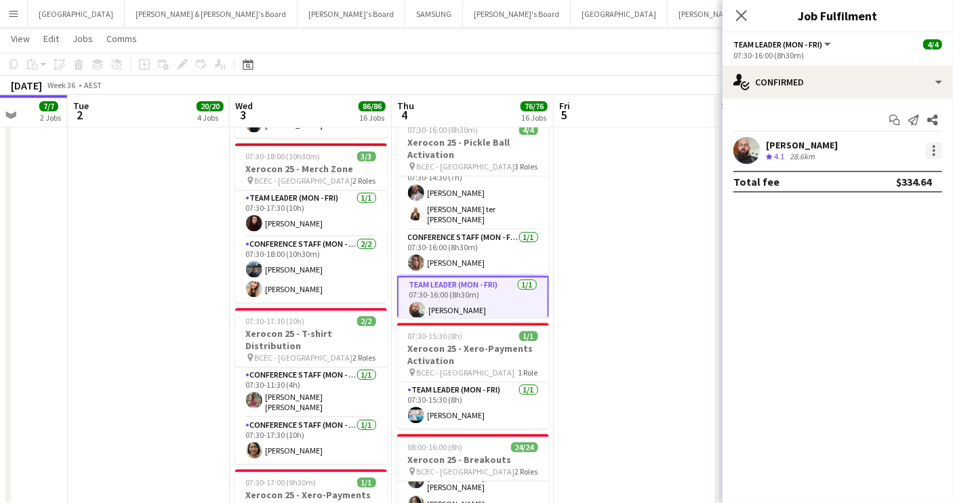
click at [905, 150] on div at bounding box center [934, 150] width 16 height 16
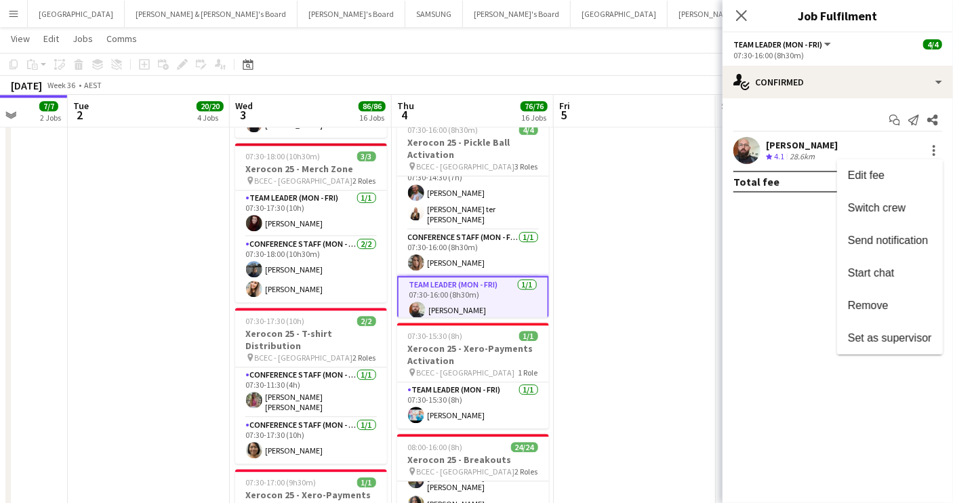
click at [895, 336] on span "Set as supervisor" at bounding box center [890, 338] width 84 height 12
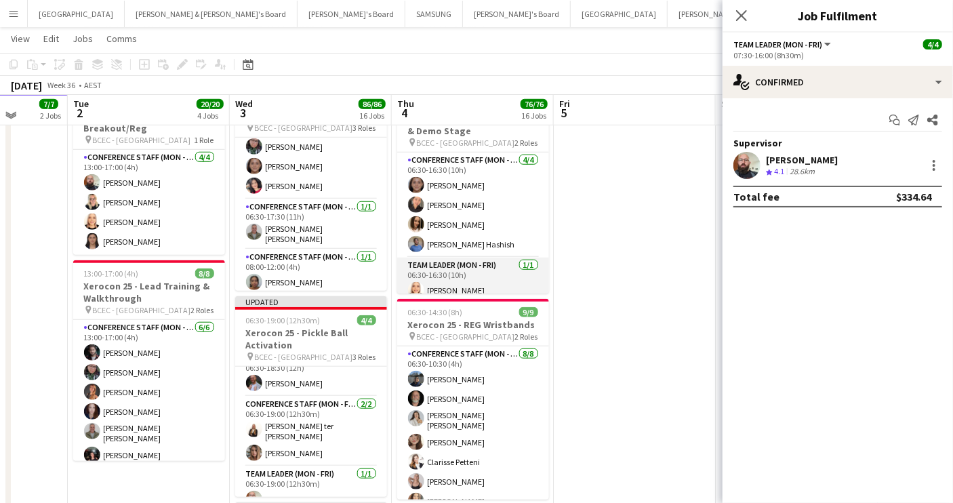
scroll to position [474, 0]
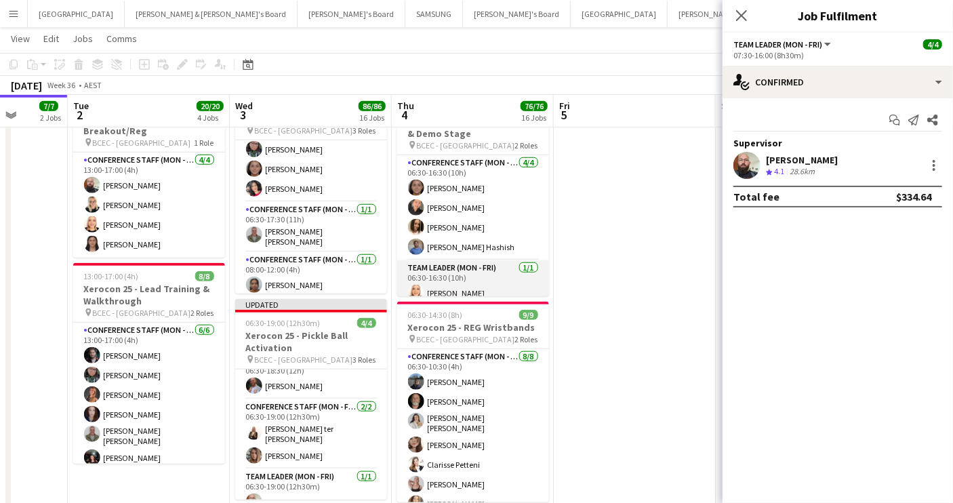
click at [507, 271] on app-card-role "Team Leader (Mon - Fri) [DATE] 06:30-16:30 (10h) [PERSON_NAME]" at bounding box center [473, 283] width 152 height 46
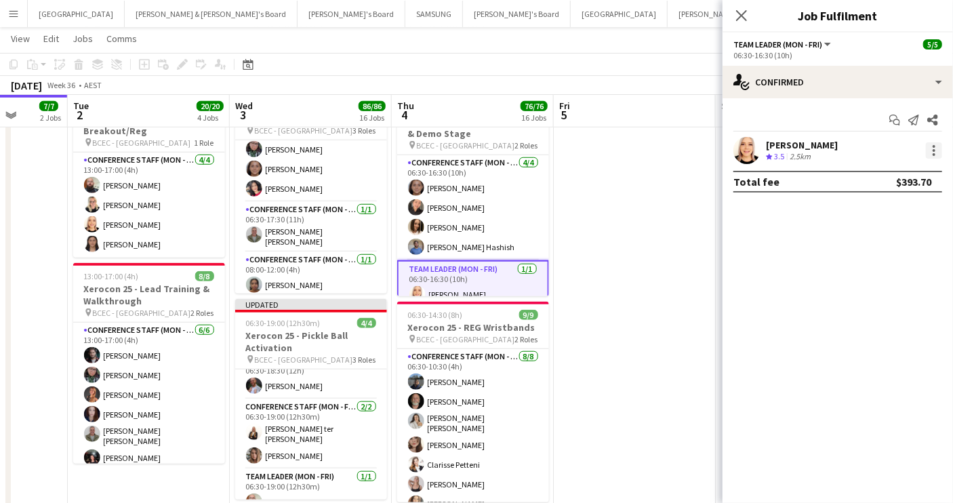
click at [905, 150] on div at bounding box center [934, 150] width 3 height 3
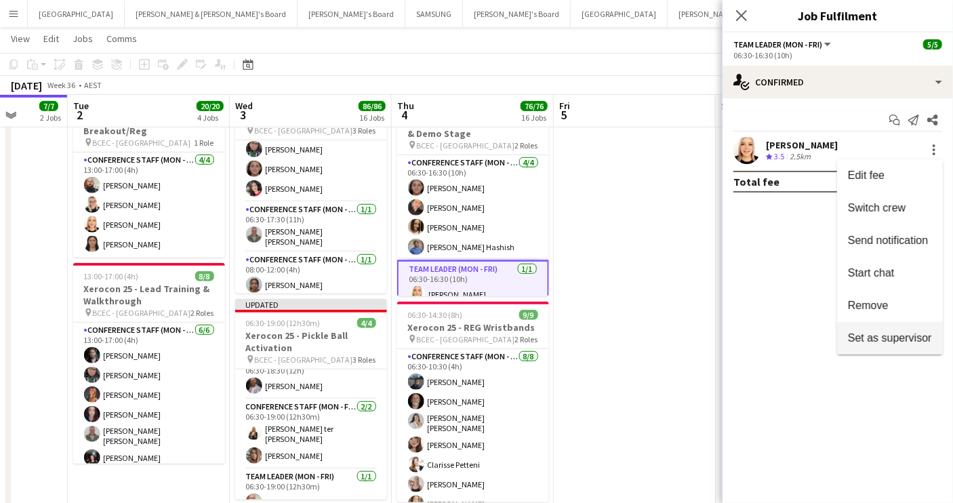
drag, startPoint x: 897, startPoint y: 335, endPoint x: 840, endPoint y: 322, distance: 58.4
click at [896, 335] on span "Set as supervisor" at bounding box center [890, 338] width 84 height 12
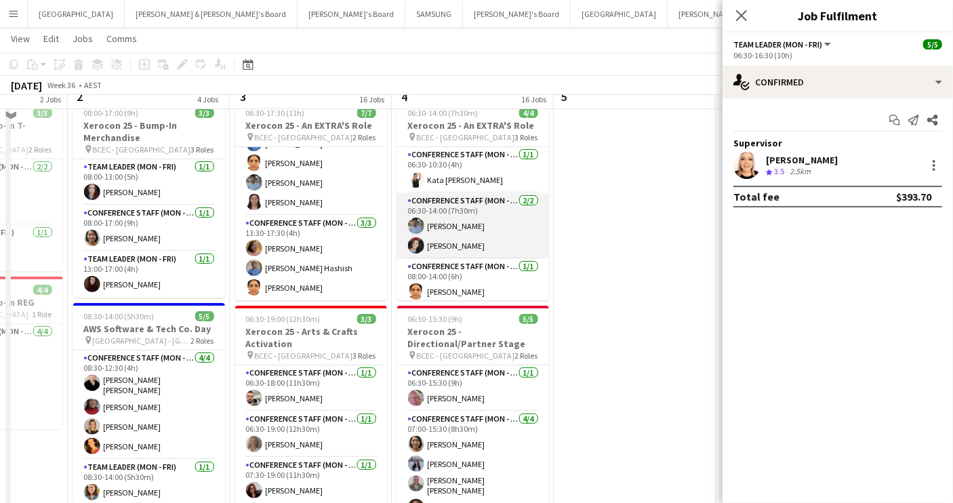
scroll to position [0, 0]
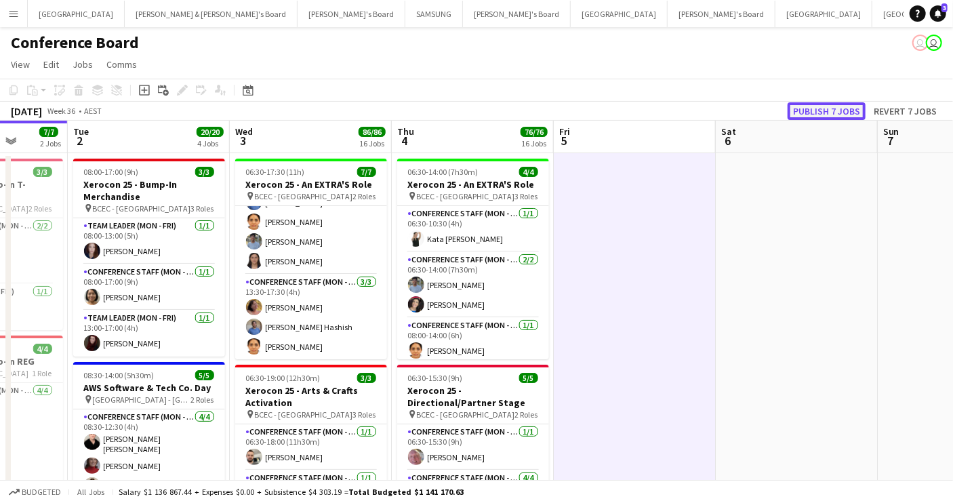
click at [837, 110] on button "Publish 7 jobs" at bounding box center [827, 111] width 78 height 18
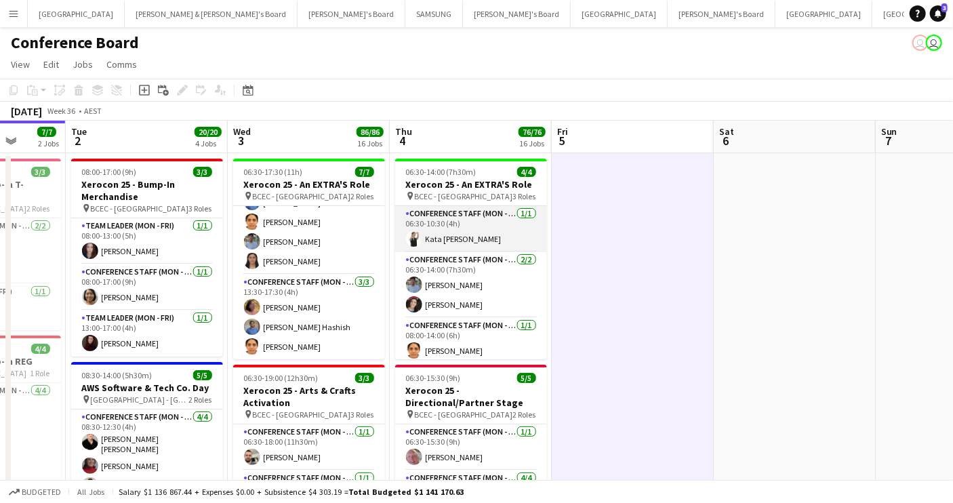
click at [461, 239] on app-card-role "Conference Staff (Mon - Fri) [DATE] 06:30-10:30 (4h) [PERSON_NAME]" at bounding box center [471, 229] width 152 height 46
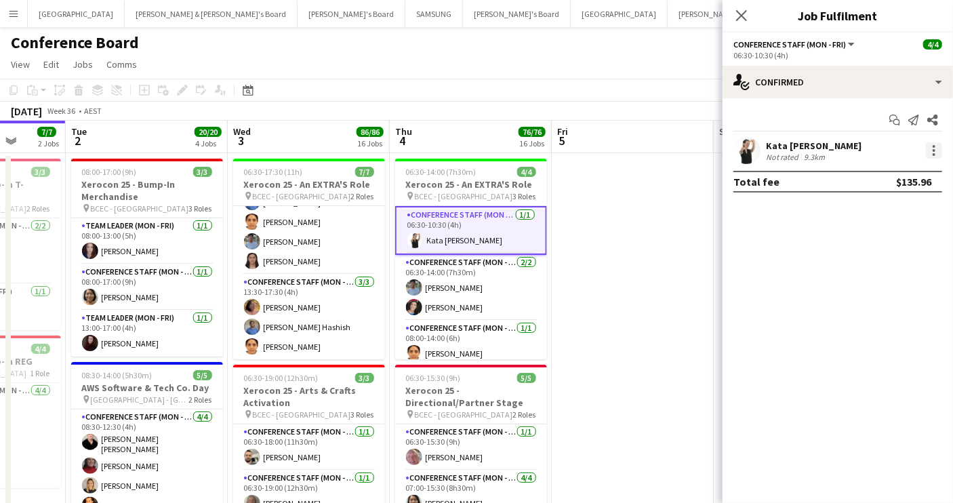
click at [905, 147] on div at bounding box center [934, 150] width 16 height 16
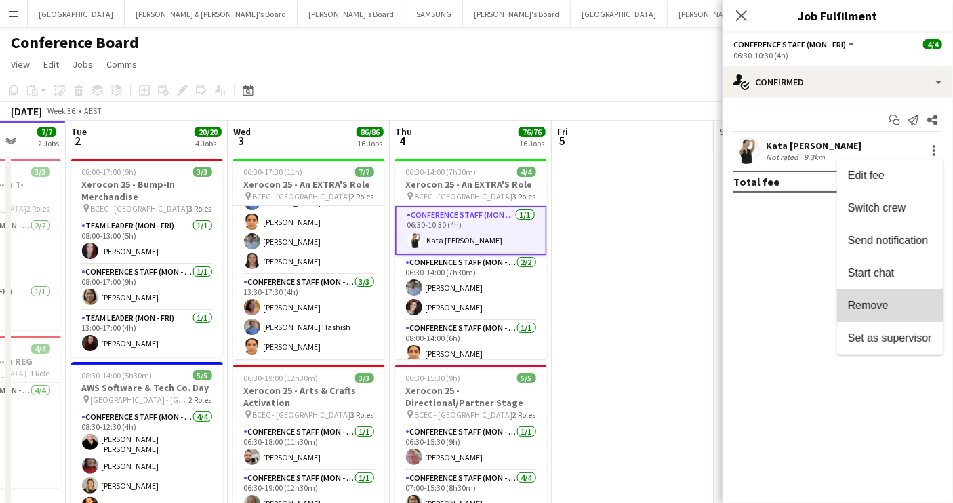
click at [885, 300] on span "Remove" at bounding box center [868, 306] width 41 height 12
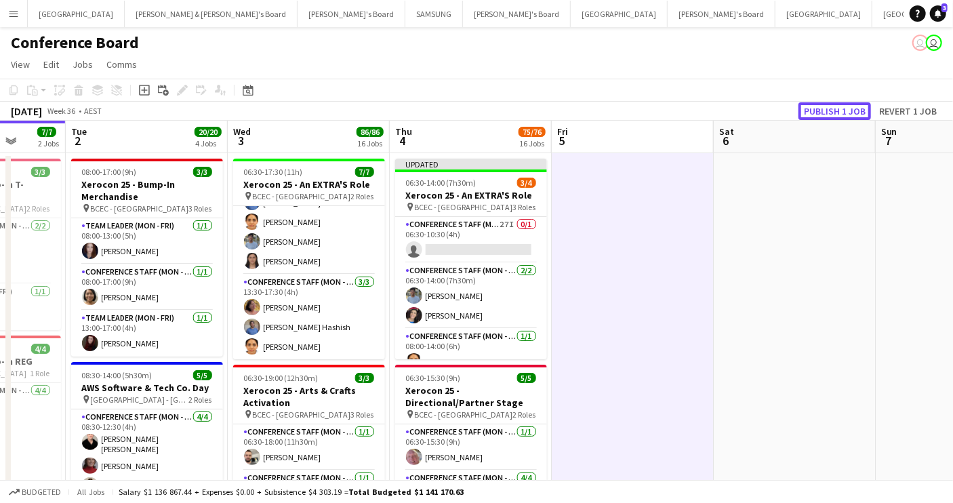
click at [849, 105] on button "Publish 1 job" at bounding box center [834, 111] width 73 height 18
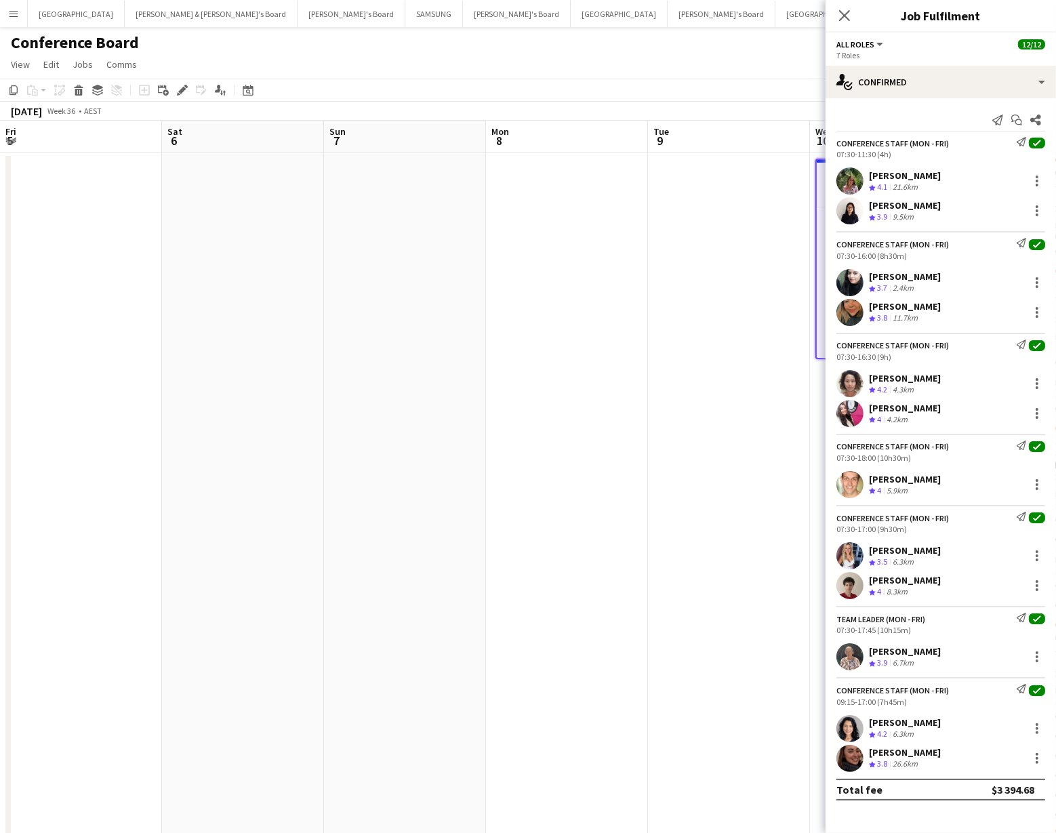
scroll to position [0, 428]
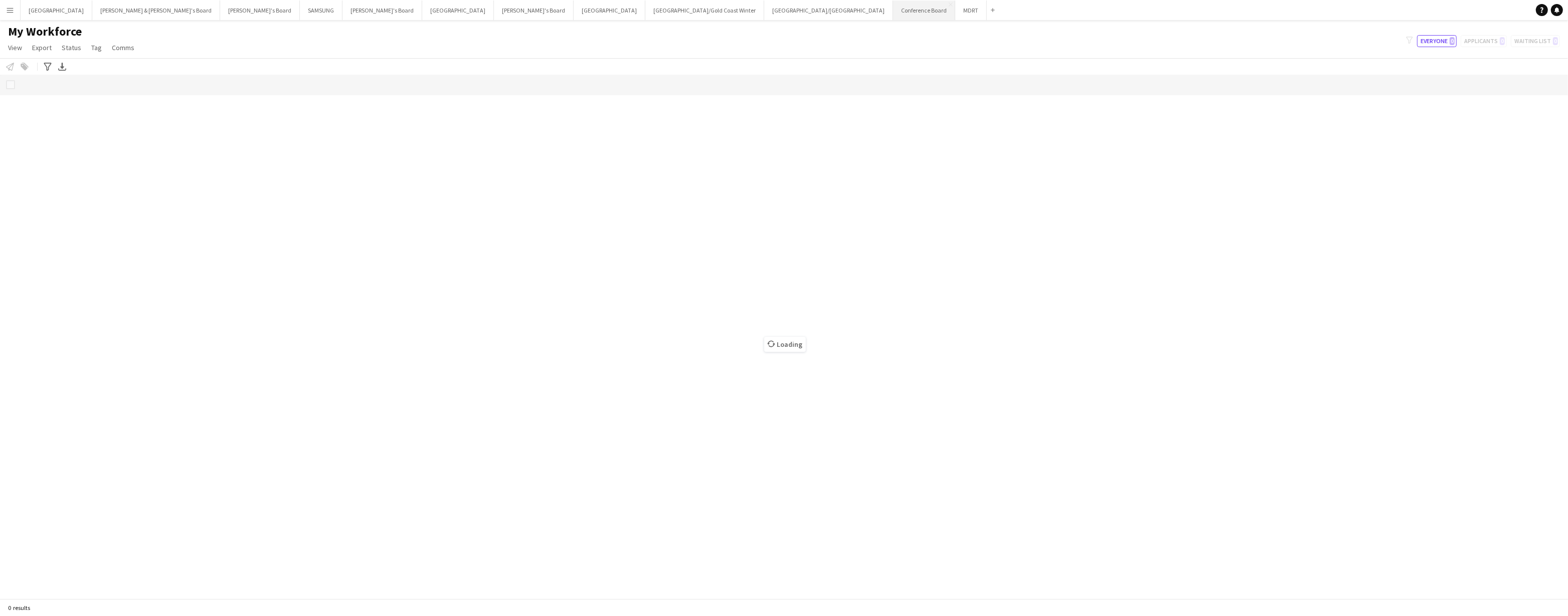
click at [893, 8] on button "Conference Board Close" at bounding box center [924, 10] width 62 height 19
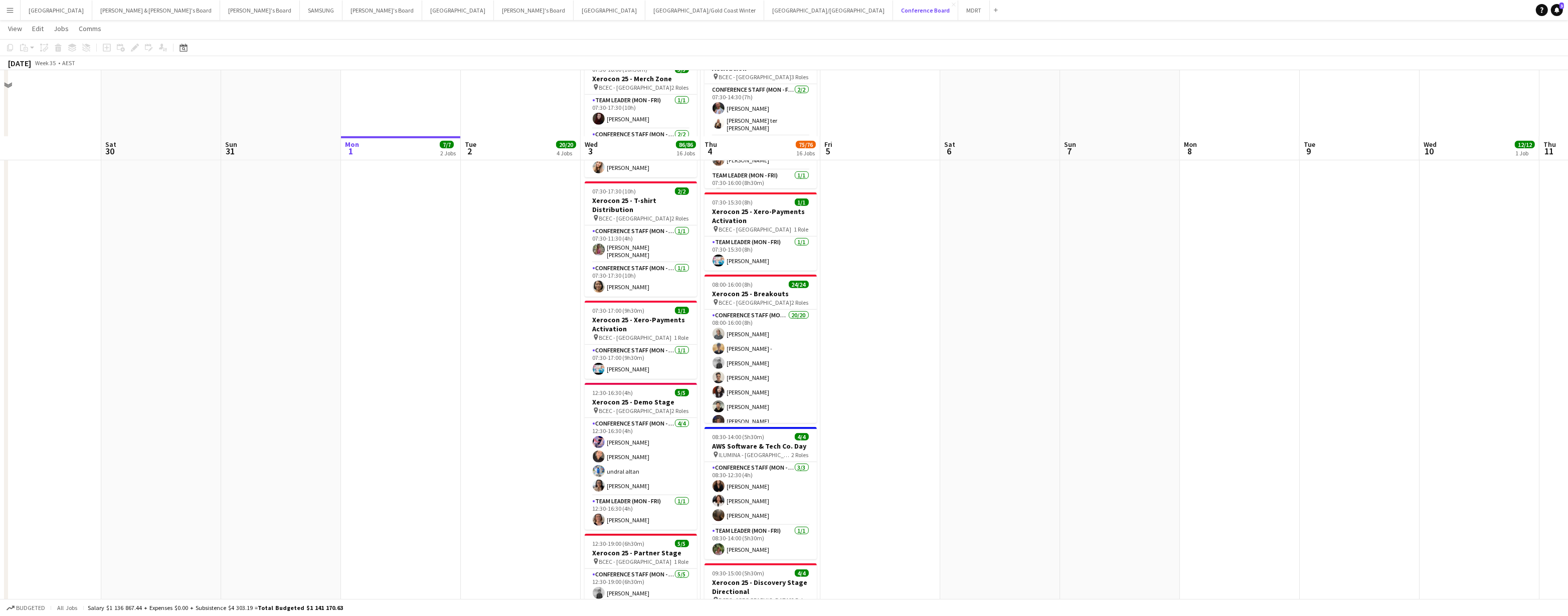
scroll to position [1581, 0]
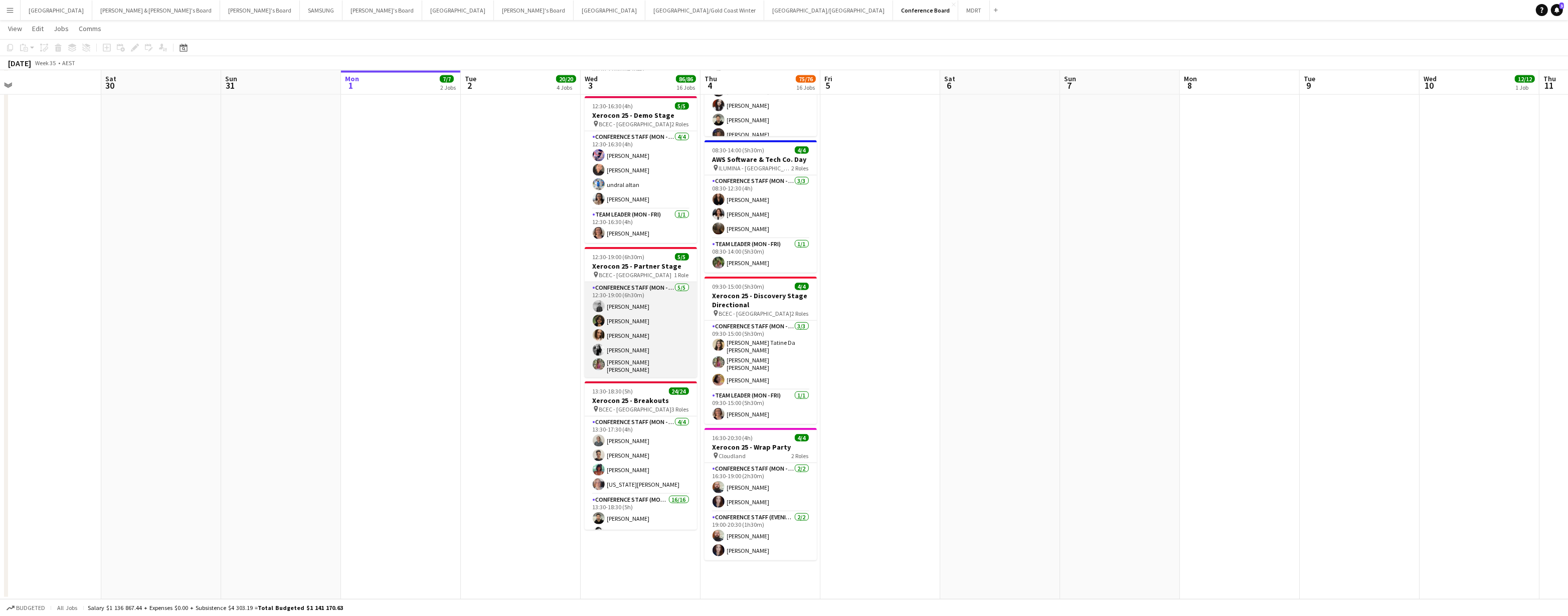
click at [647, 358] on app-card-role "Conference Staff (Mon - Fri) 5/5 12:30-19:00 (6h30m) Yash Charbhe Matin Piresta…" at bounding box center [641, 330] width 112 height 95
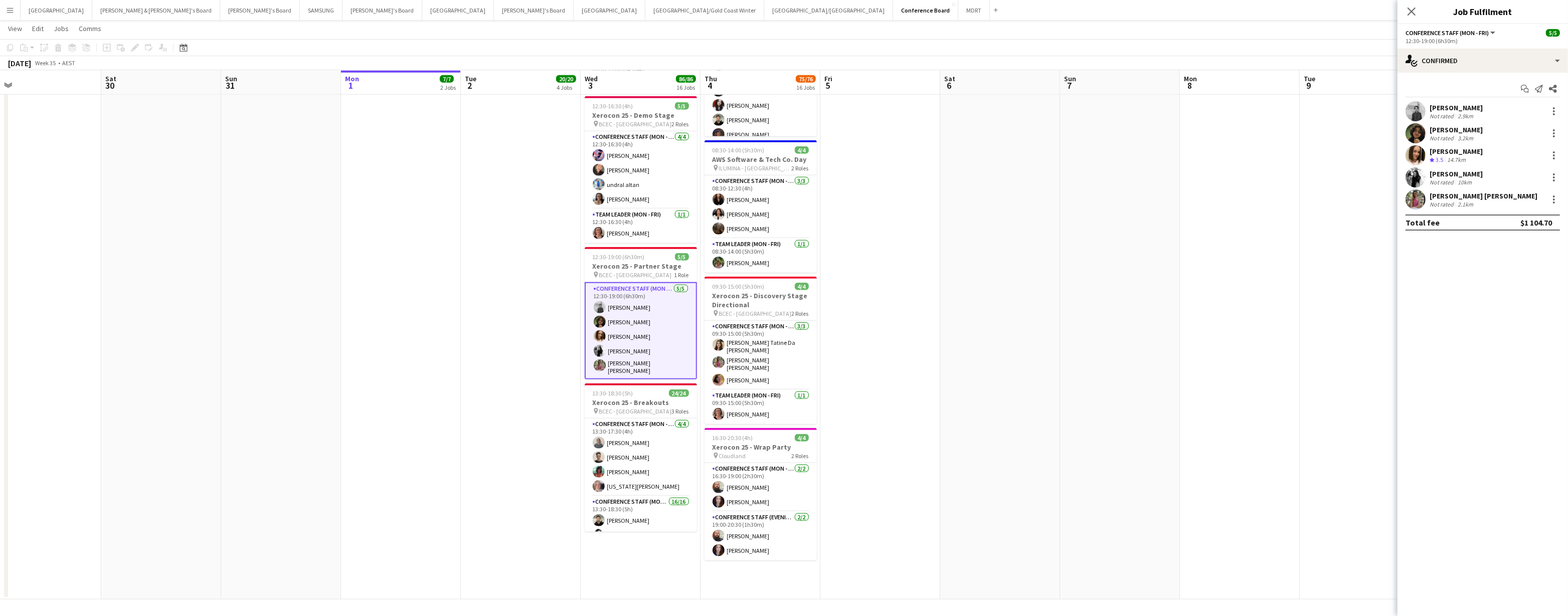
click at [1418, 200] on app-user-avatar at bounding box center [1416, 199] width 20 height 20
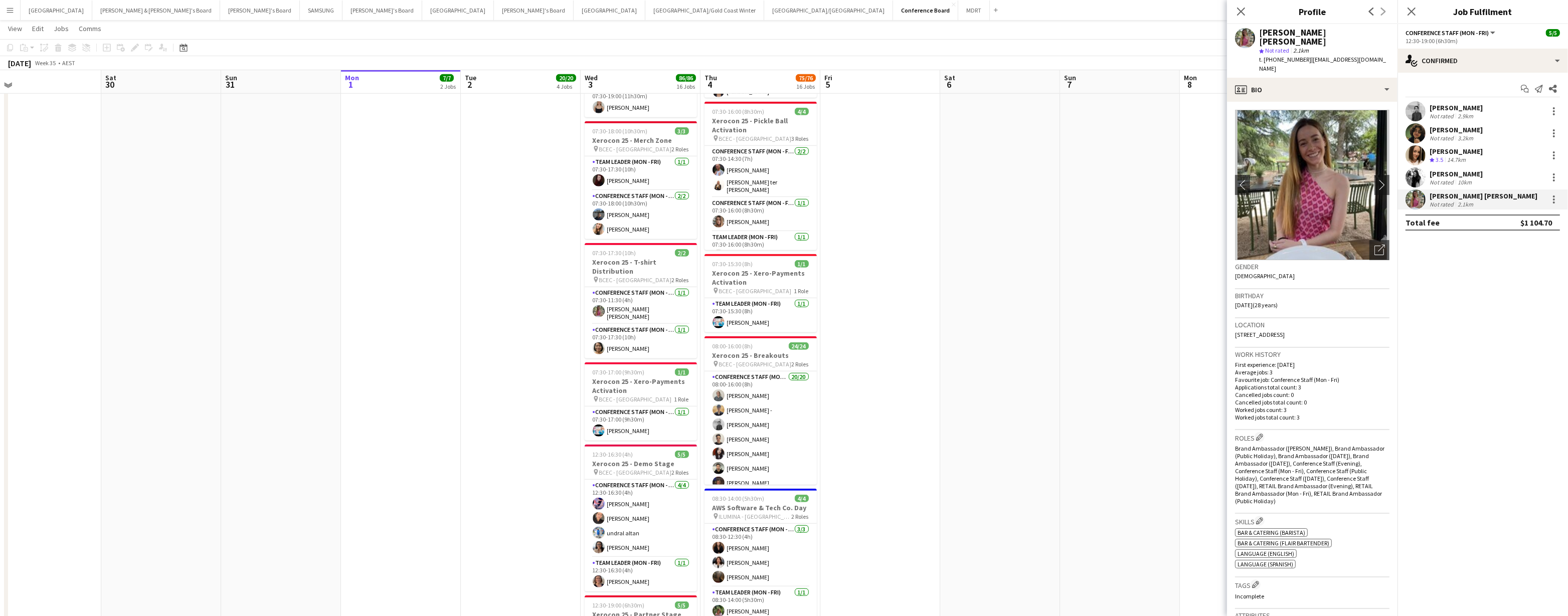
scroll to position [1233, 0]
